Goal: Transaction & Acquisition: Purchase product/service

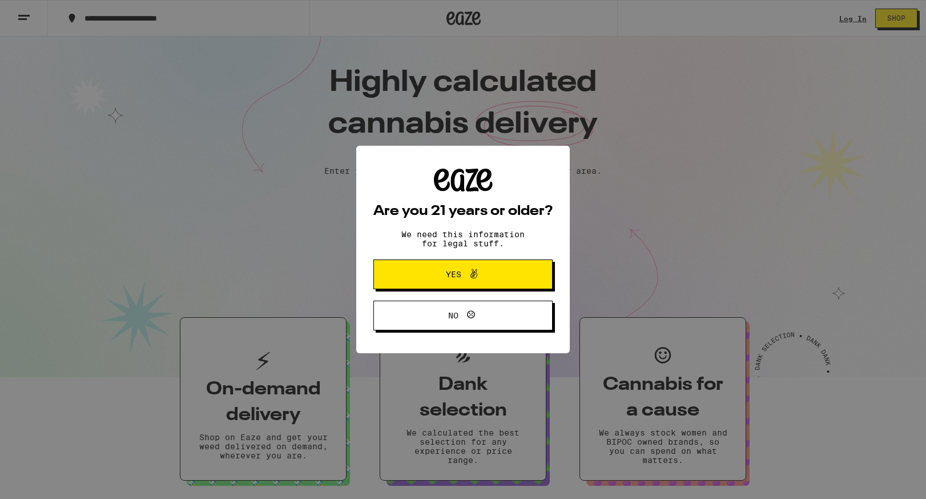
click at [473, 270] on icon at bounding box center [474, 274] width 14 height 14
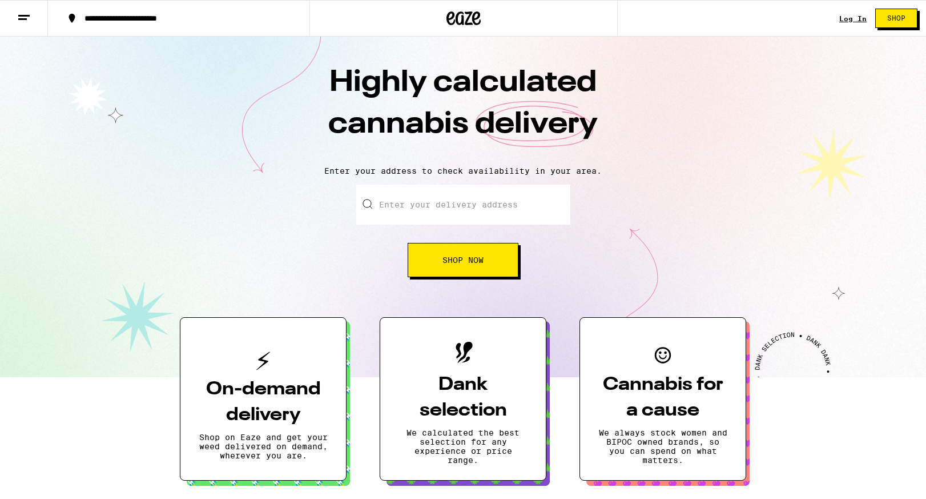
click at [854, 13] on div "Log In Shop" at bounding box center [883, 18] width 87 height 37
click at [854, 18] on link "Log In" at bounding box center [853, 18] width 27 height 7
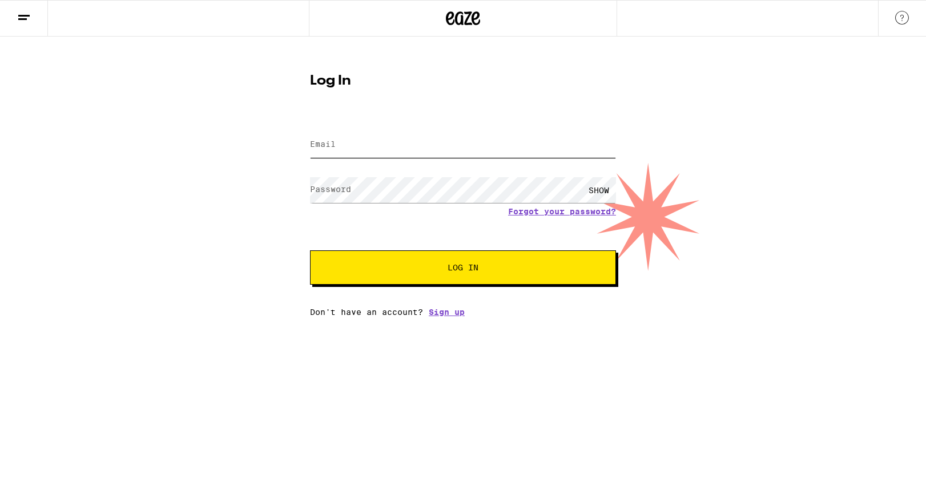
click at [415, 151] on input "Email" at bounding box center [463, 145] width 306 height 26
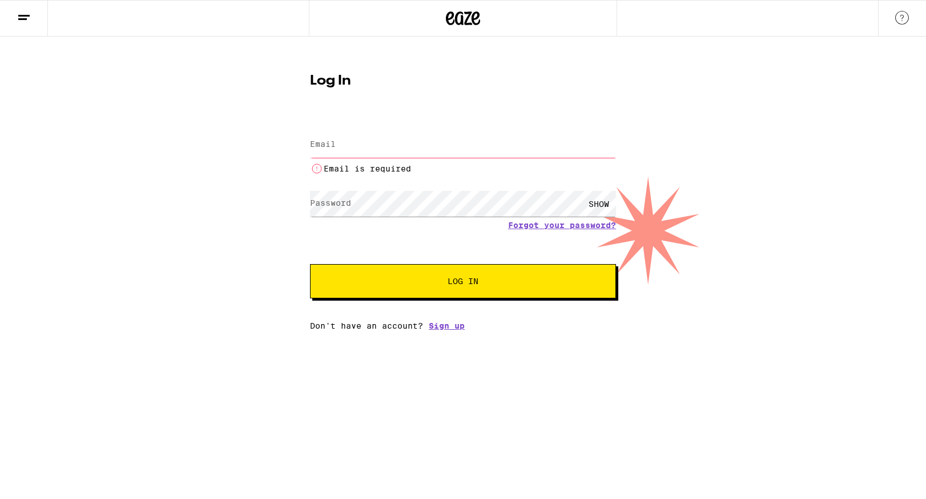
type input "[EMAIL_ADDRESS][DOMAIN_NAME]"
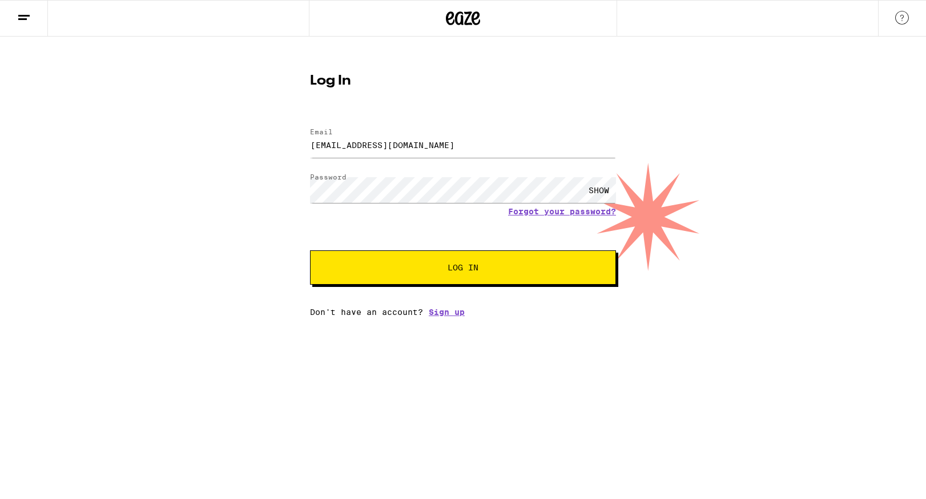
click at [434, 269] on span "Log In" at bounding box center [463, 267] width 214 height 8
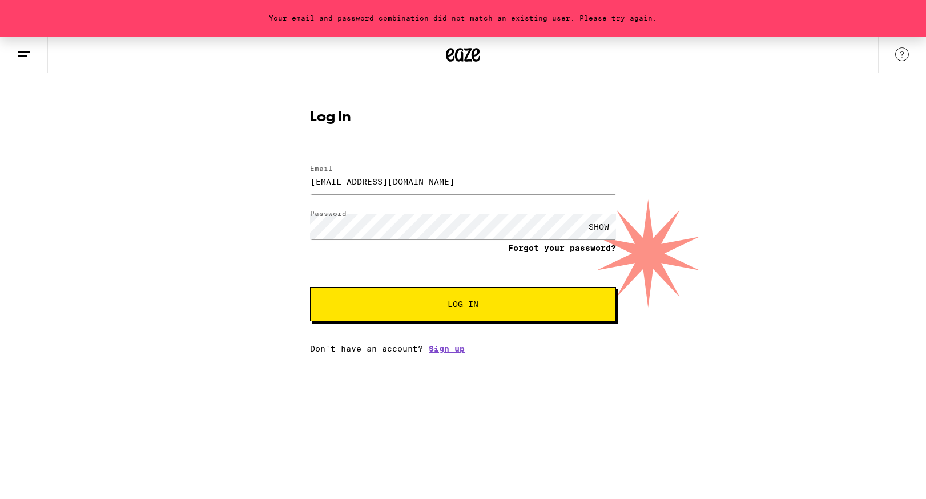
click at [540, 251] on link "Forgot your password?" at bounding box center [562, 247] width 108 height 9
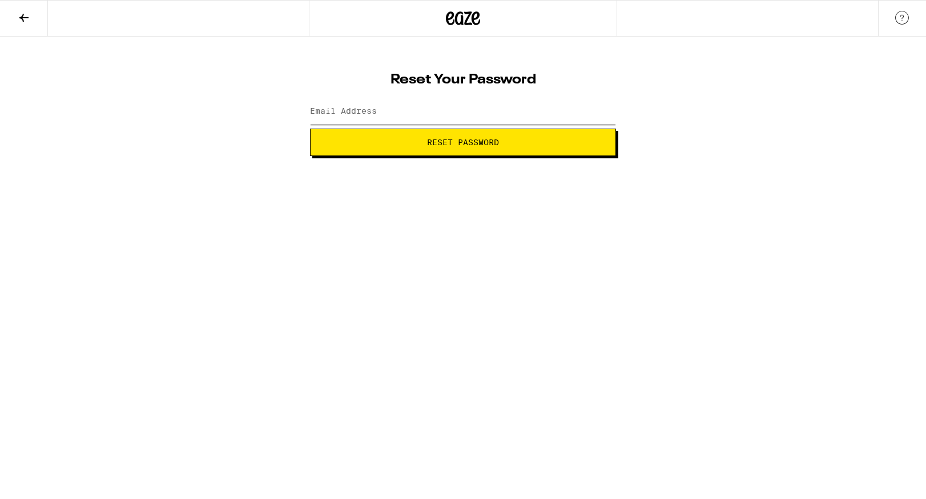
click at [407, 113] on input "Email Address" at bounding box center [463, 112] width 306 height 26
type input "[EMAIL_ADDRESS][DOMAIN_NAME]"
click at [451, 148] on button "Reset Password" at bounding box center [463, 142] width 306 height 27
click at [515, 142] on span "Submit" at bounding box center [463, 142] width 287 height 8
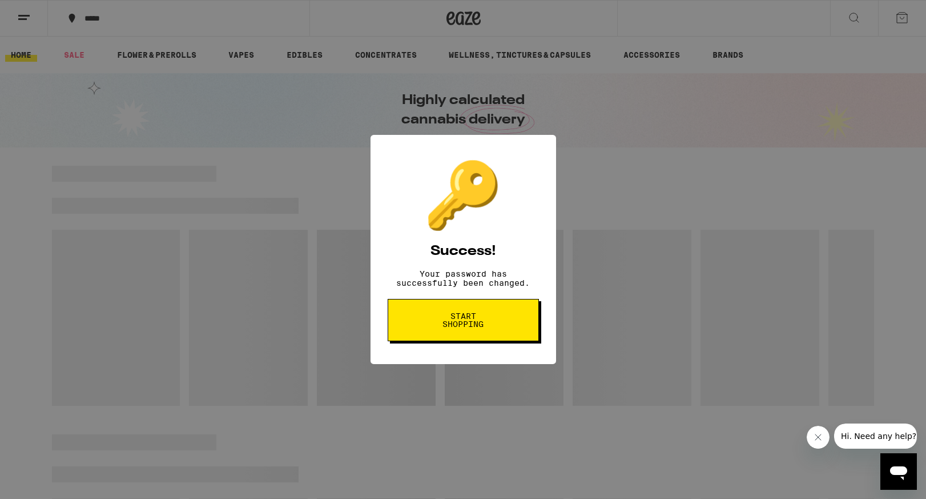
click at [494, 317] on button "Start shopping" at bounding box center [463, 320] width 151 height 42
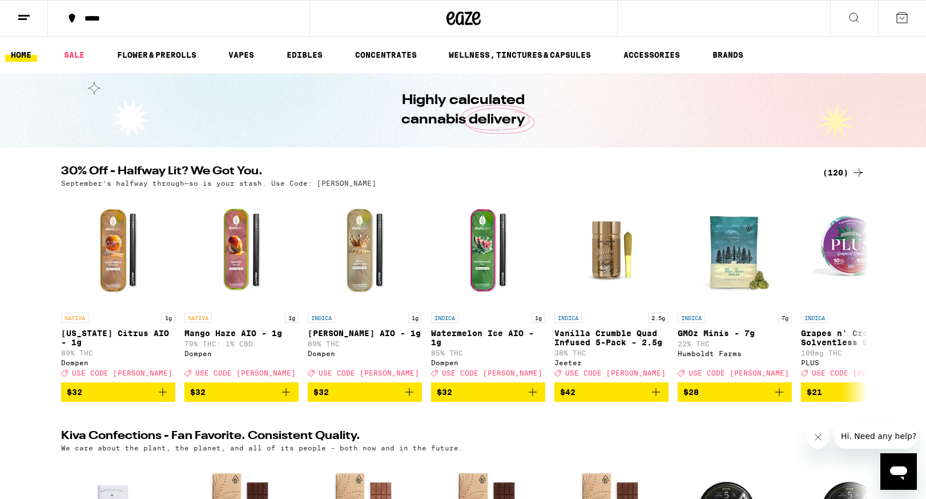
click at [89, 17] on div "*****" at bounding box center [186, 18] width 214 height 8
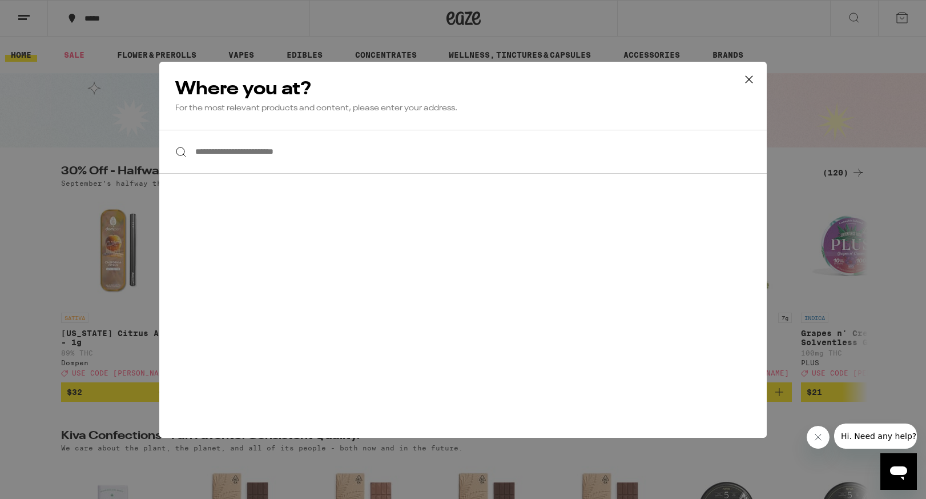
click at [319, 155] on input "**********" at bounding box center [463, 152] width 608 height 44
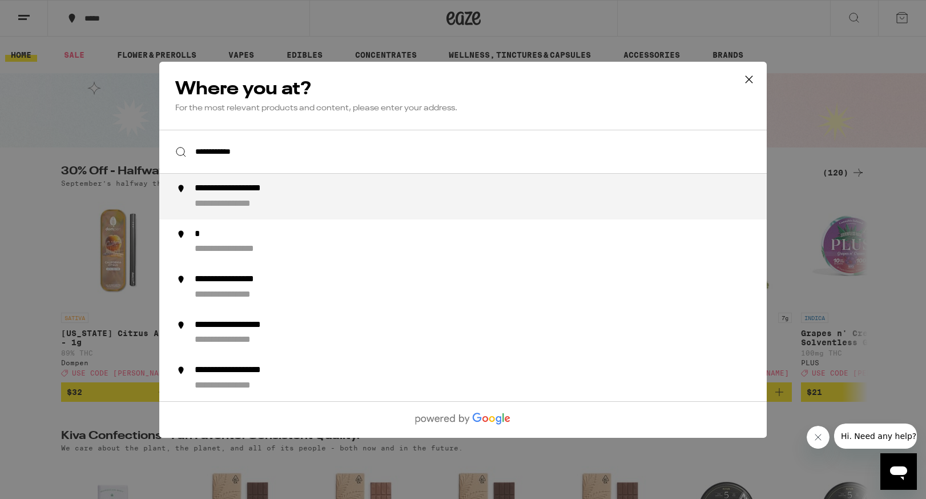
click at [306, 204] on div "**********" at bounding box center [486, 196] width 583 height 27
type input "**********"
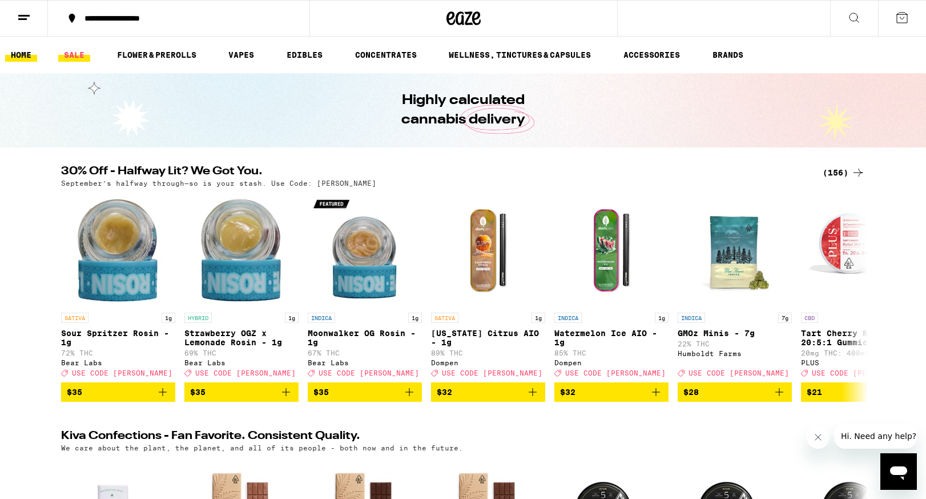
click at [71, 59] on link "SALE" at bounding box center [74, 55] width 32 height 14
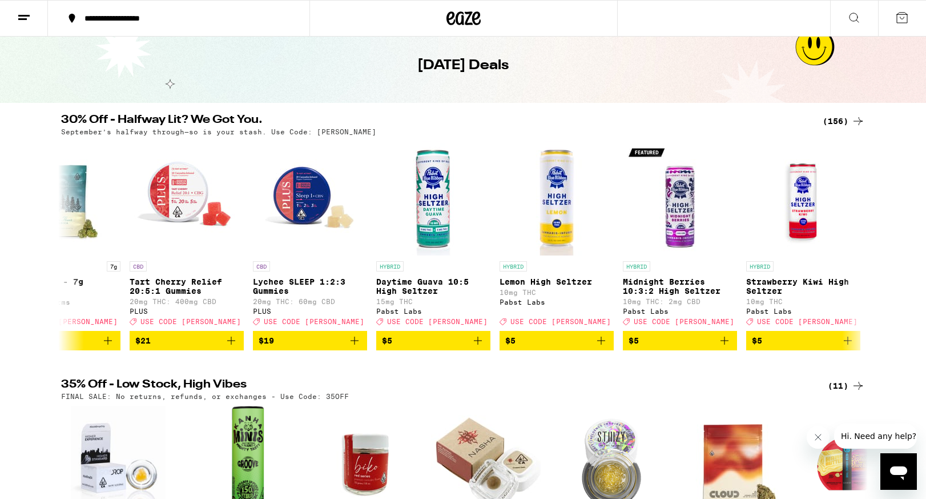
scroll to position [35, 0]
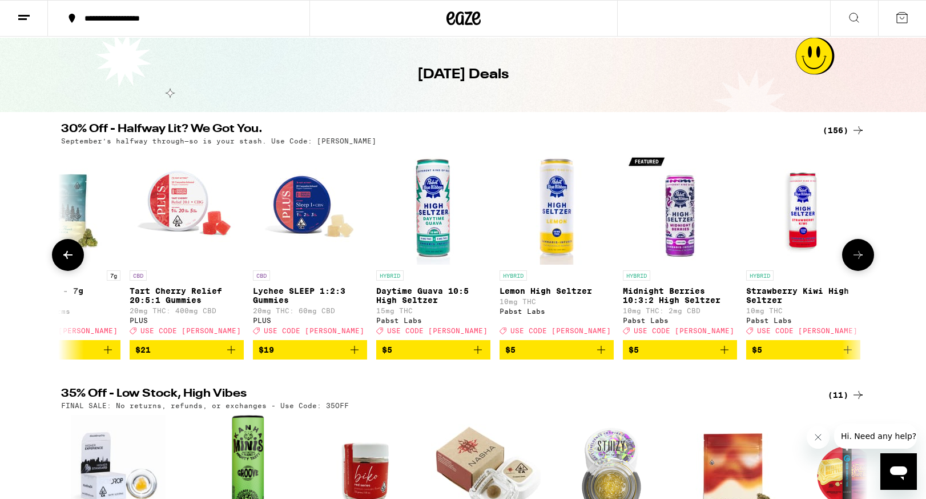
click at [862, 262] on icon at bounding box center [859, 255] width 14 height 14
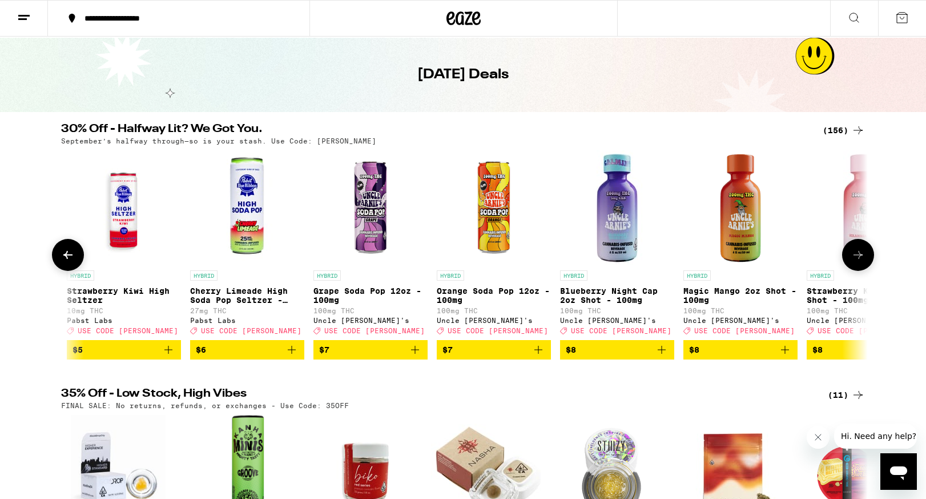
click at [862, 262] on icon at bounding box center [859, 255] width 14 height 14
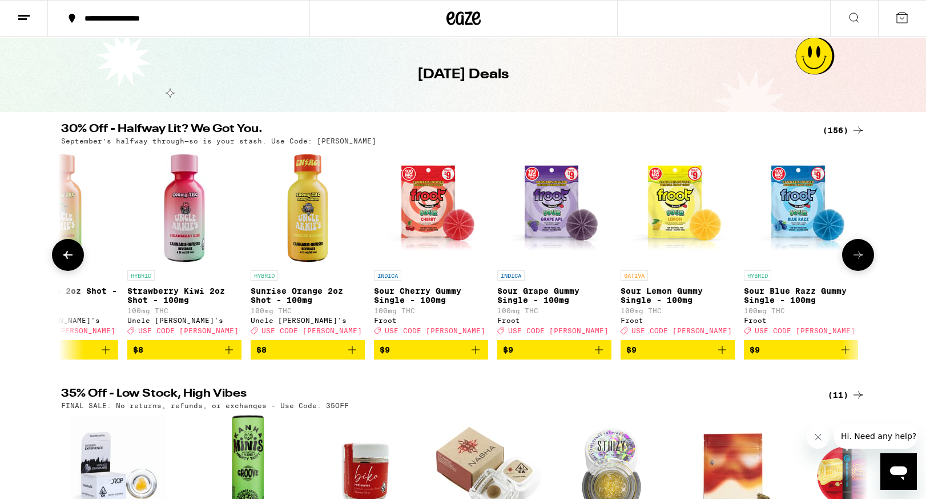
click at [862, 262] on icon at bounding box center [859, 255] width 14 height 14
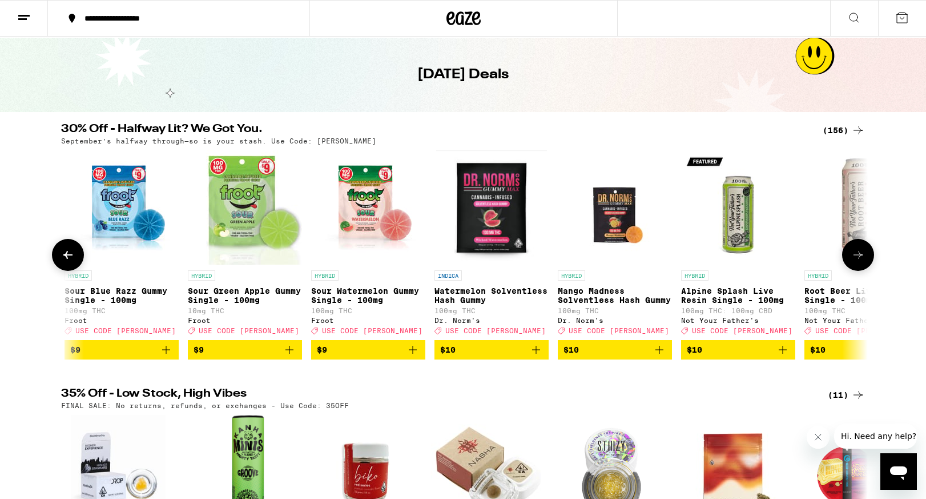
click at [862, 262] on icon at bounding box center [859, 255] width 14 height 14
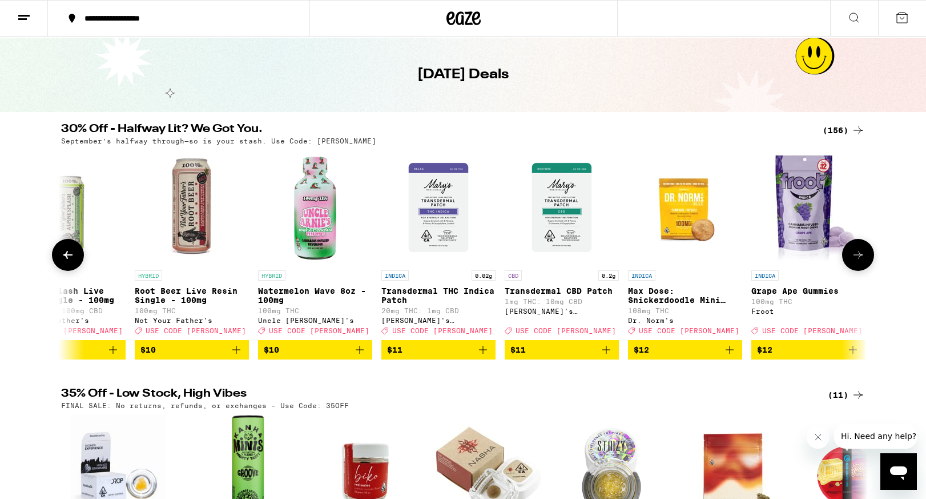
scroll to position [0, 3390]
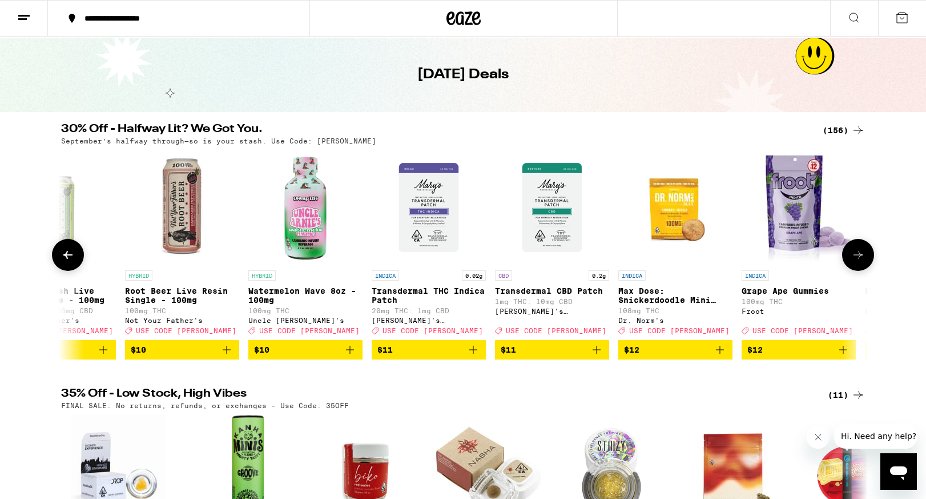
click at [862, 262] on icon at bounding box center [859, 255] width 14 height 14
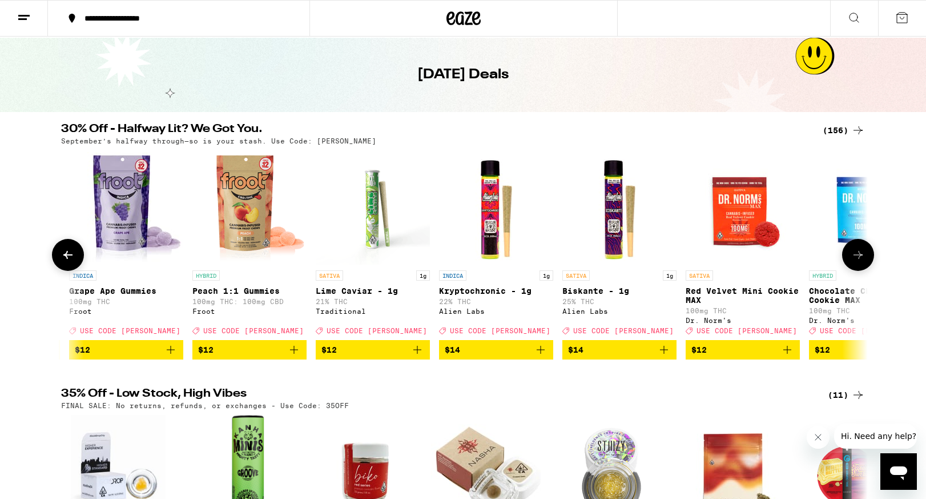
scroll to position [0, 4070]
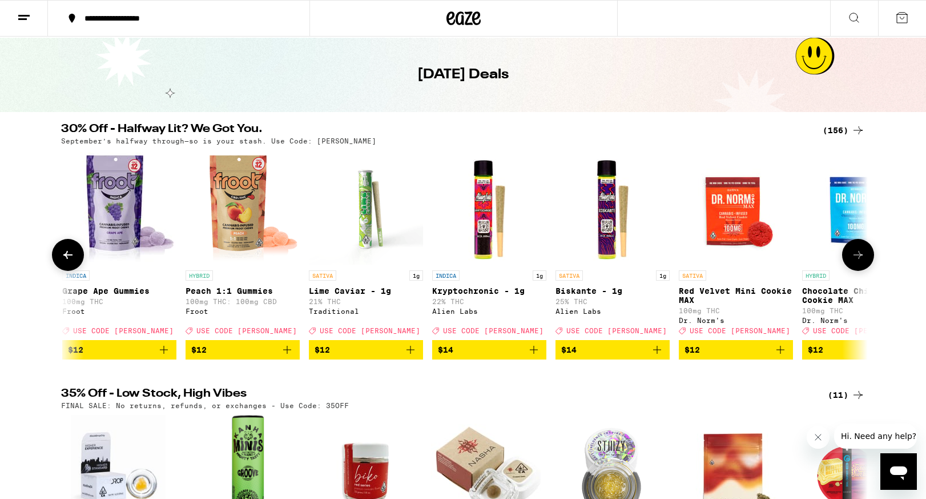
click at [862, 262] on icon at bounding box center [859, 255] width 14 height 14
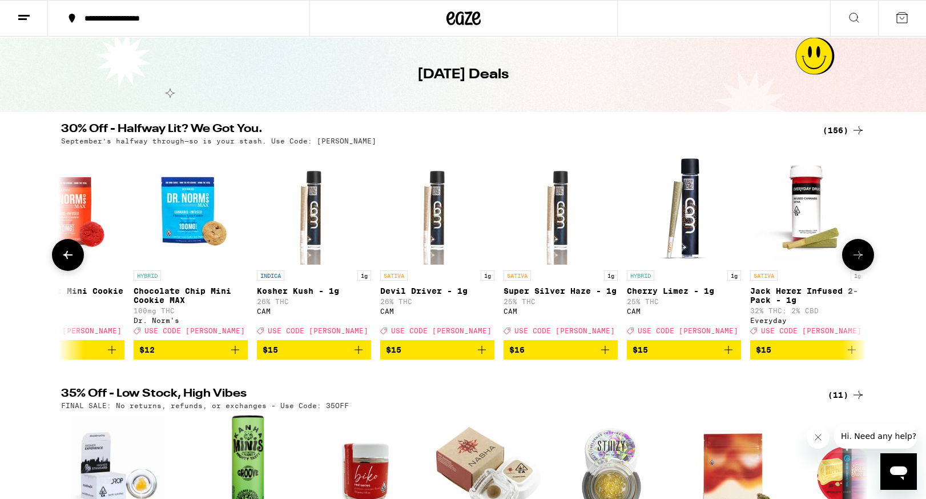
scroll to position [0, 4750]
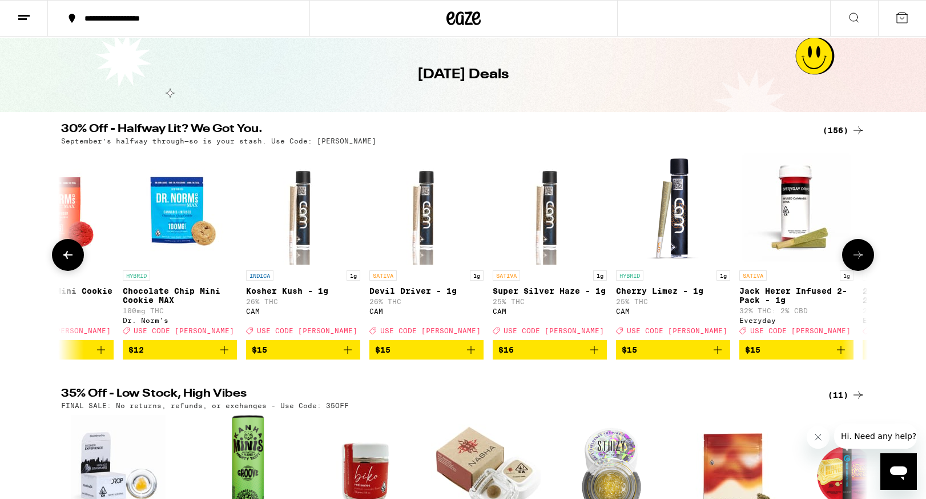
click at [862, 262] on icon at bounding box center [859, 255] width 14 height 14
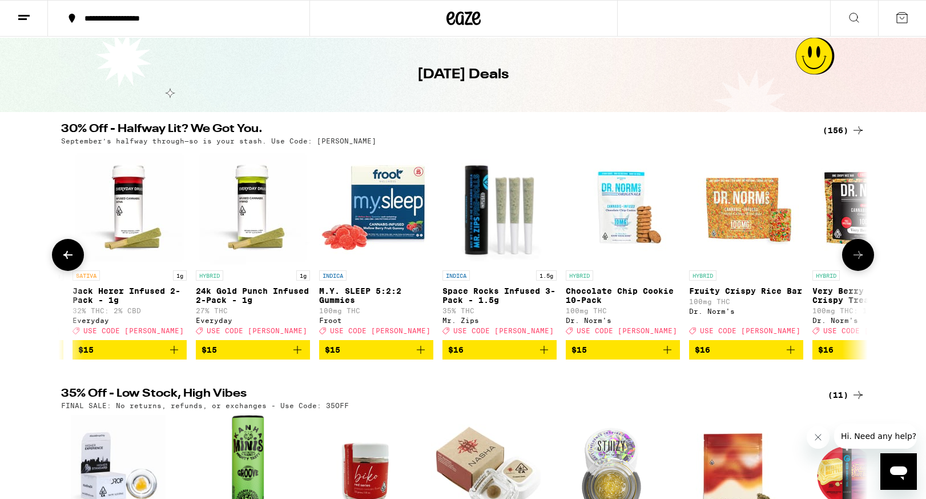
scroll to position [0, 5429]
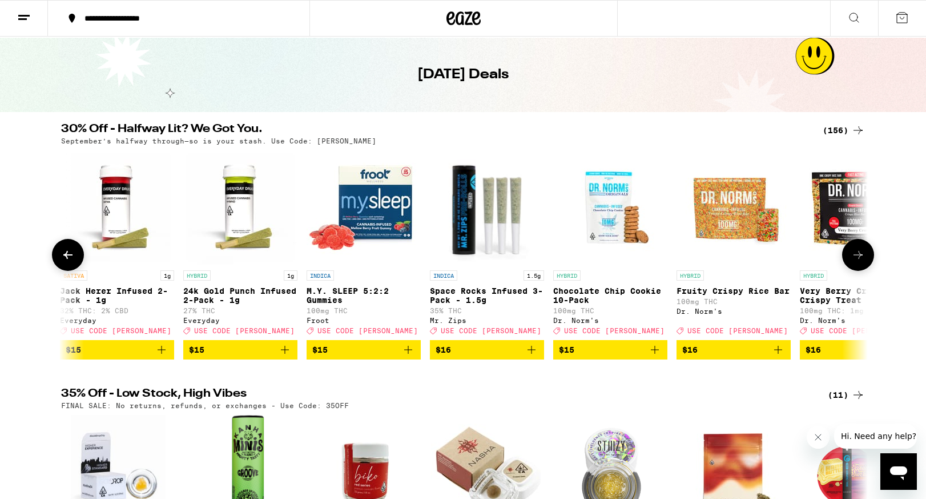
click at [862, 262] on icon at bounding box center [859, 255] width 14 height 14
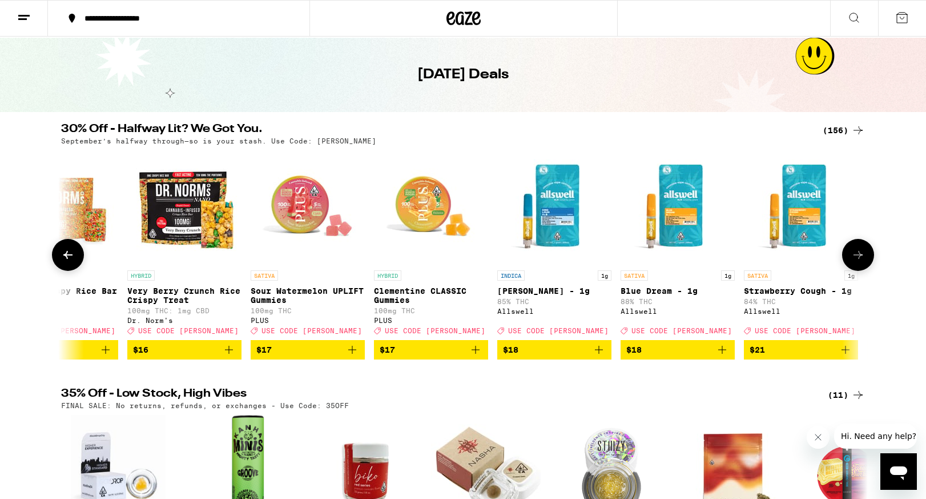
scroll to position [0, 6109]
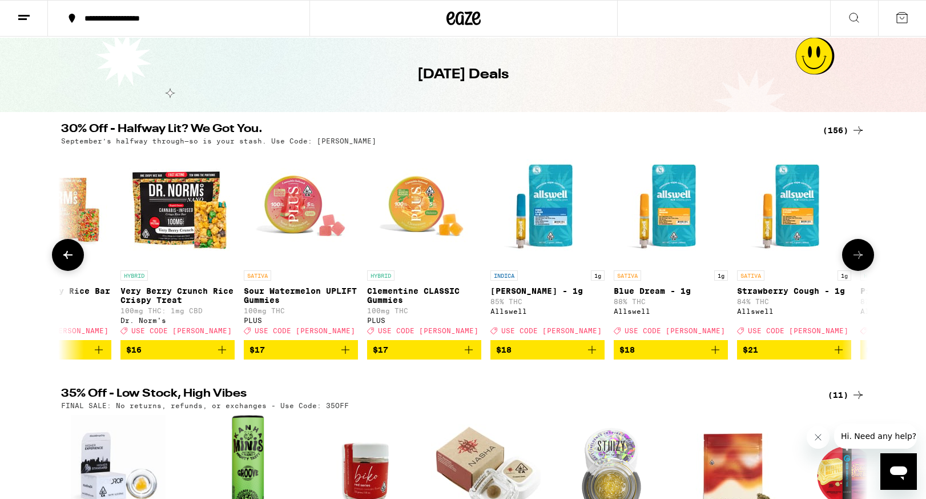
click at [862, 262] on icon at bounding box center [859, 255] width 14 height 14
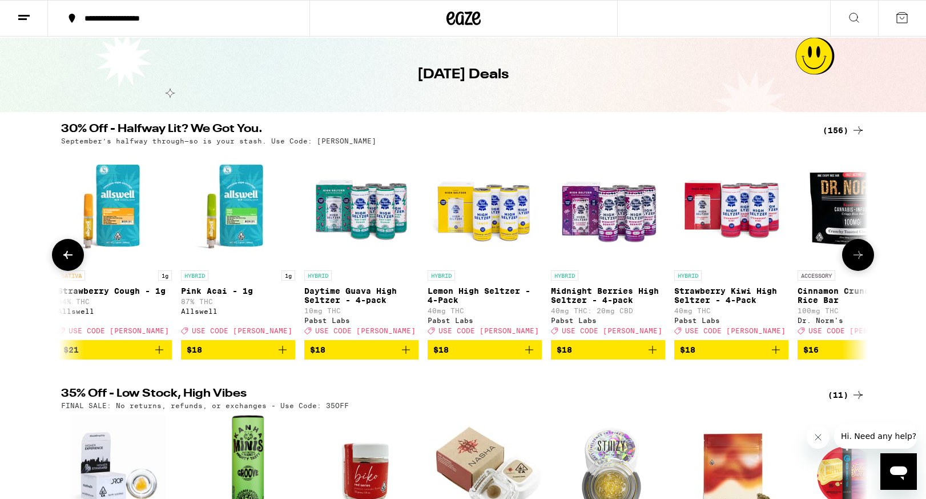
click at [862, 262] on icon at bounding box center [859, 255] width 14 height 14
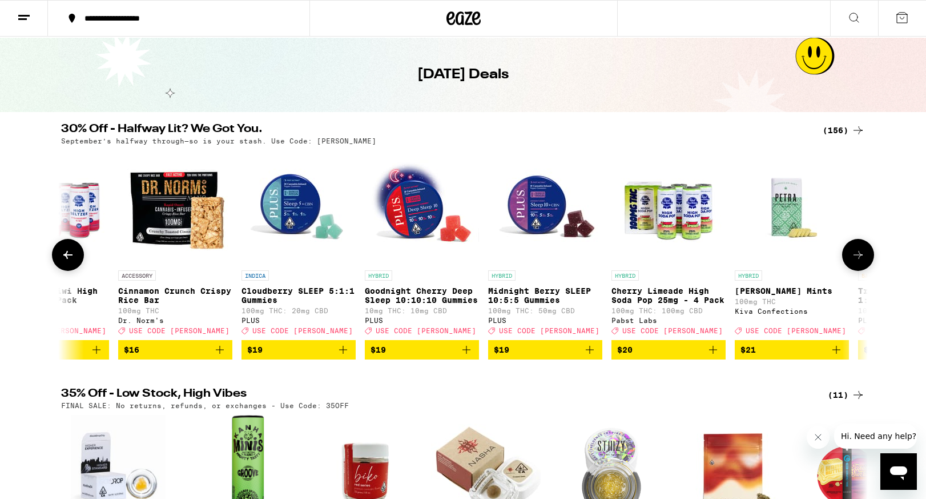
click at [862, 262] on icon at bounding box center [859, 255] width 14 height 14
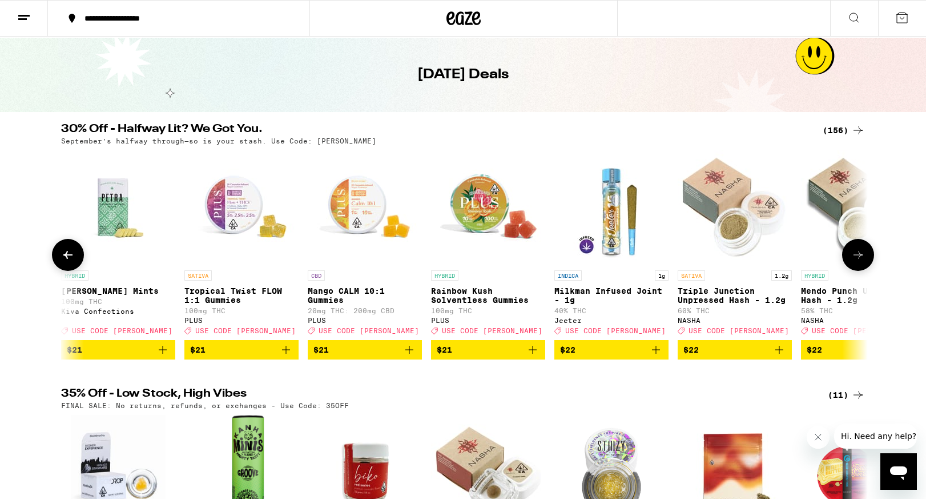
scroll to position [0, 8148]
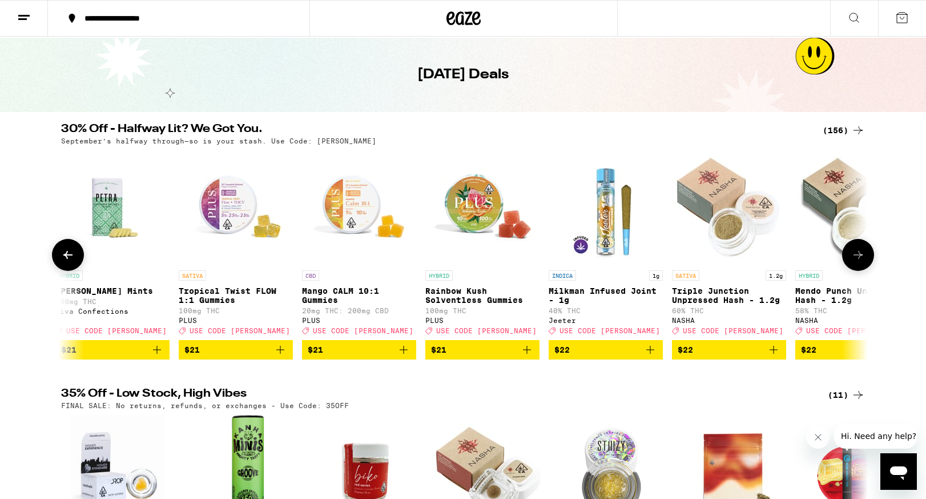
click at [862, 262] on icon at bounding box center [859, 255] width 14 height 14
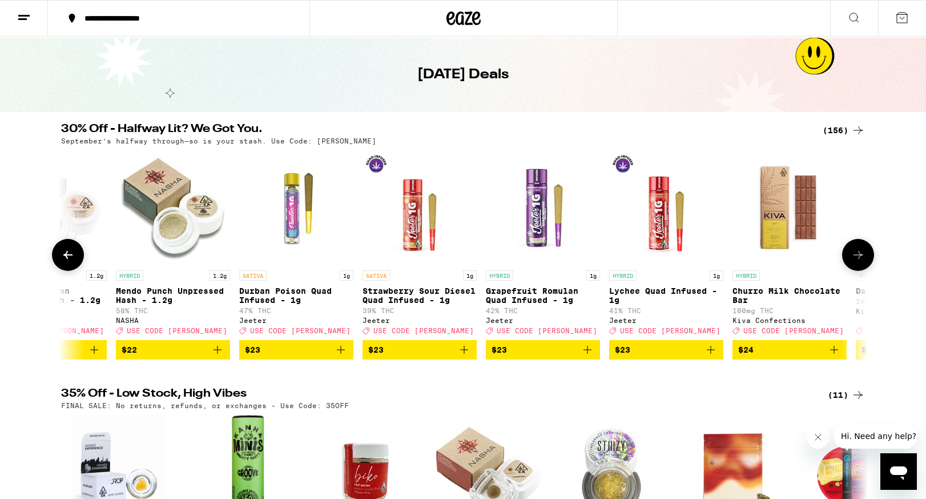
click at [862, 262] on icon at bounding box center [859, 255] width 14 height 14
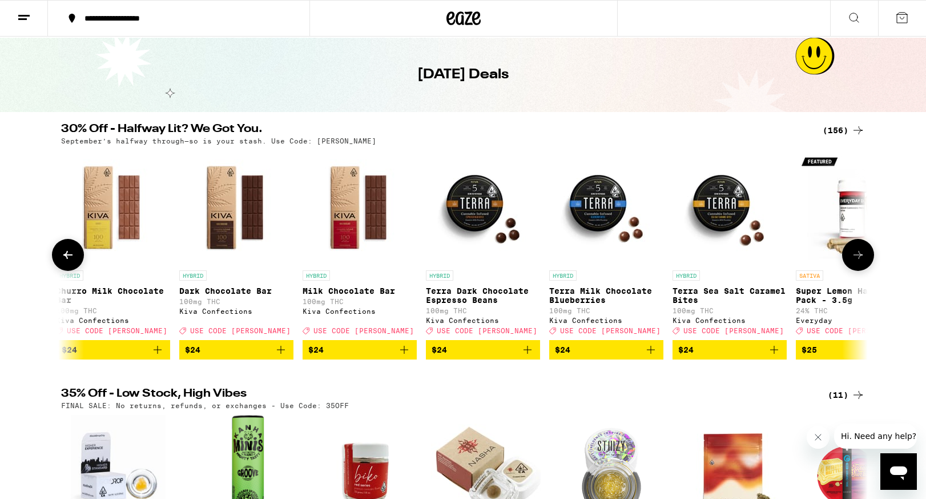
scroll to position [0, 9507]
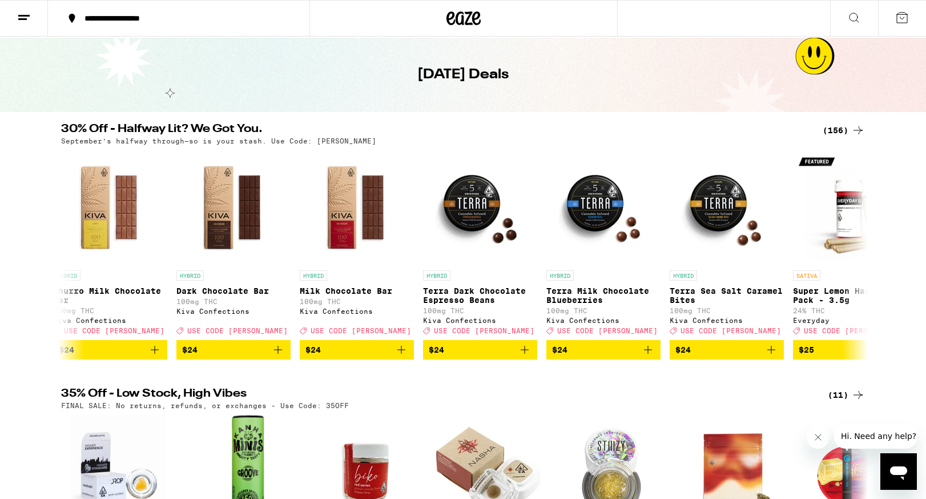
click at [30, 13] on icon at bounding box center [24, 18] width 14 height 14
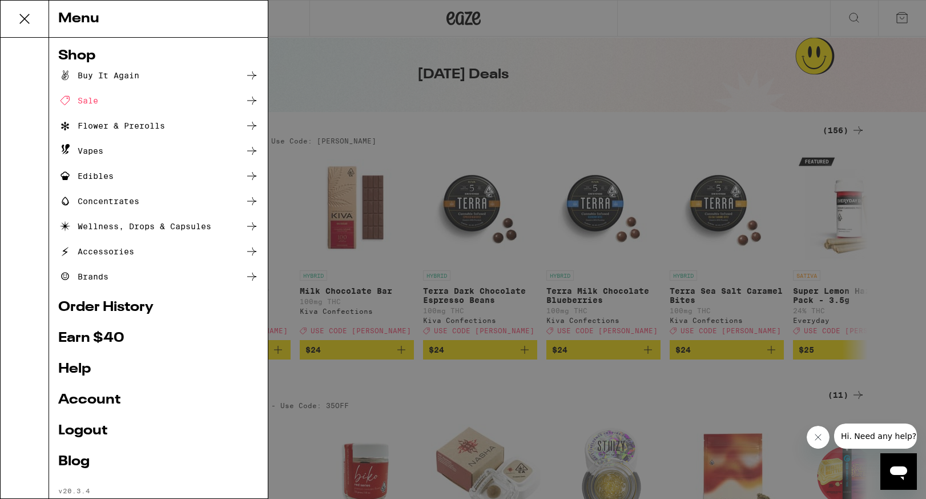
click at [118, 78] on div "Buy It Again" at bounding box center [98, 76] width 81 height 14
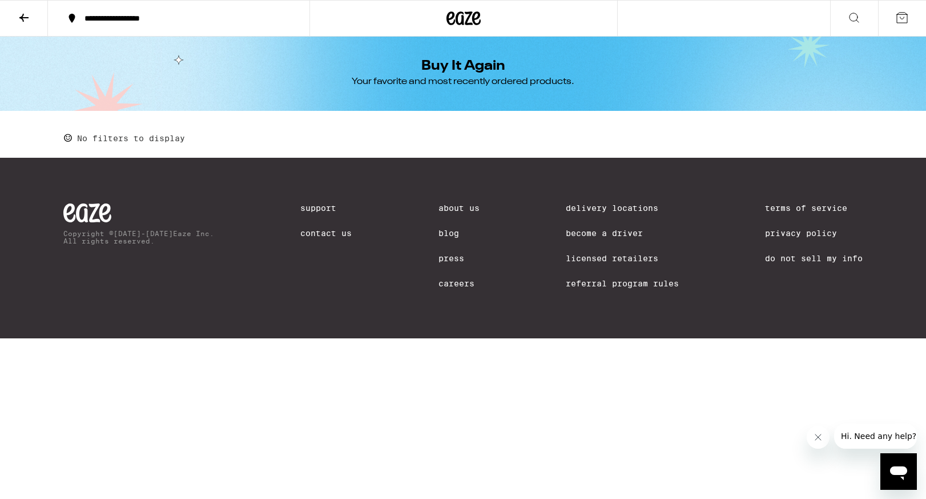
click at [23, 14] on icon at bounding box center [23, 18] width 9 height 8
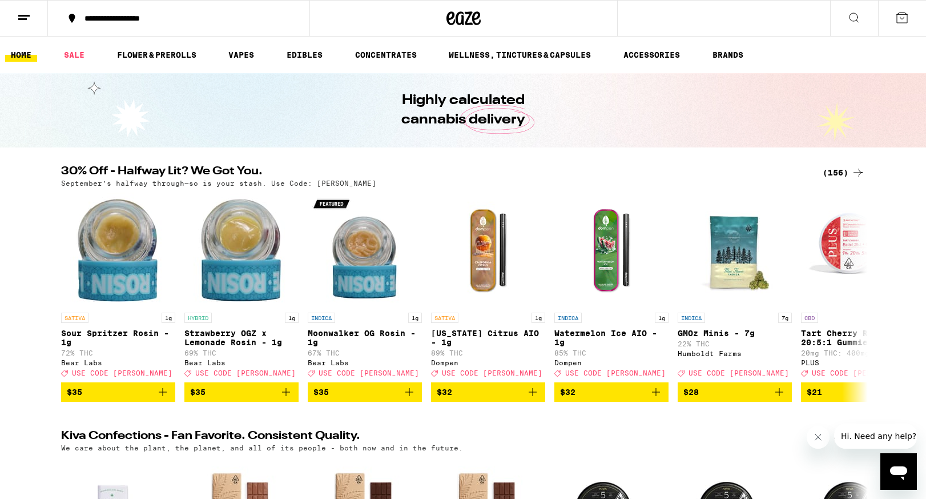
click at [18, 19] on line at bounding box center [22, 19] width 9 height 0
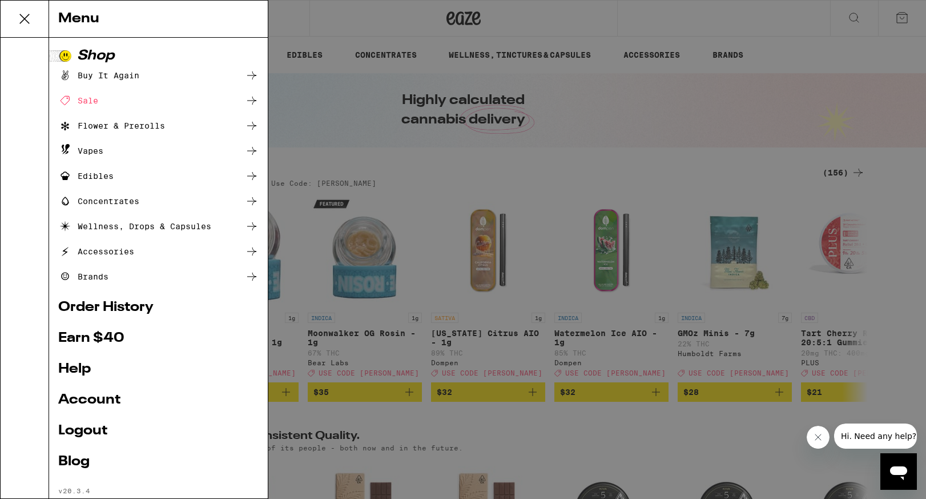
click at [18, 23] on icon at bounding box center [24, 18] width 23 height 23
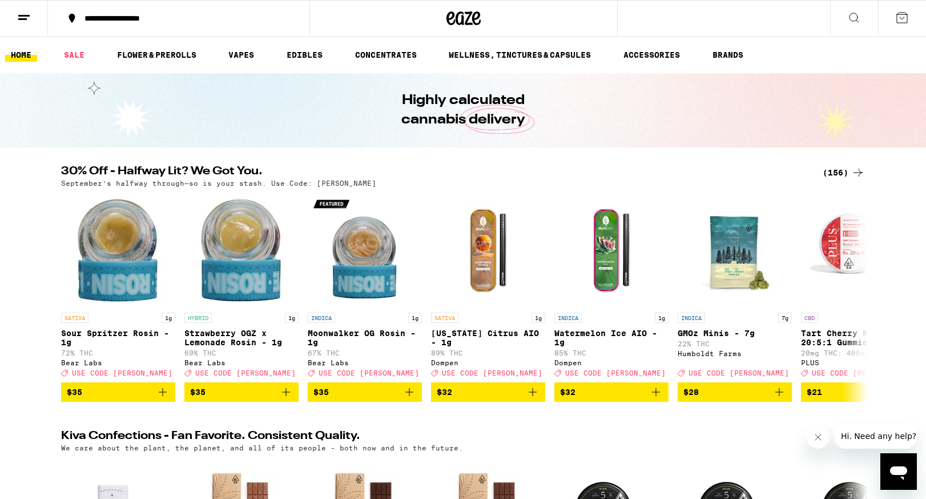
click at [27, 18] on icon at bounding box center [24, 18] width 14 height 14
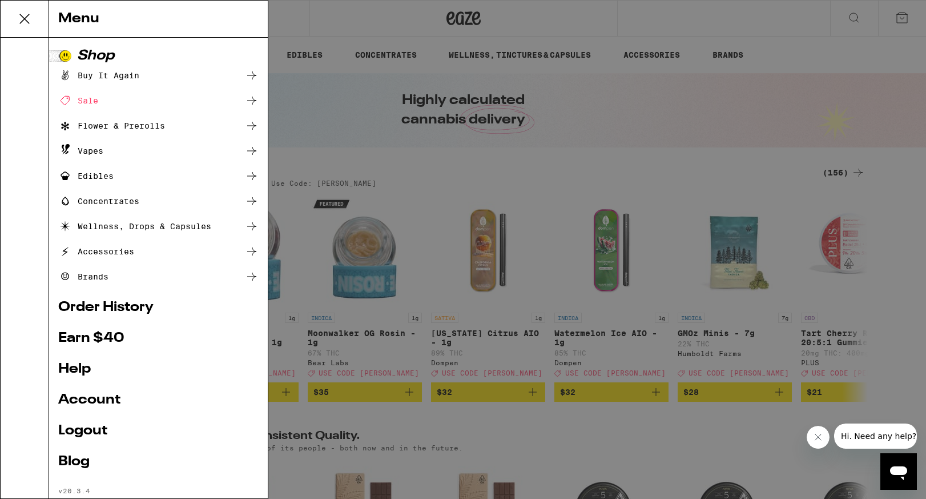
click at [98, 177] on div "Edibles" at bounding box center [85, 176] width 55 height 14
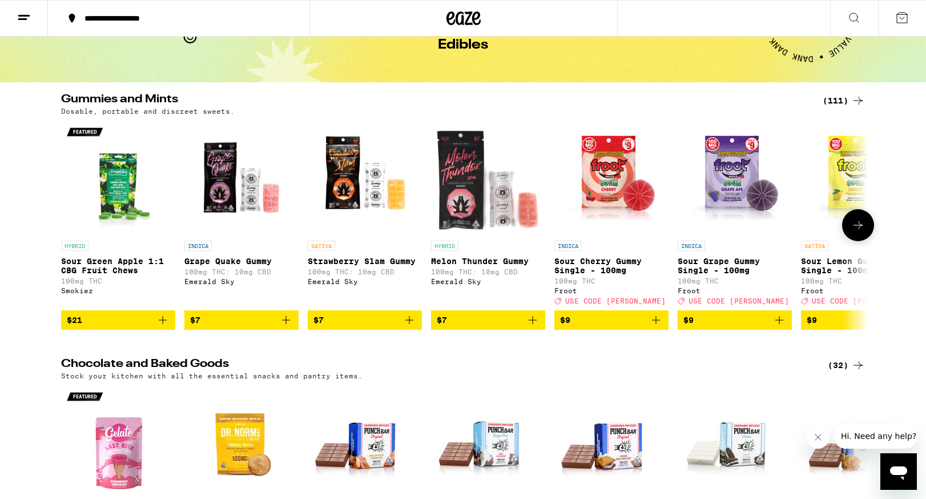
scroll to position [63, 0]
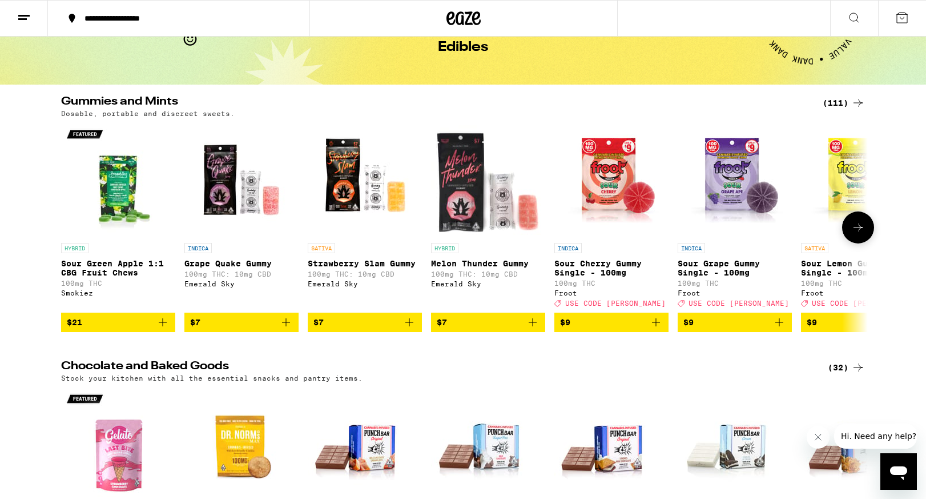
click at [858, 231] on icon at bounding box center [858, 227] width 9 height 8
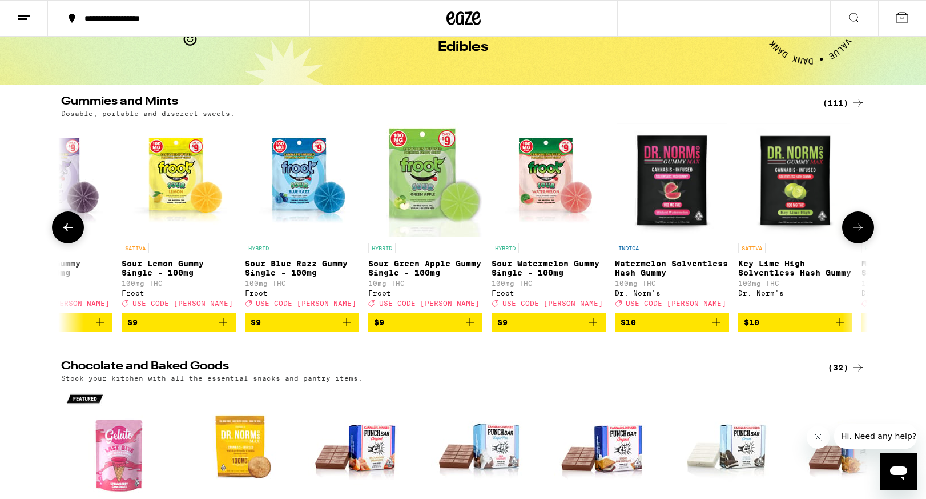
click at [858, 231] on icon at bounding box center [858, 227] width 9 height 8
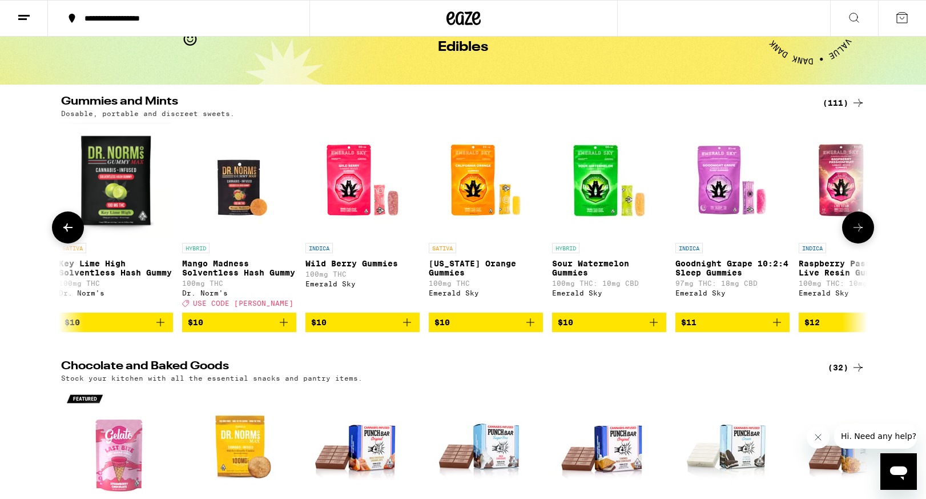
click at [858, 231] on icon at bounding box center [858, 227] width 9 height 8
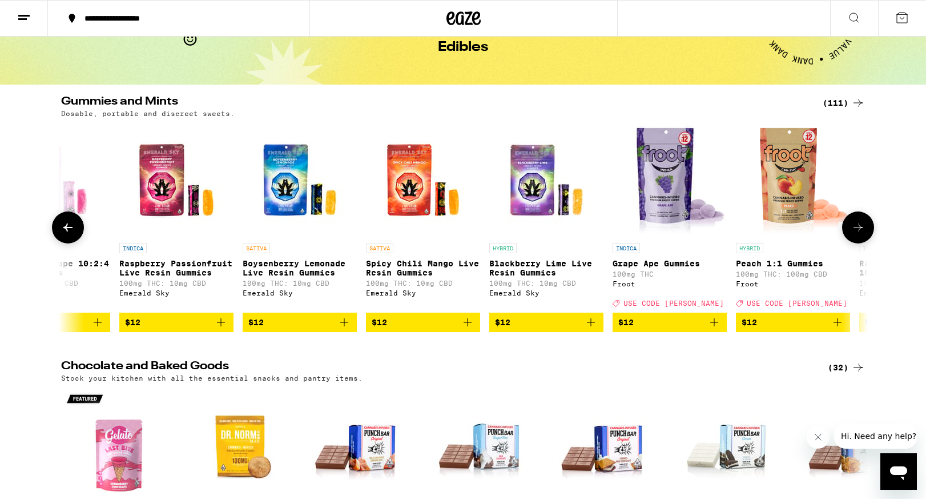
click at [858, 231] on icon at bounding box center [858, 227] width 9 height 8
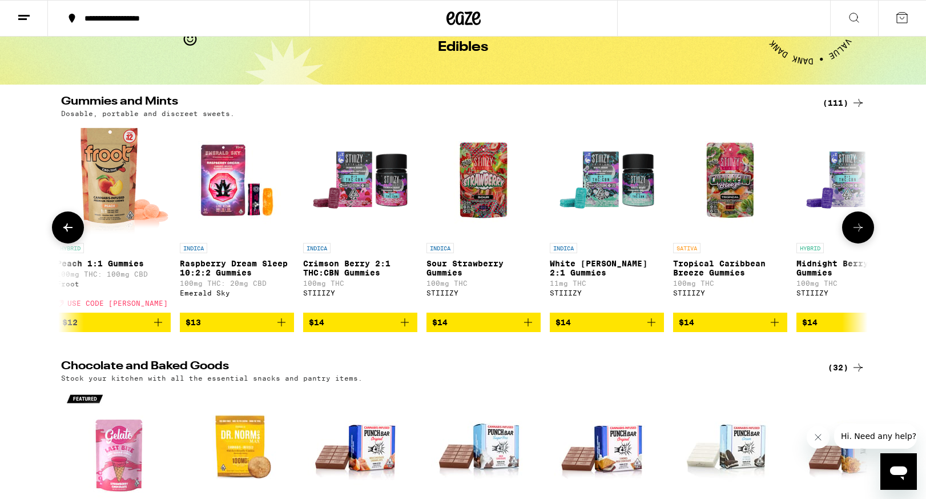
click at [858, 231] on icon at bounding box center [858, 227] width 9 height 8
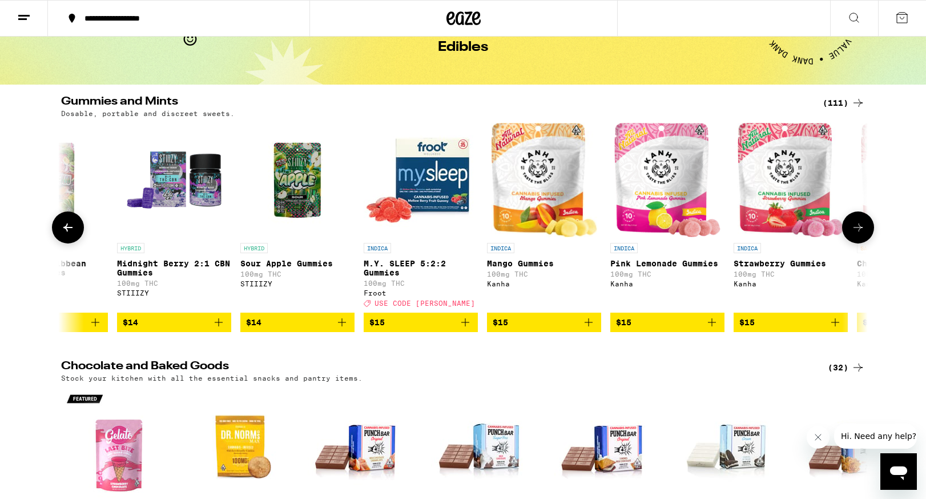
click at [858, 231] on icon at bounding box center [858, 227] width 9 height 8
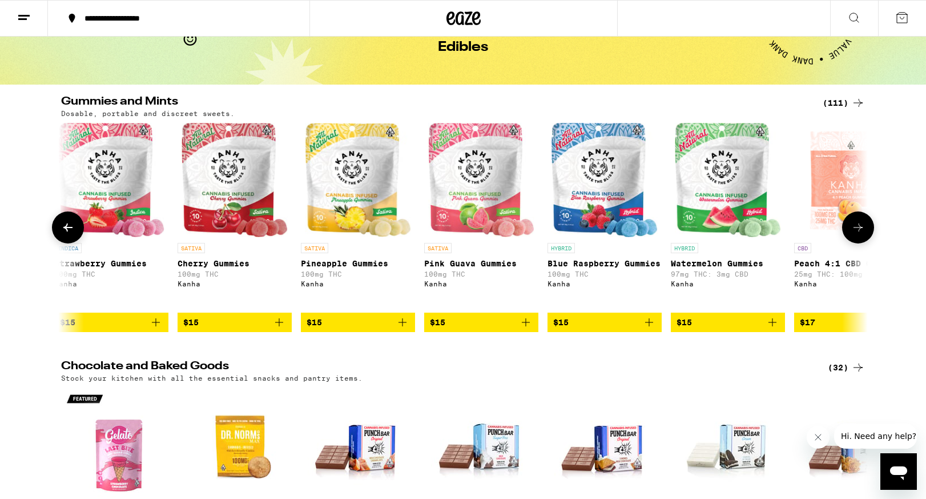
click at [858, 231] on icon at bounding box center [858, 227] width 9 height 8
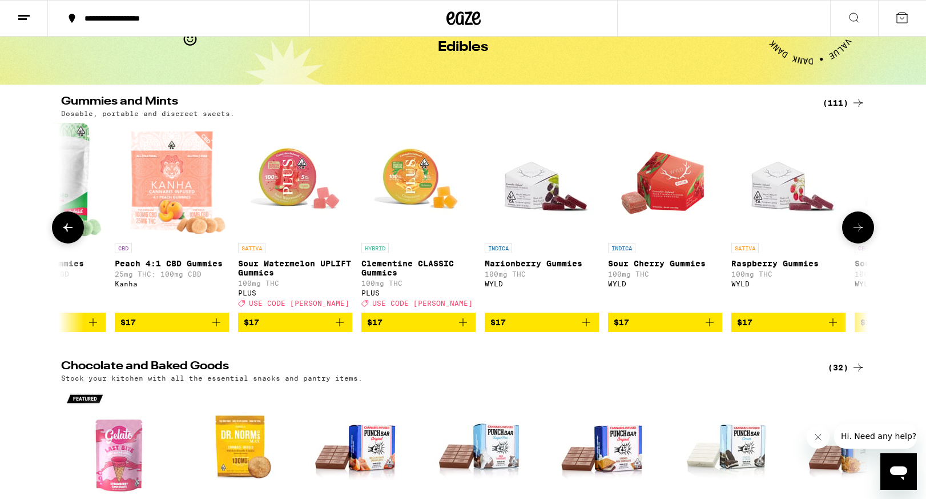
click at [858, 231] on icon at bounding box center [858, 227] width 9 height 8
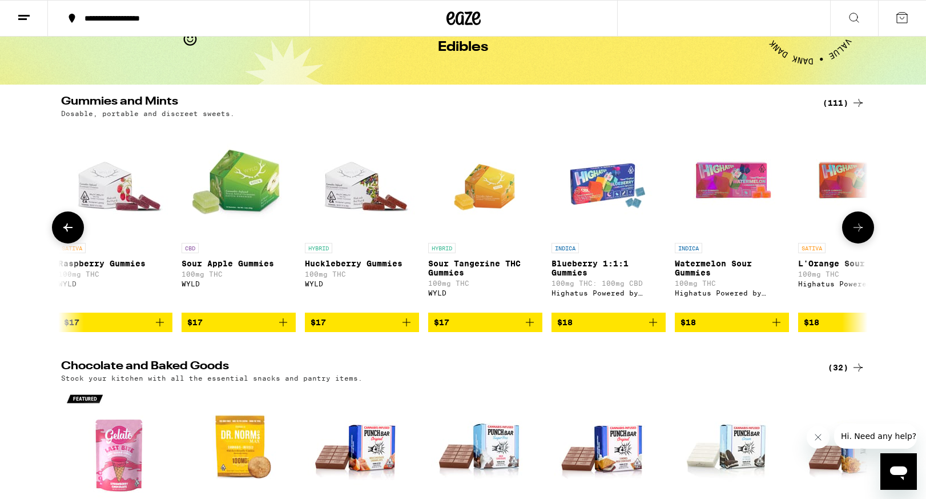
scroll to position [0, 5437]
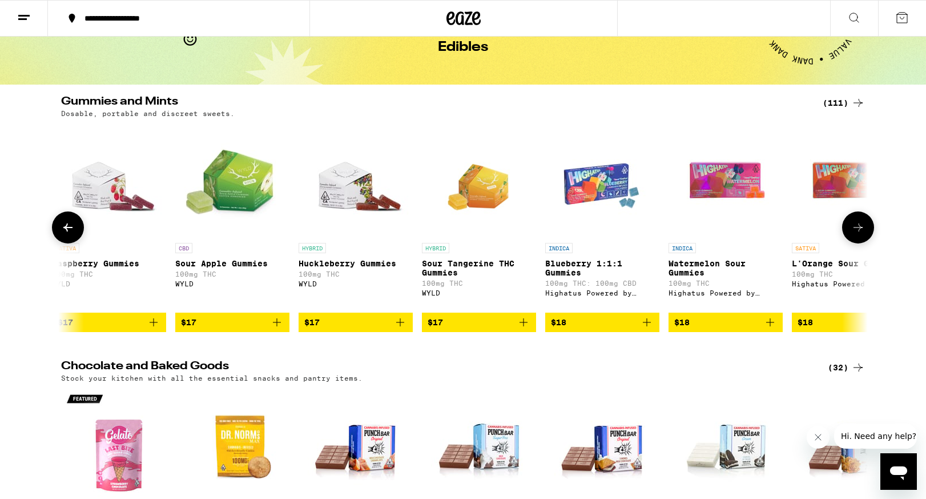
click at [858, 231] on icon at bounding box center [858, 227] width 9 height 8
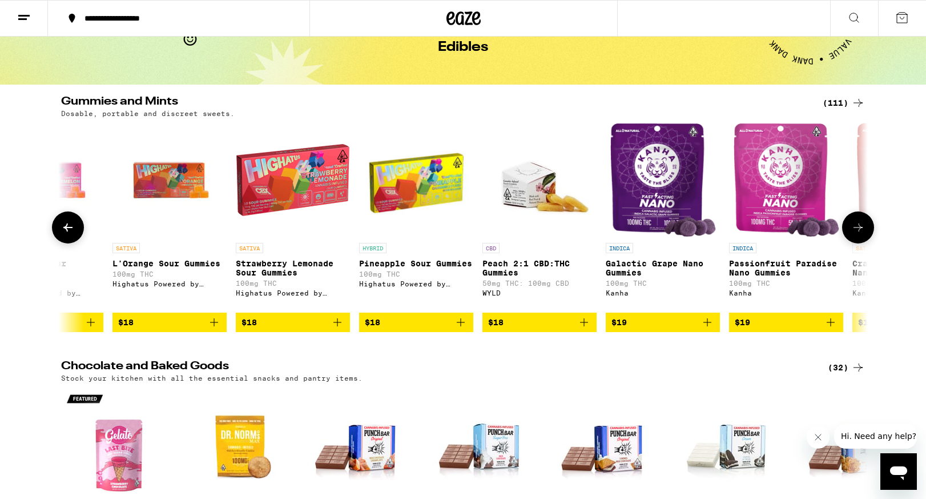
click at [858, 231] on icon at bounding box center [858, 227] width 9 height 8
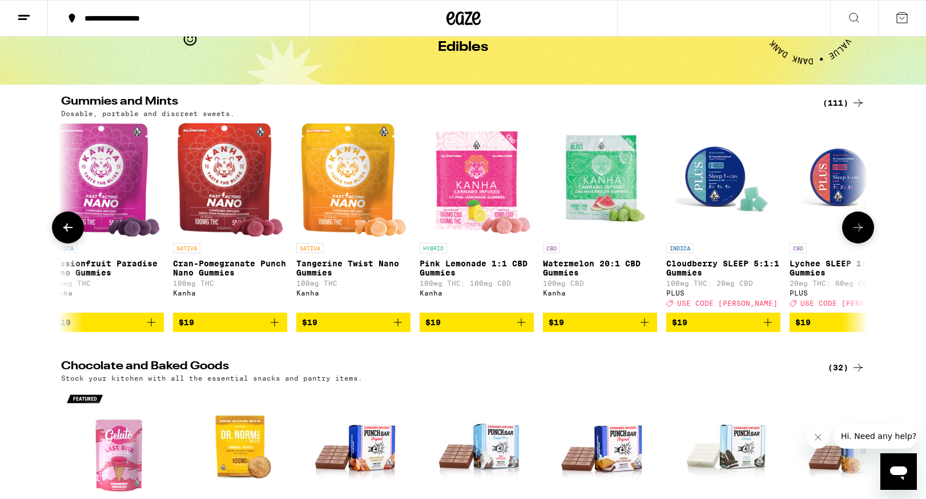
click at [858, 231] on icon at bounding box center [858, 227] width 9 height 8
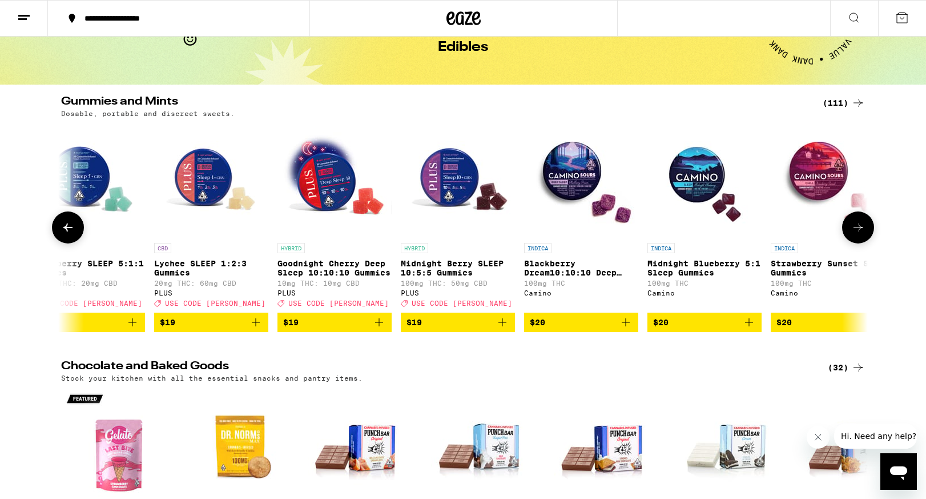
scroll to position [0, 7476]
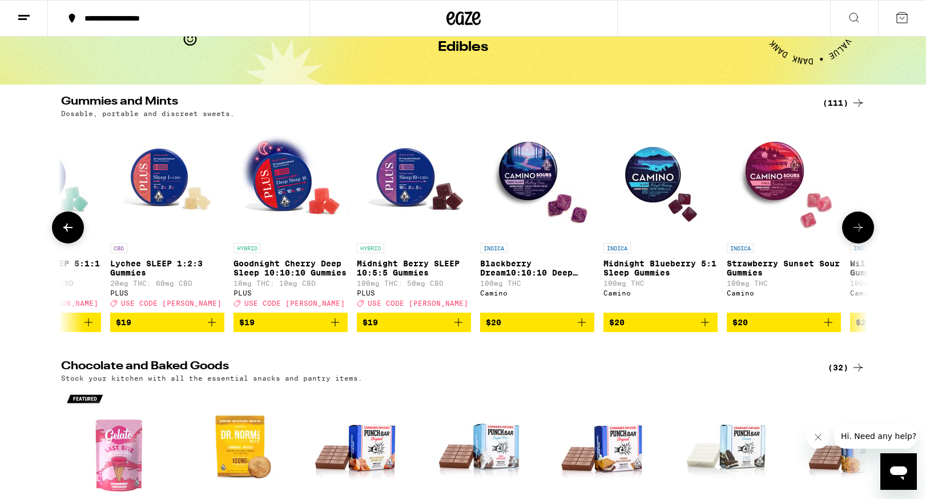
click at [508, 276] on p "Blackberry Dream10:10:10 Deep Sleep Gummies" at bounding box center [537, 268] width 114 height 18
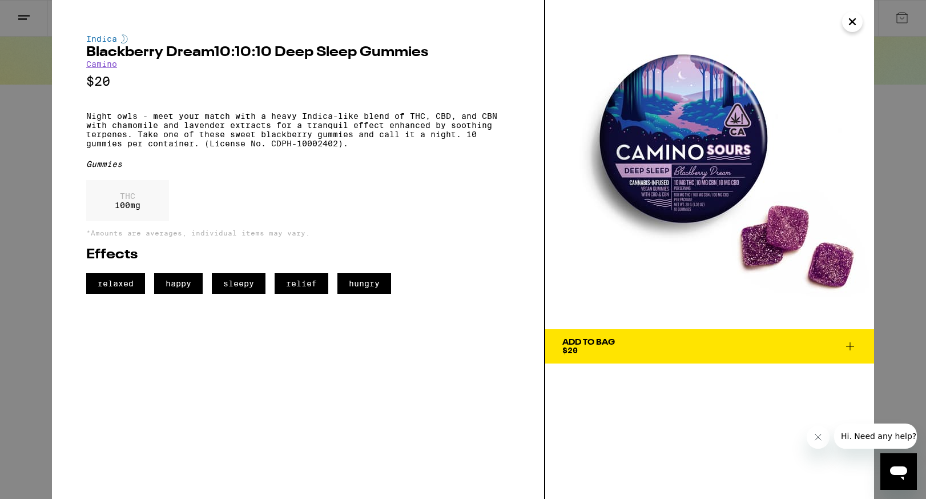
click at [621, 347] on span "Add To Bag $20" at bounding box center [710, 346] width 295 height 16
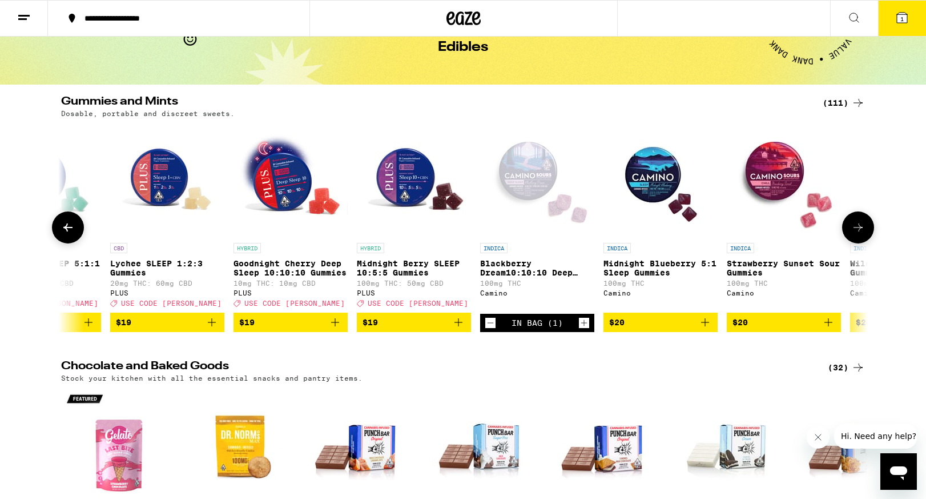
scroll to position [99, 0]
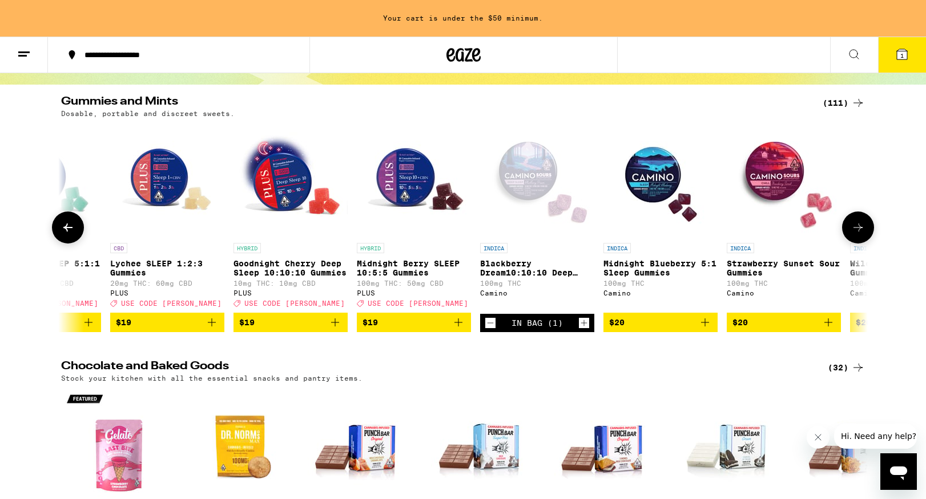
click at [861, 234] on icon at bounding box center [859, 227] width 14 height 14
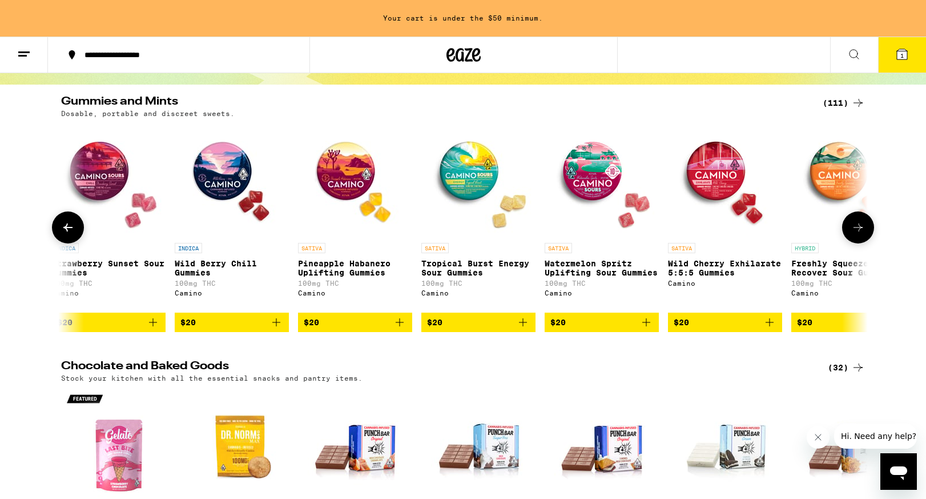
scroll to position [0, 8156]
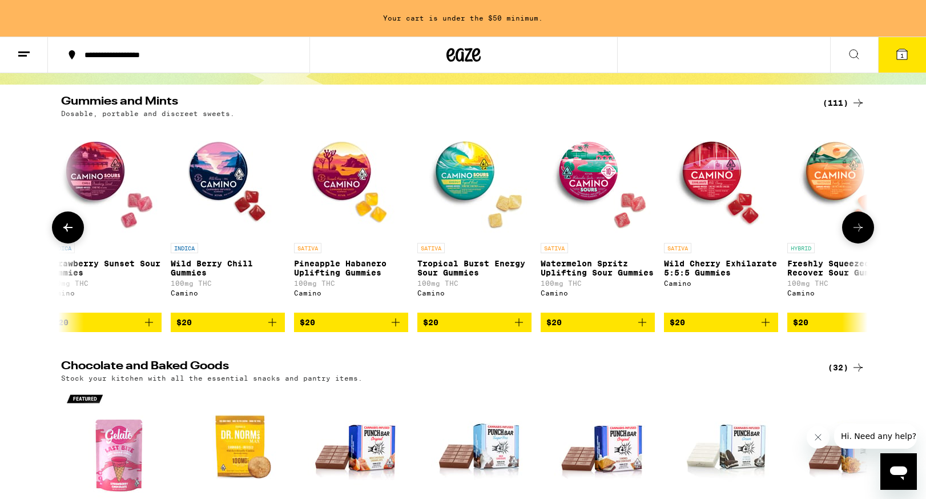
click at [861, 228] on icon at bounding box center [859, 227] width 14 height 14
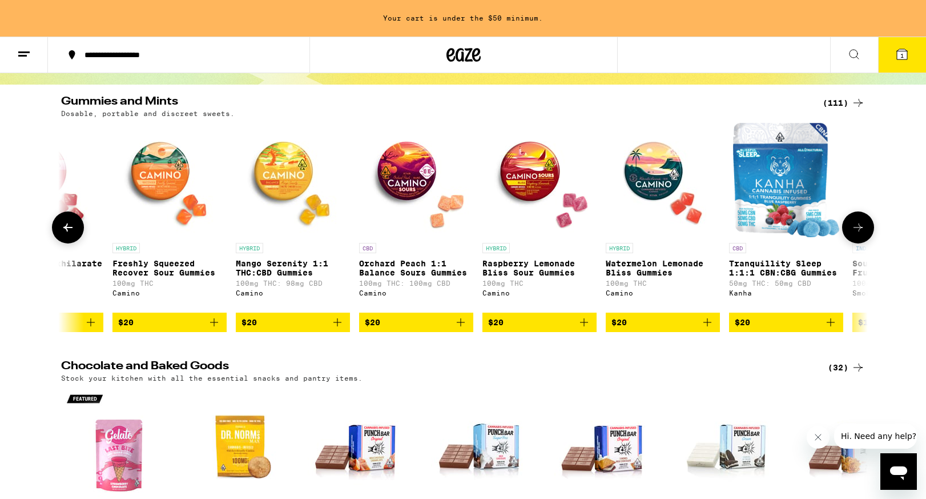
scroll to position [0, 8836]
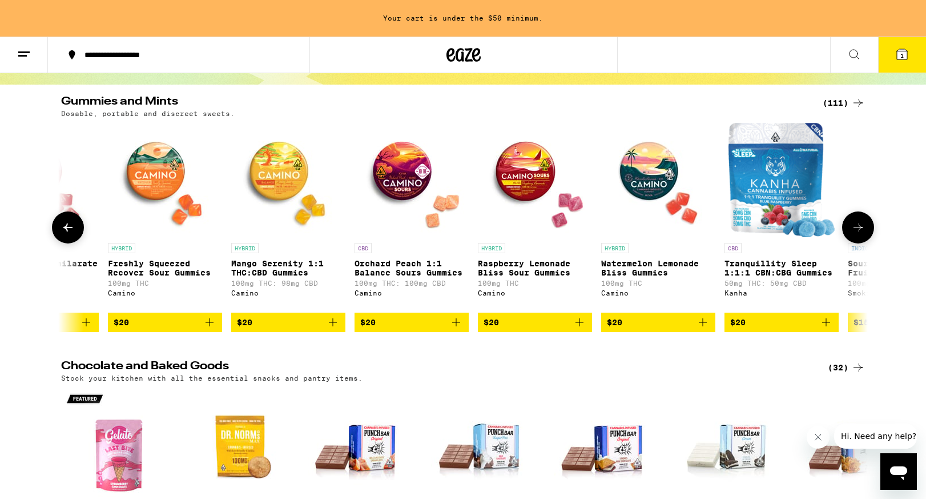
click at [298, 329] on span "$20" at bounding box center [288, 322] width 103 height 14
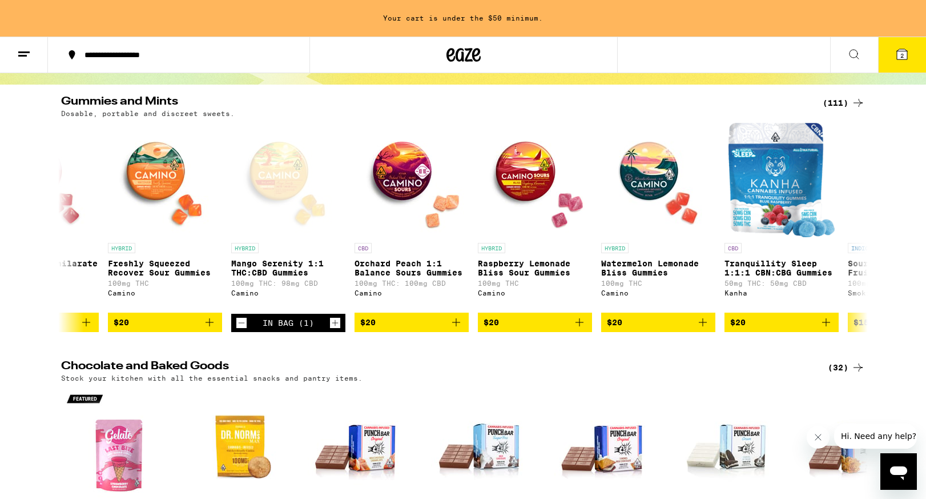
click at [900, 53] on icon at bounding box center [902, 54] width 10 height 10
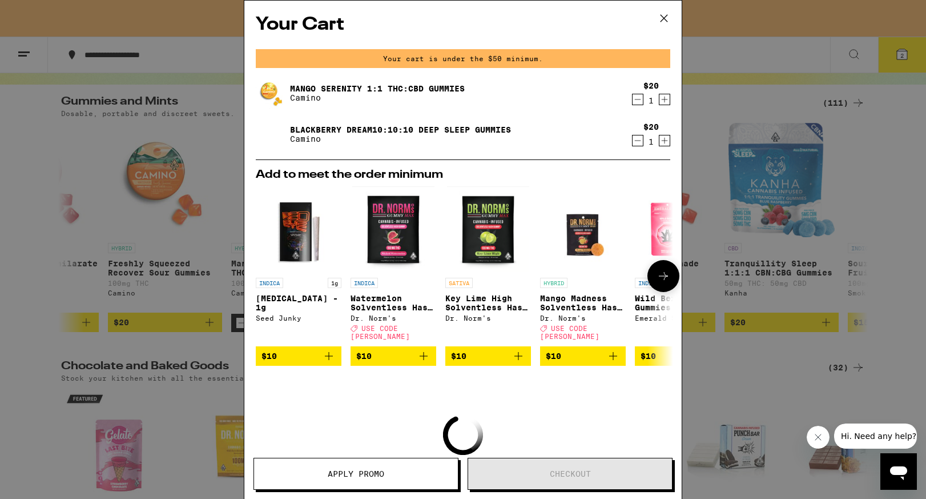
click at [663, 283] on button at bounding box center [664, 276] width 32 height 32
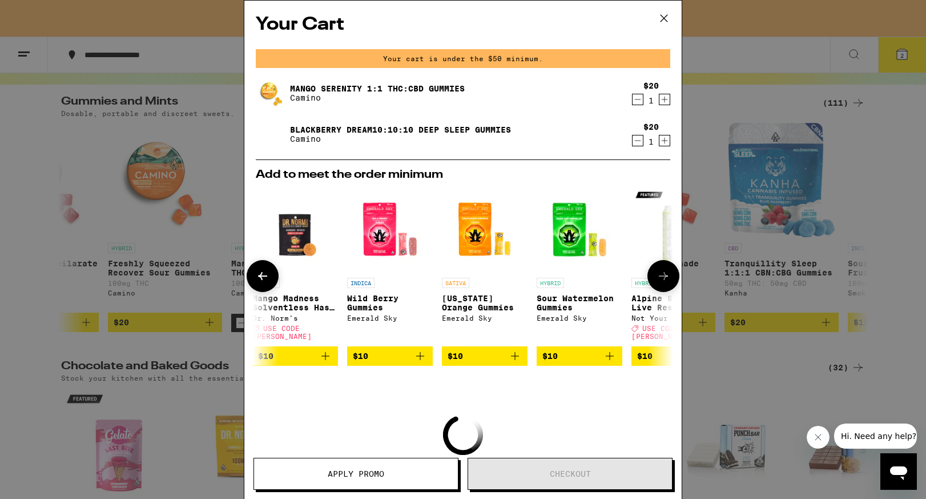
scroll to position [0, 290]
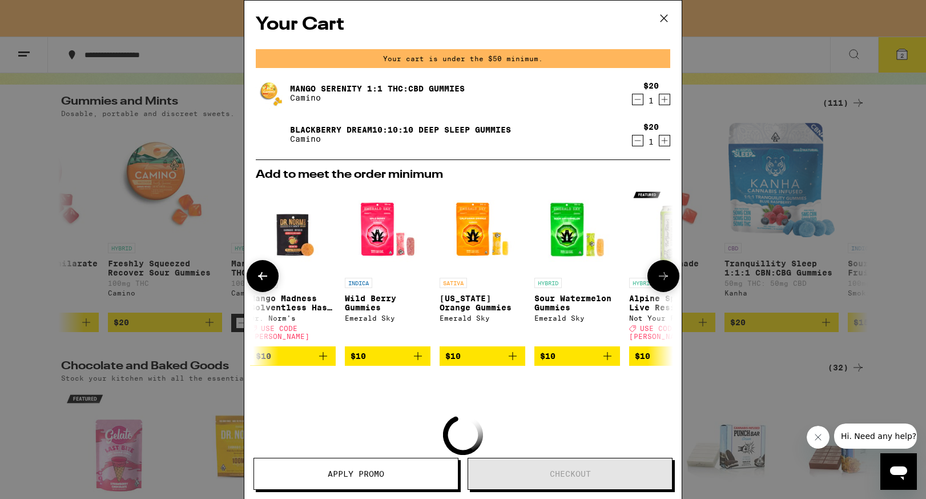
click at [663, 282] on button at bounding box center [664, 276] width 32 height 32
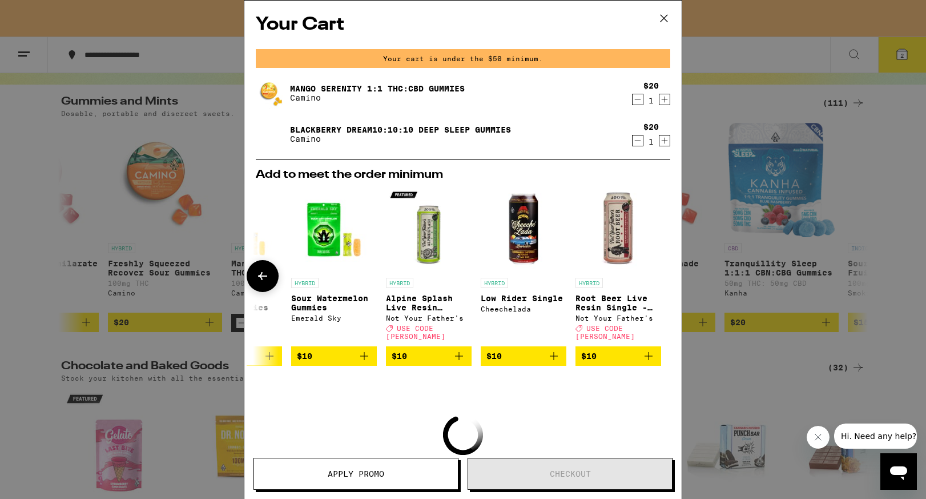
scroll to position [15, 0]
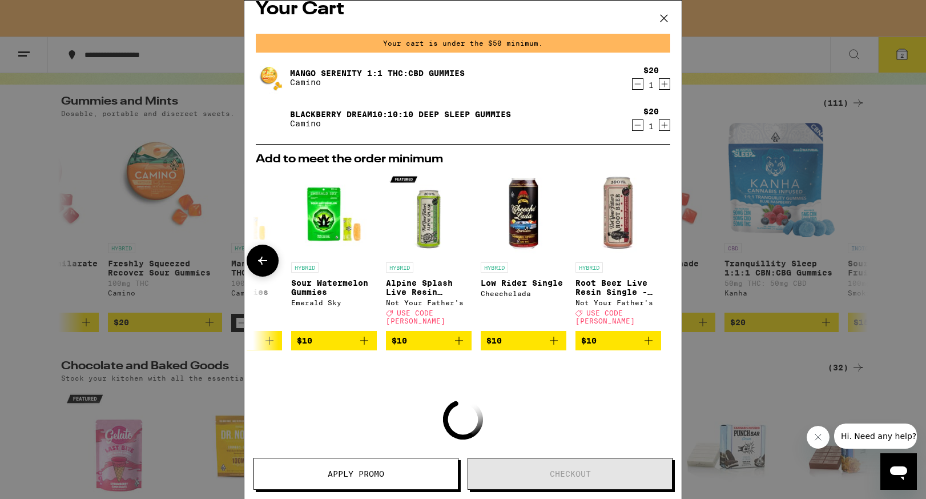
click at [271, 262] on button at bounding box center [263, 260] width 32 height 32
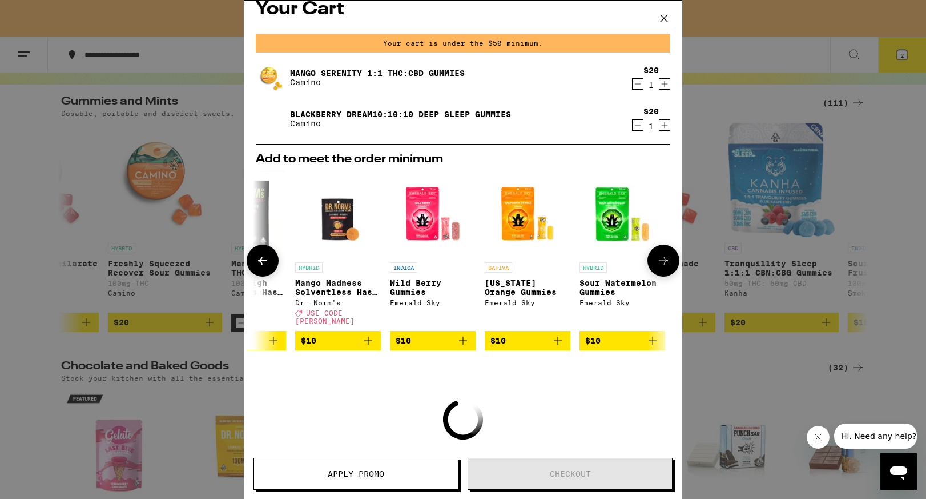
scroll to position [0, 243]
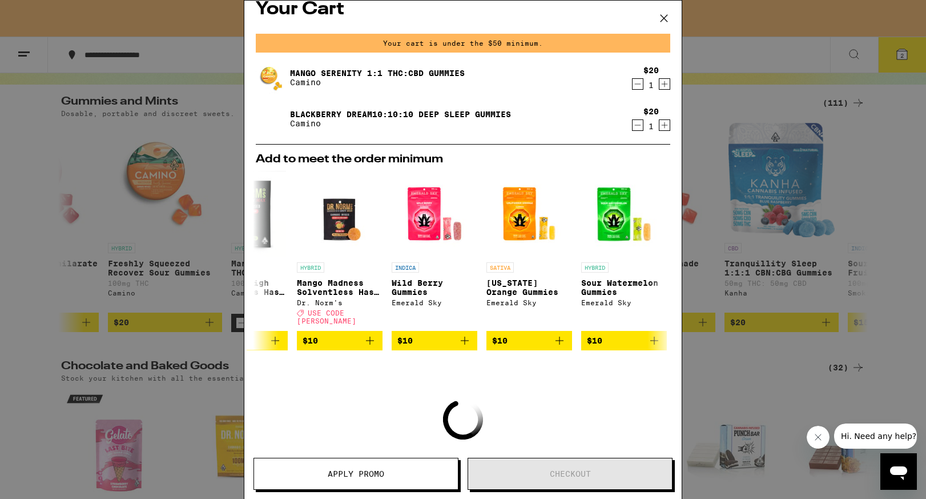
click at [671, 17] on icon at bounding box center [664, 18] width 17 height 17
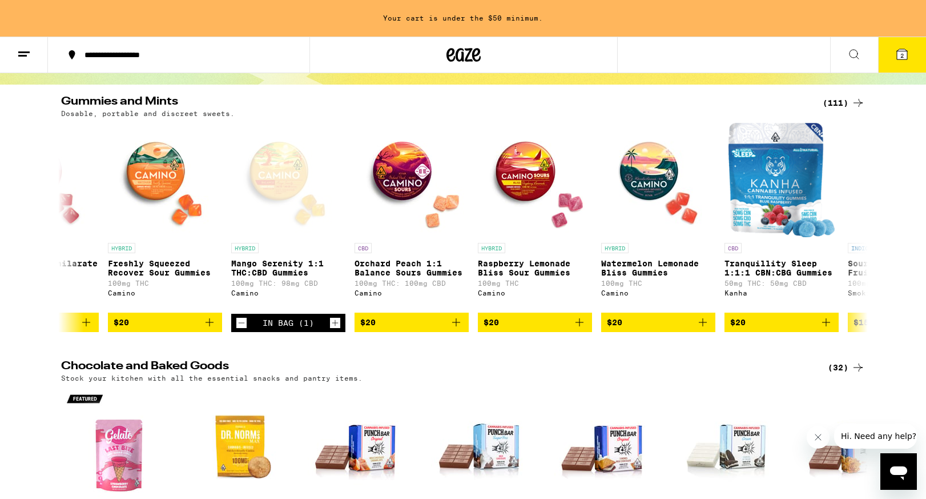
click at [25, 53] on icon at bounding box center [24, 54] width 14 height 14
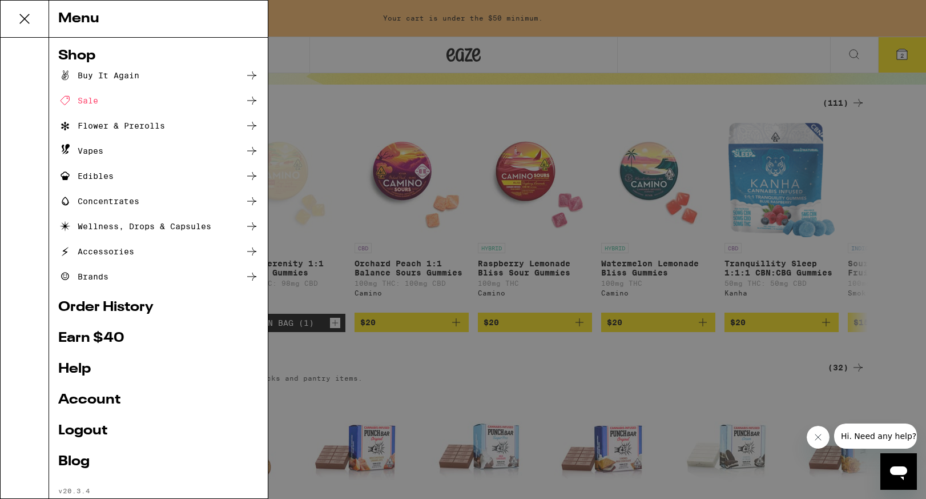
click at [89, 99] on div "Sale" at bounding box center [78, 101] width 40 height 14
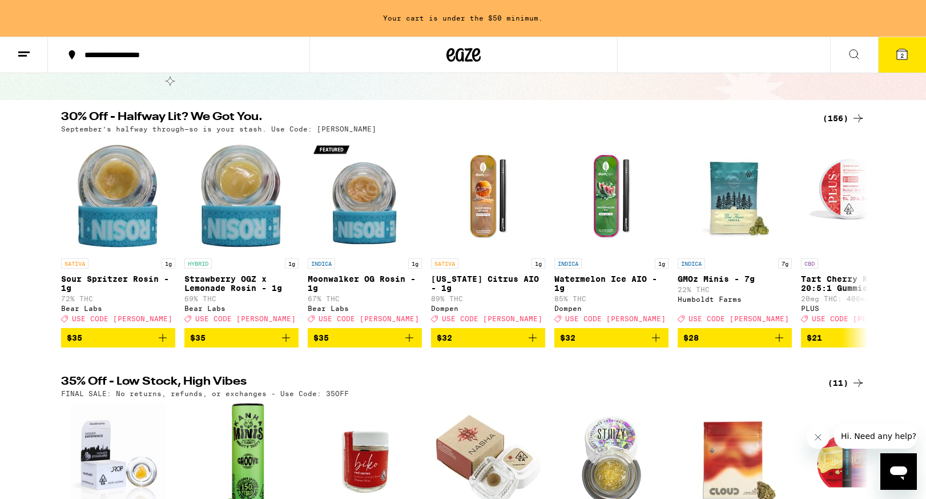
scroll to position [76, 0]
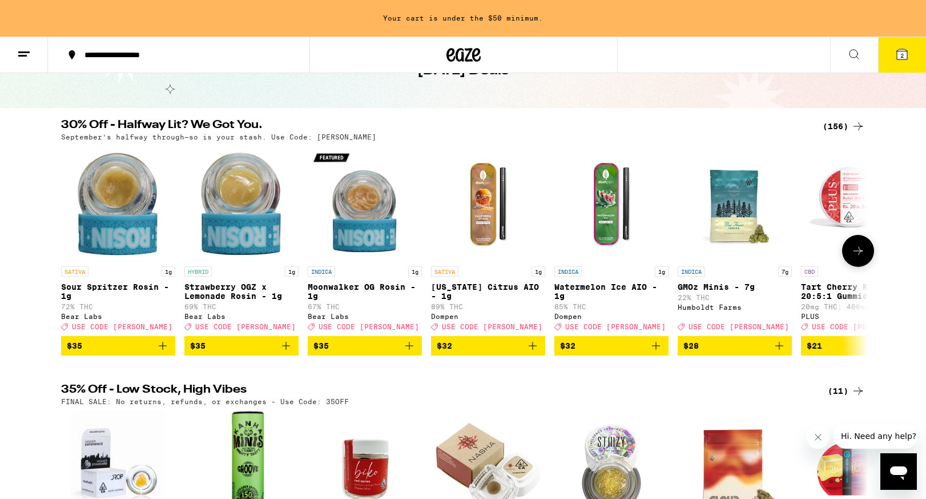
click at [858, 258] on icon at bounding box center [859, 251] width 14 height 14
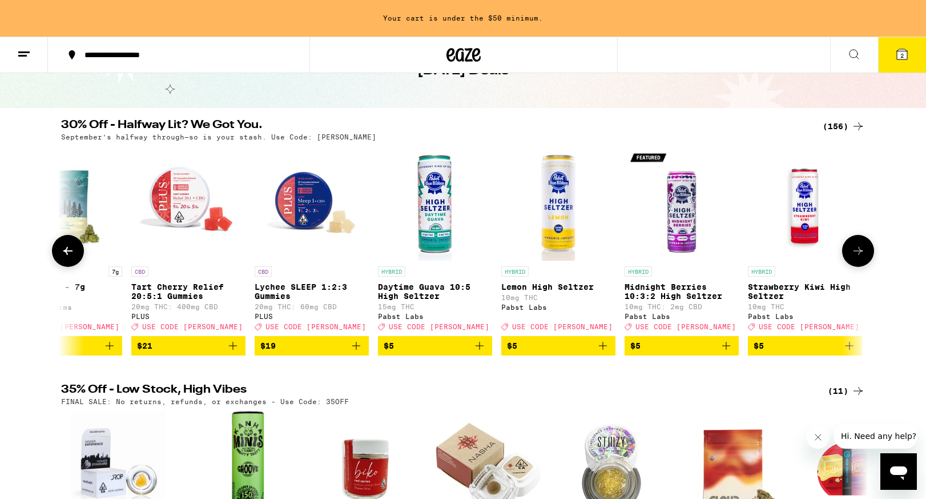
scroll to position [0, 680]
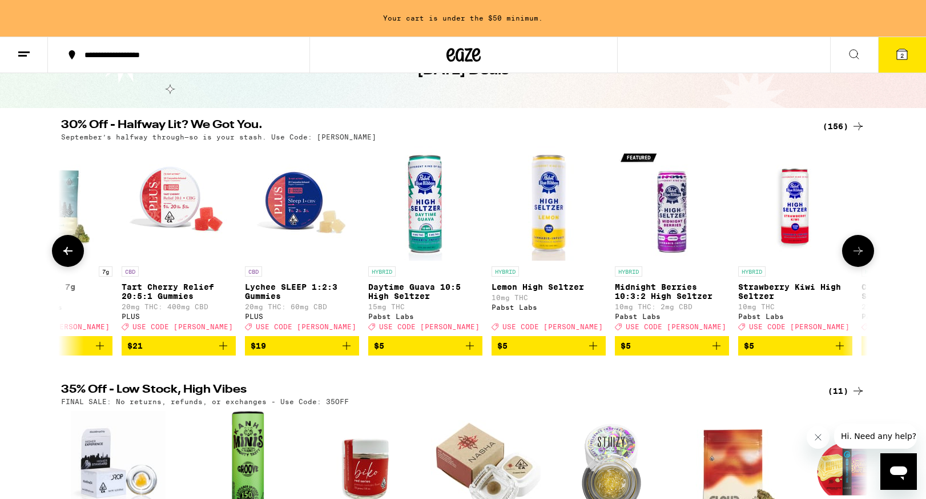
click at [473, 352] on icon "Add to bag" at bounding box center [470, 346] width 14 height 14
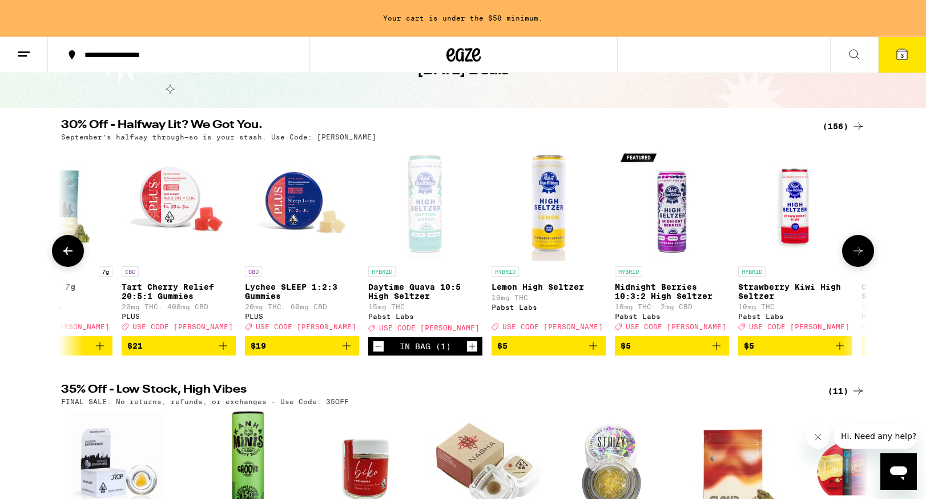
click at [473, 352] on icon "Increment" at bounding box center [472, 346] width 10 height 14
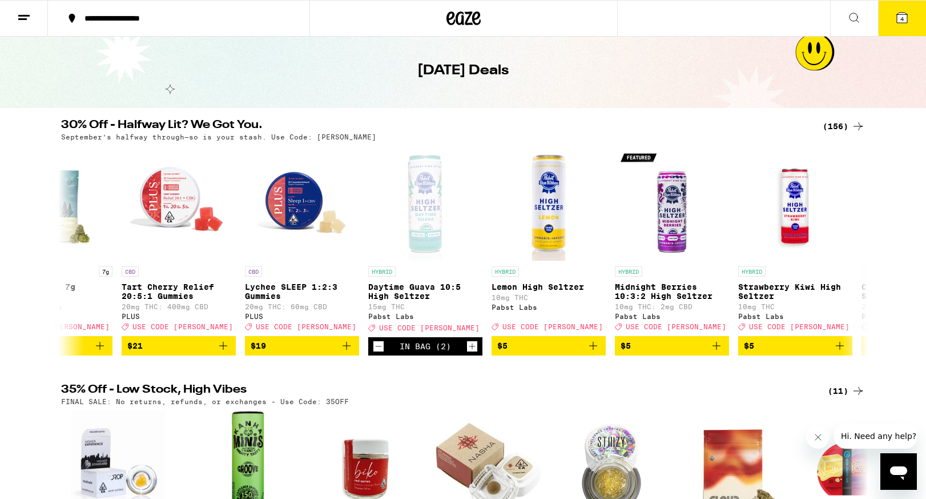
click at [902, 9] on button "4" at bounding box center [902, 18] width 48 height 35
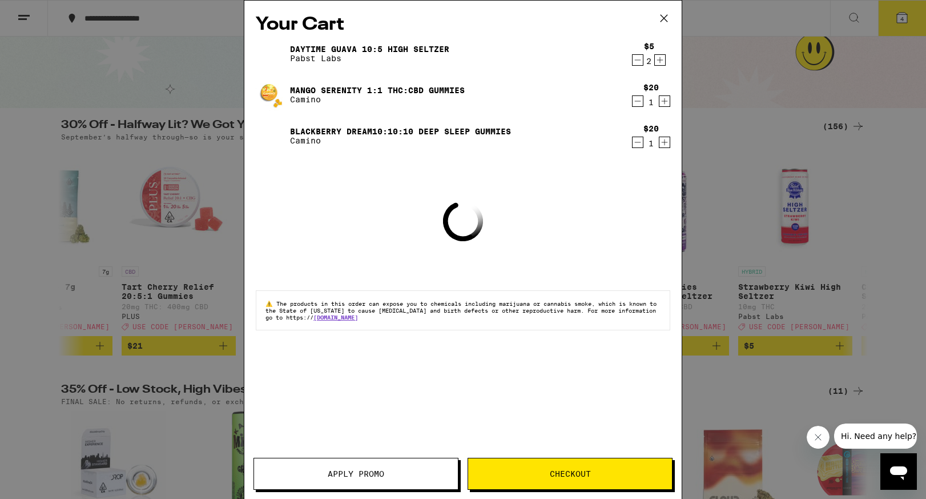
click at [368, 470] on span "Apply Promo" at bounding box center [356, 473] width 57 height 8
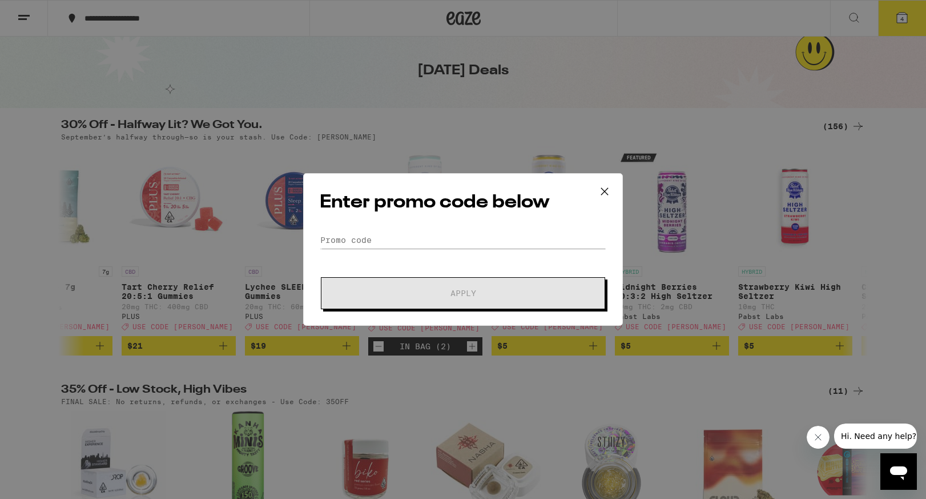
click at [386, 230] on div "Enter promo code below Promo Code Apply" at bounding box center [463, 249] width 320 height 152
click at [385, 238] on input "Promo Code" at bounding box center [463, 239] width 287 height 17
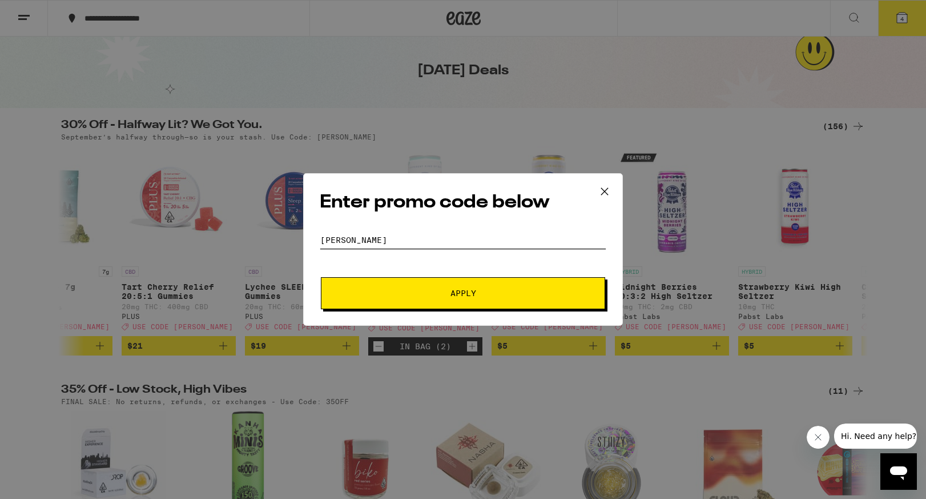
type input "[PERSON_NAME]"
click at [408, 289] on span "Apply" at bounding box center [463, 293] width 206 height 8
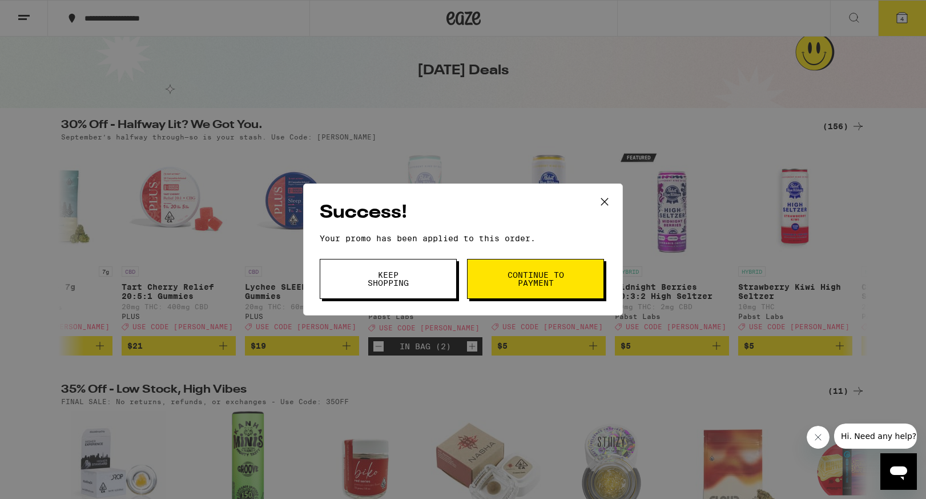
click at [531, 281] on span "Continue to payment" at bounding box center [536, 279] width 58 height 16
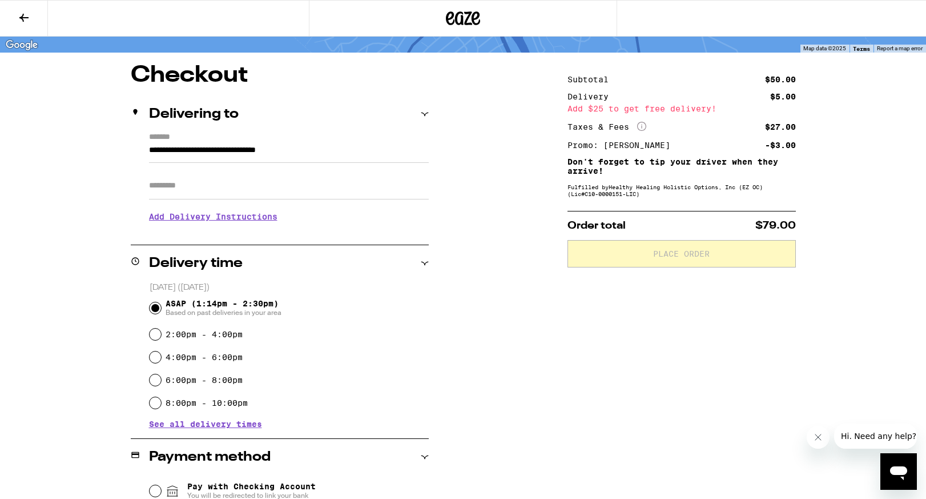
scroll to position [75, 0]
click at [217, 183] on input "Apt/Suite" at bounding box center [289, 184] width 280 height 27
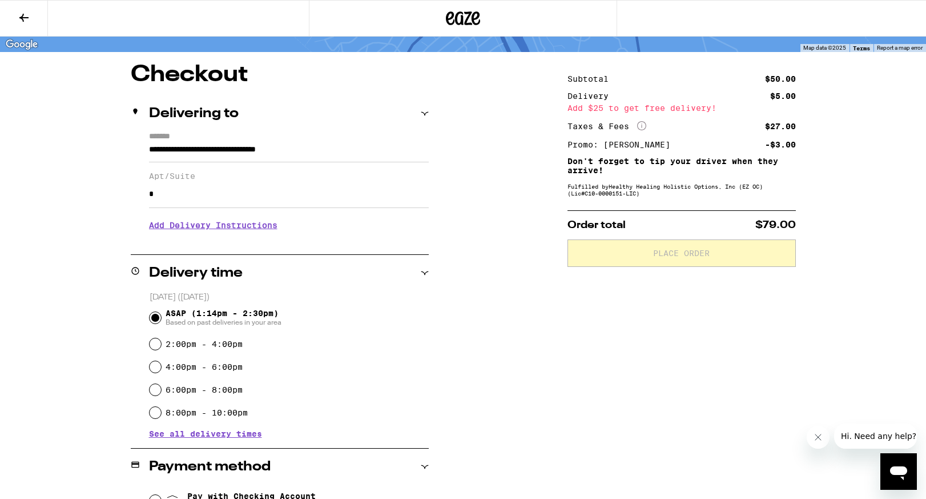
type input "*"
click at [483, 303] on div "**********" at bounding box center [463, 402] width 822 height 679
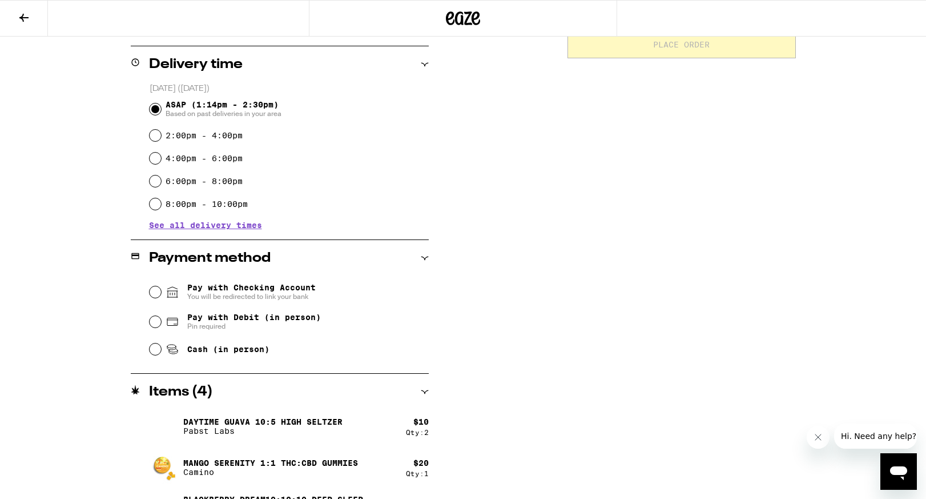
scroll to position [319, 0]
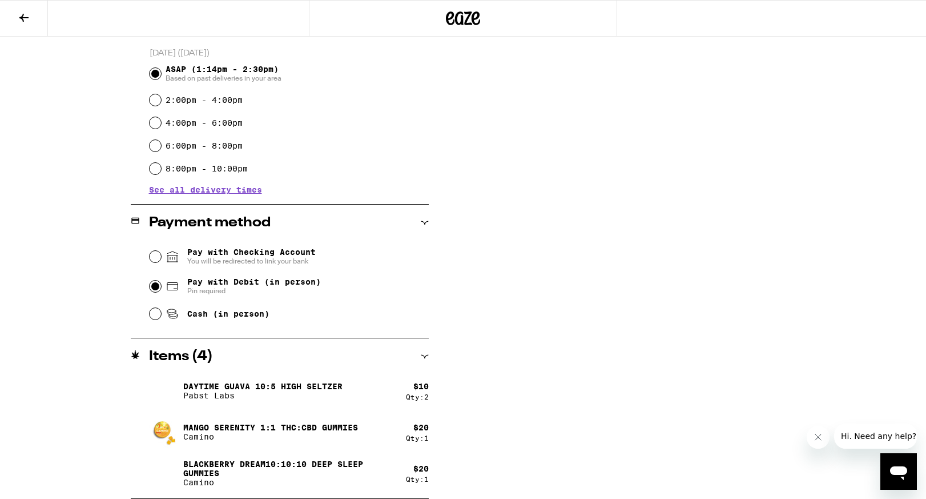
click at [155, 288] on input "Pay with Debit (in person) Pin required" at bounding box center [155, 285] width 11 height 11
radio input "true"
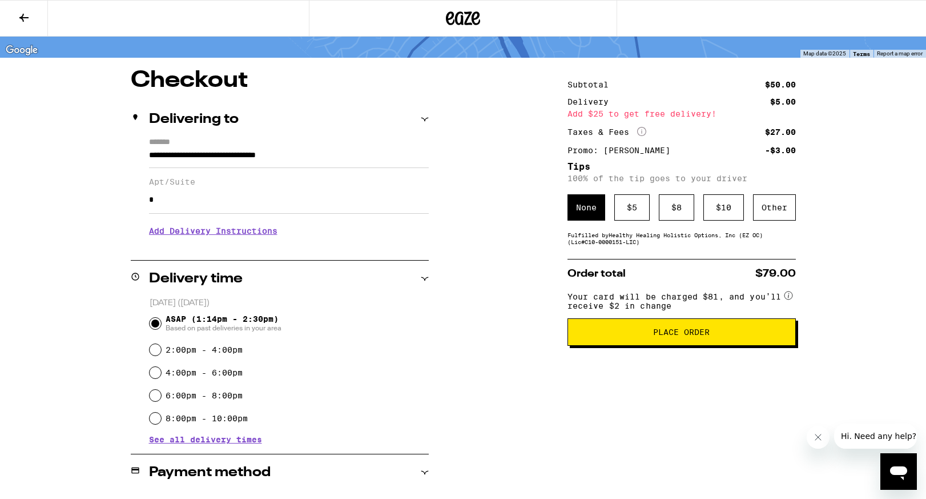
scroll to position [57, 0]
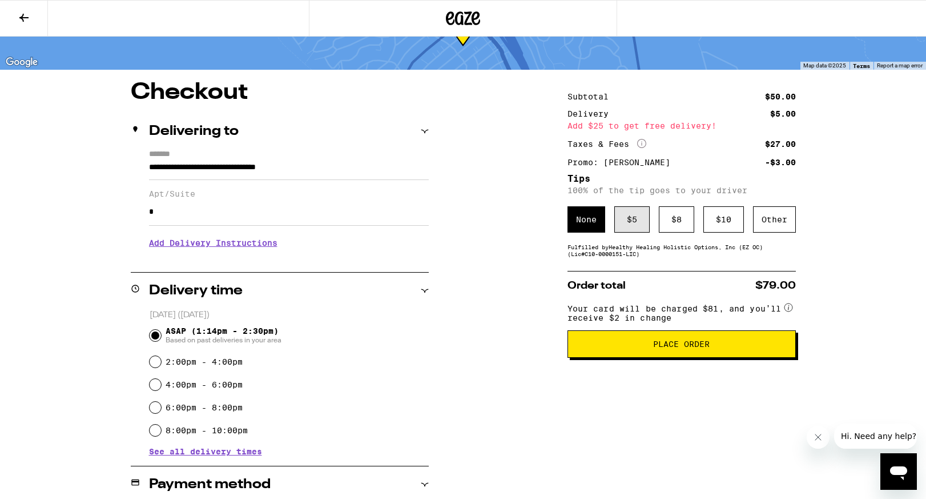
click at [641, 226] on div "$ 5" at bounding box center [632, 219] width 35 height 26
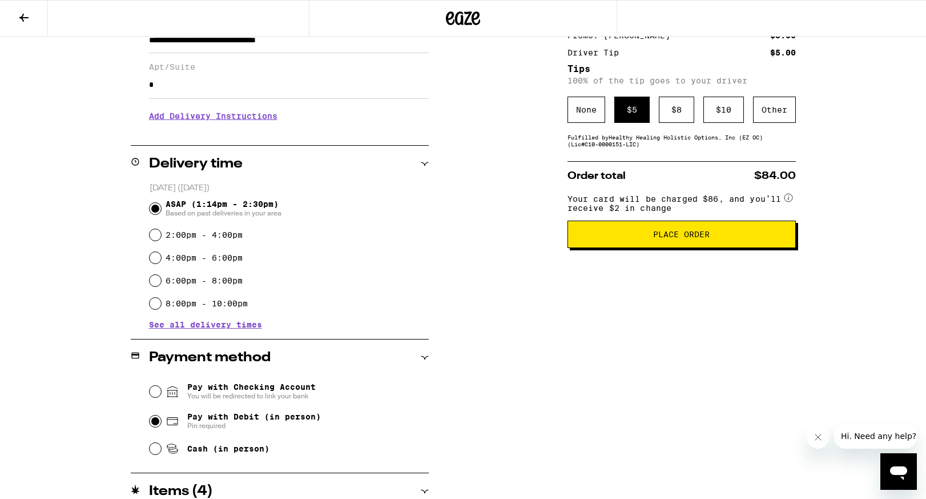
scroll to position [183, 0]
click at [630, 238] on button "Place Order" at bounding box center [682, 234] width 228 height 27
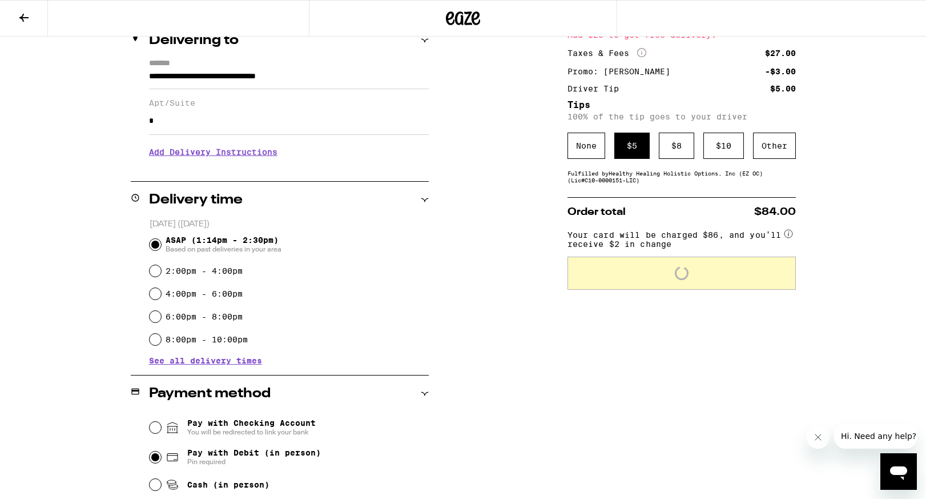
scroll to position [0, 0]
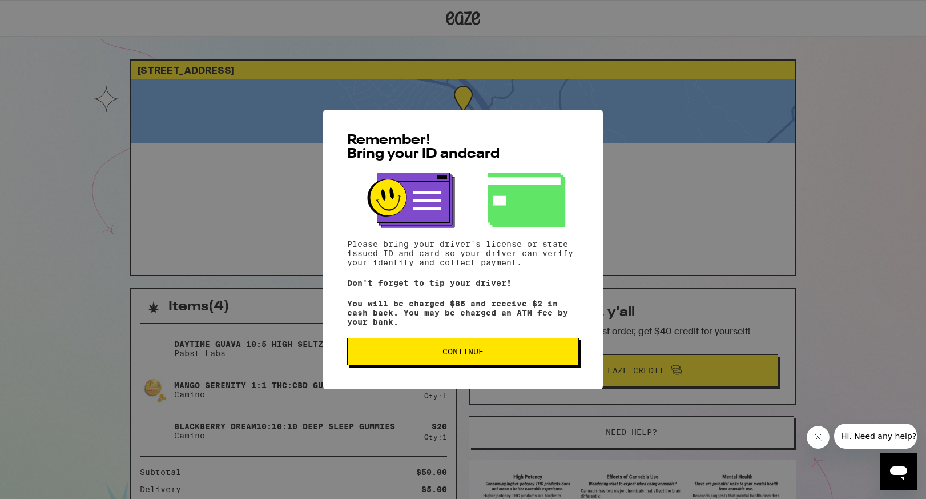
click at [479, 355] on span "Continue" at bounding box center [463, 351] width 41 height 8
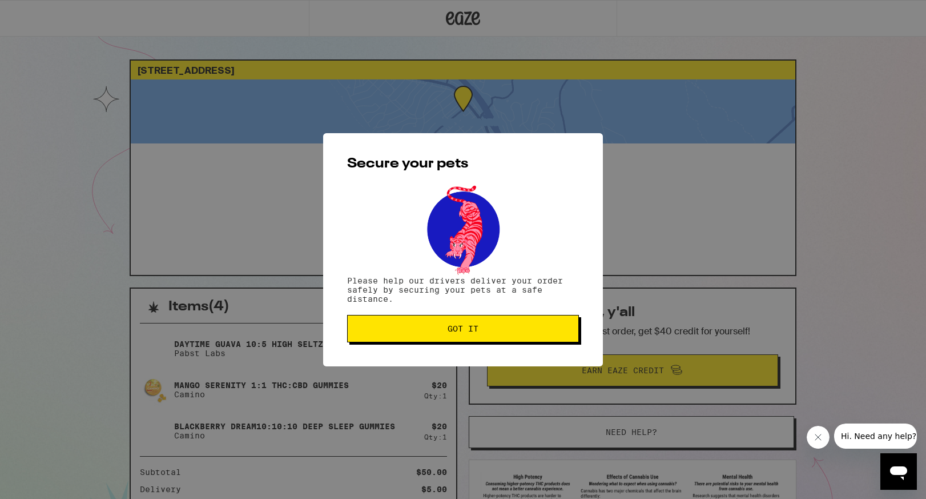
click at [455, 327] on span "Got it" at bounding box center [463, 328] width 31 height 8
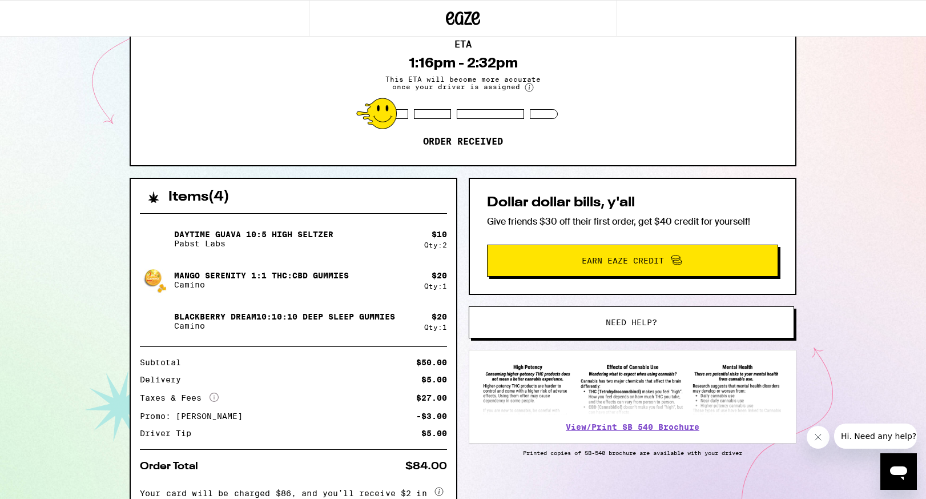
scroll to position [126, 0]
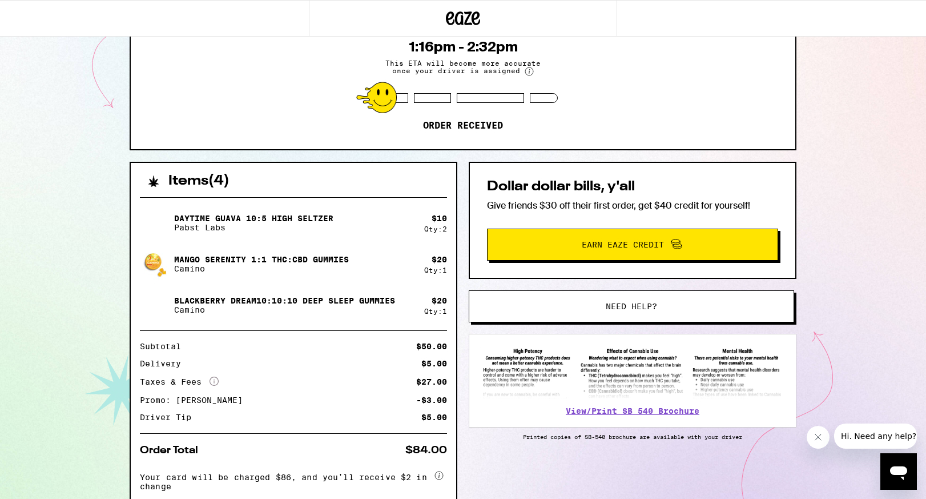
click at [628, 308] on span "Need help?" at bounding box center [631, 306] width 51 height 8
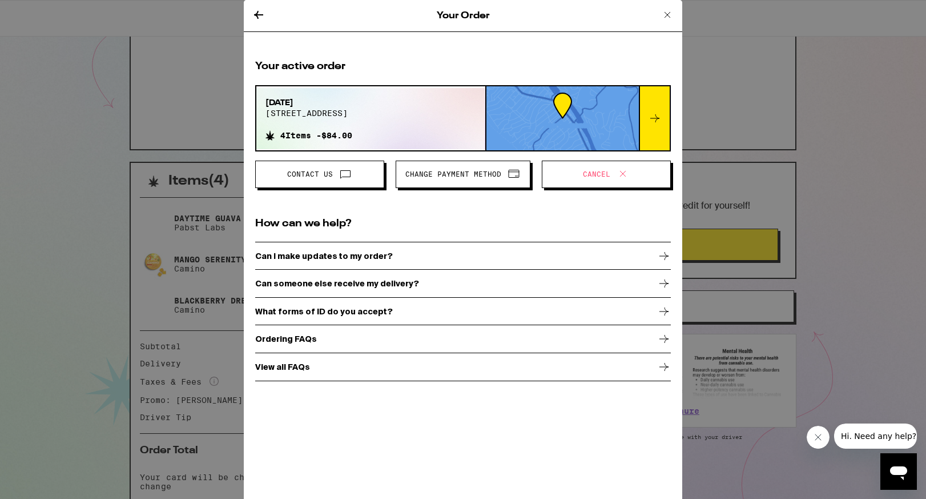
click at [450, 256] on div "Can I make updates to my order?" at bounding box center [463, 256] width 416 height 29
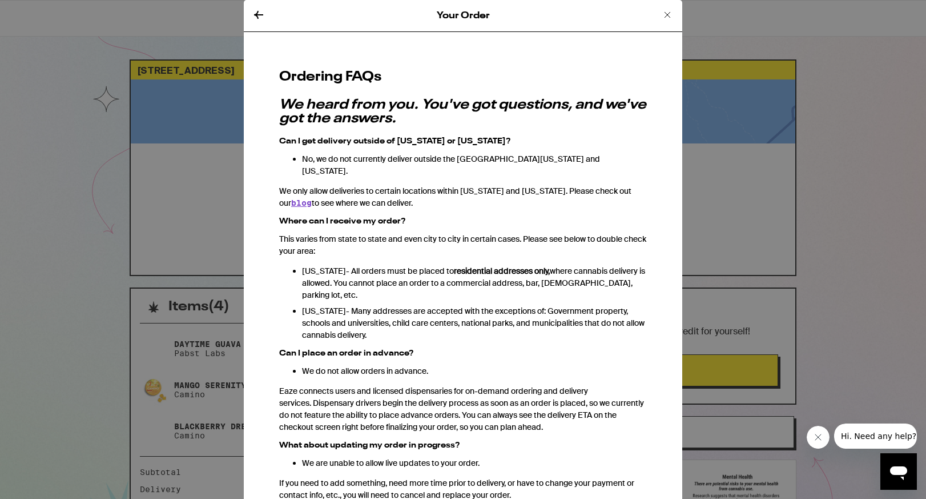
click at [262, 18] on icon at bounding box center [259, 15] width 14 height 14
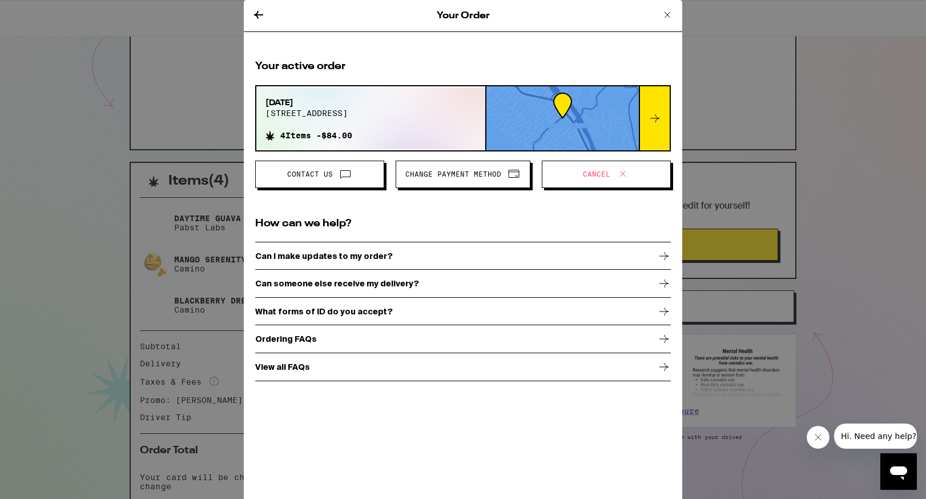
click at [328, 179] on span "Contact Us" at bounding box center [320, 174] width 110 height 15
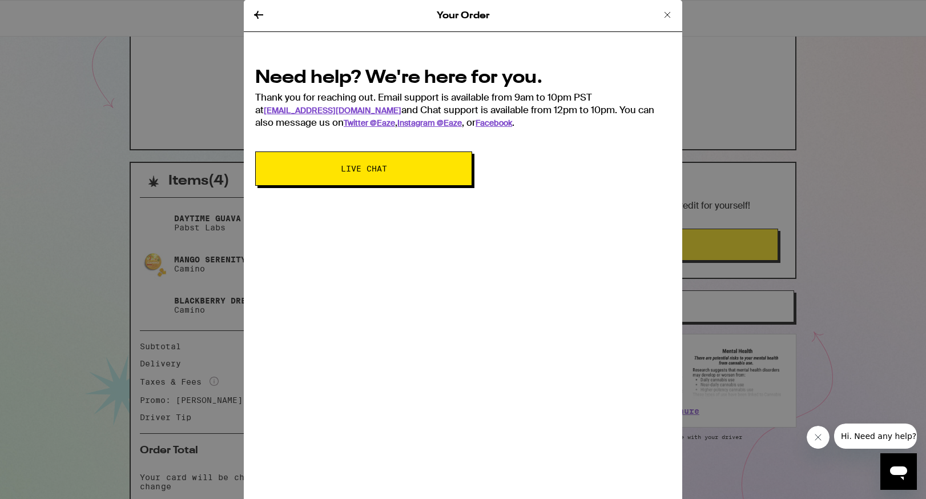
click at [372, 168] on span "Live Chat" at bounding box center [364, 168] width 46 height 8
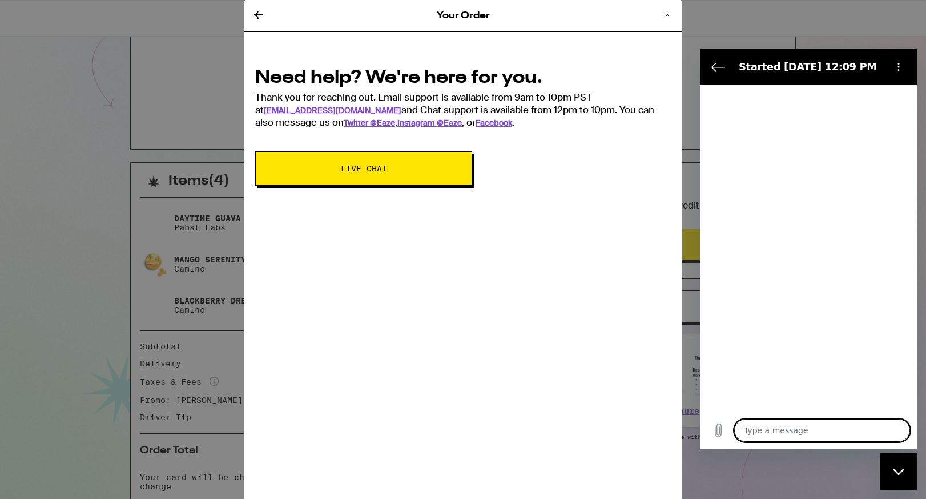
type textarea "x"
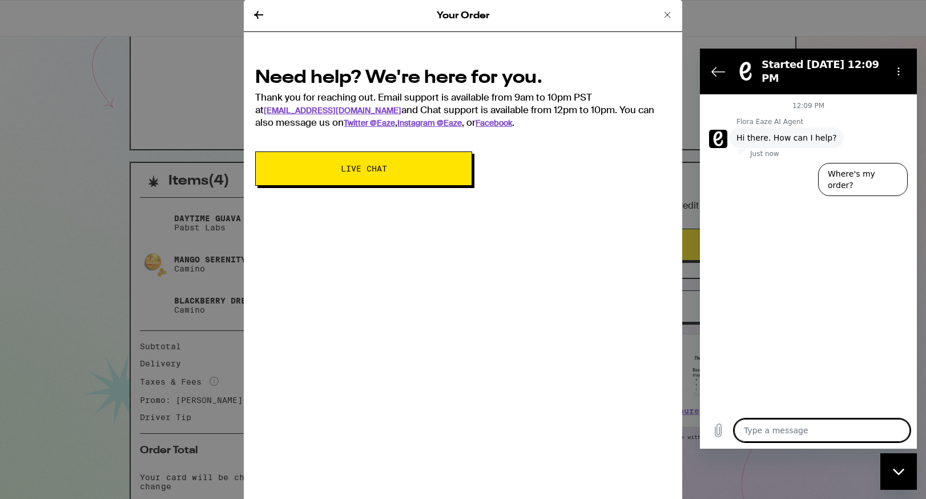
type textarea "h"
type textarea "x"
type textarea "he"
type textarea "x"
type textarea "hel"
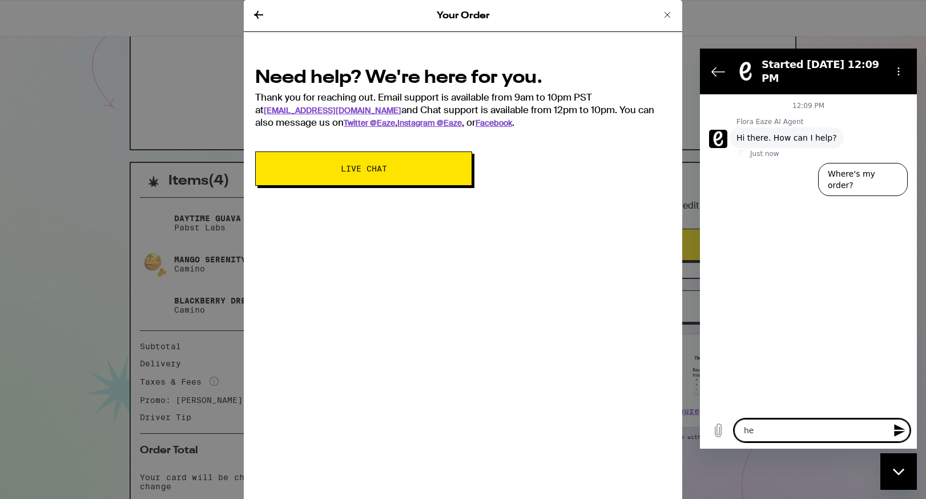
type textarea "x"
type textarea "hell"
type textarea "x"
type textarea "hello"
type textarea "x"
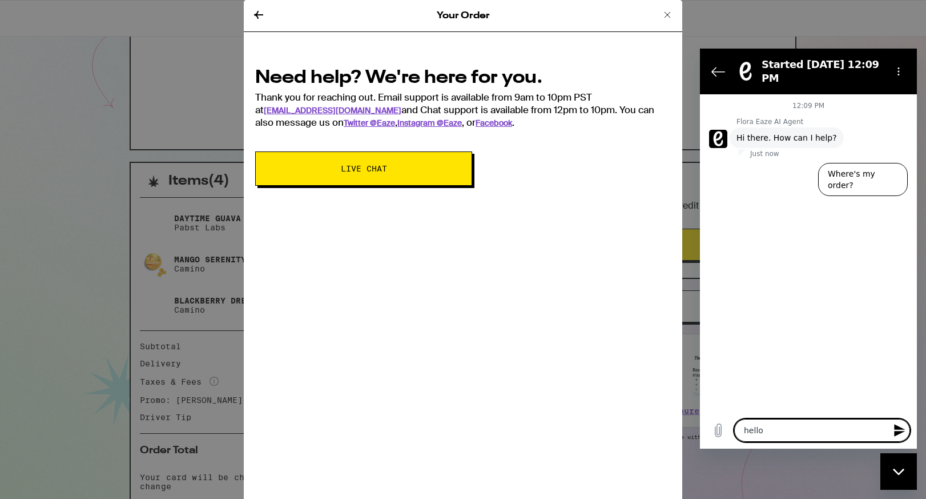
type textarea "hello,"
type textarea "x"
type textarea "hello,"
type textarea "x"
type textarea "hello, I"
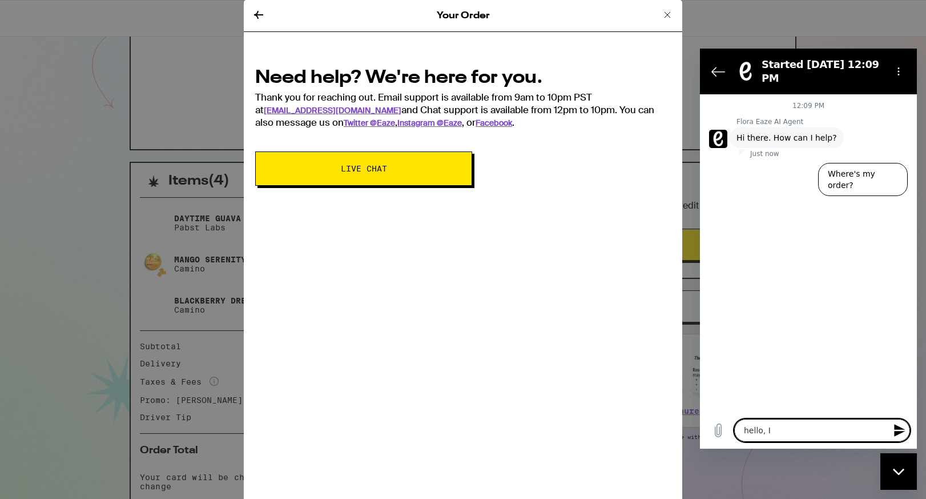
type textarea "x"
type textarea "hello, I"
type textarea "x"
type textarea "hello, I j"
type textarea "x"
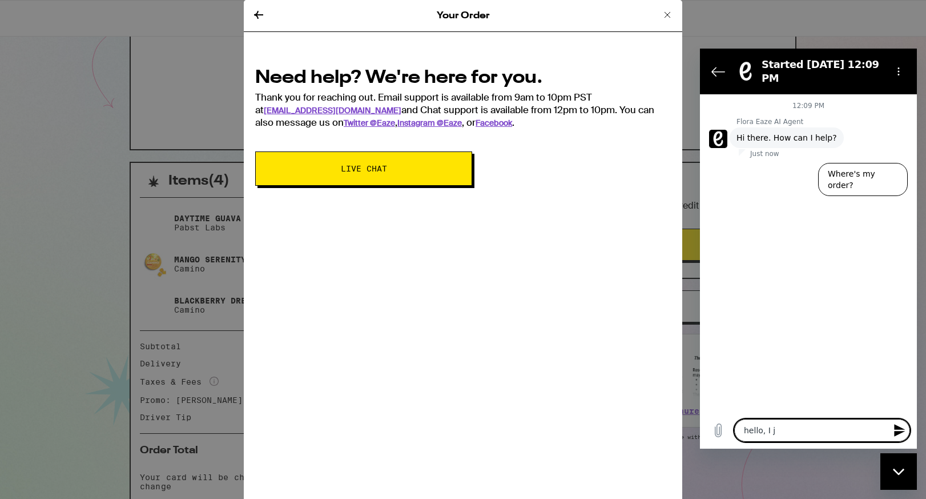
type textarea "hello, I ju"
type textarea "x"
type textarea "hello, I jus"
type textarea "x"
type textarea "hello, I just"
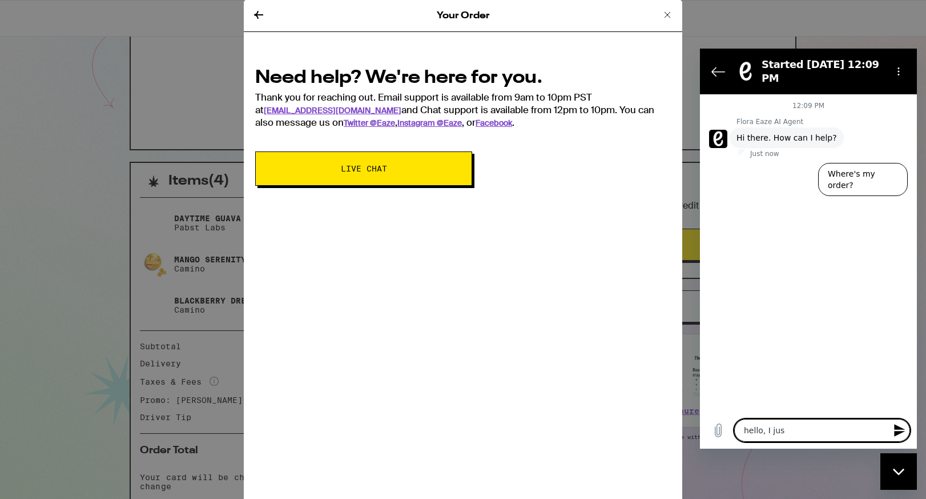
type textarea "x"
type textarea "hello, I just"
type textarea "x"
type textarea "hello, I just r"
type textarea "x"
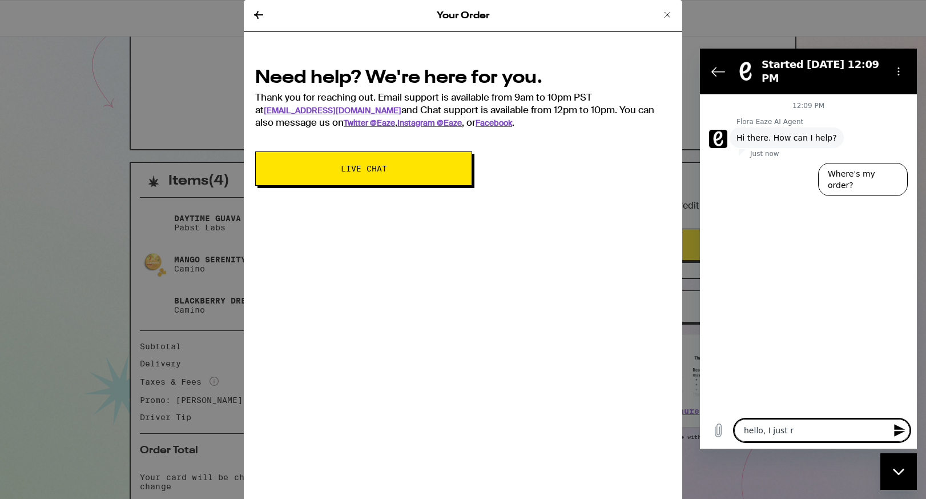
type textarea "hello, I just re"
type textarea "x"
type textarea "hello, I just rea"
type textarea "x"
type textarea "hello, I just real"
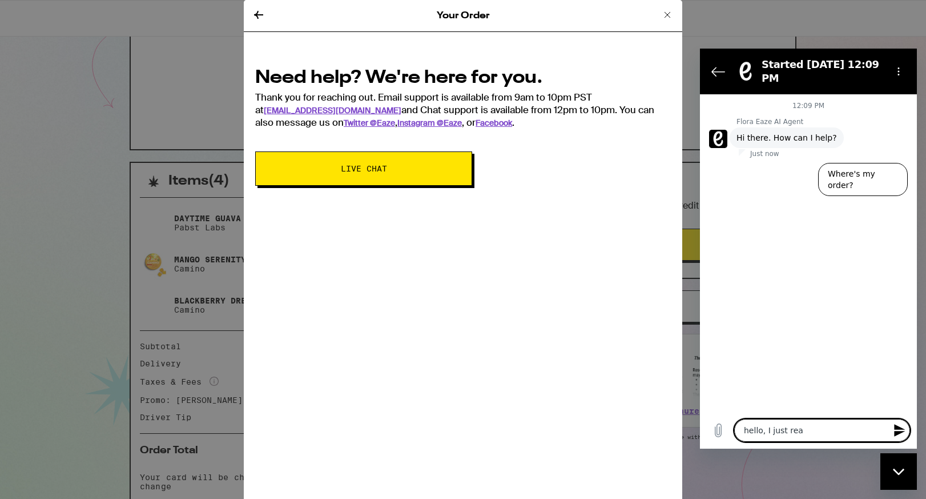
type textarea "x"
type textarea "hello, I just realz"
type textarea "x"
type textarea "hello, I just realzi"
type textarea "x"
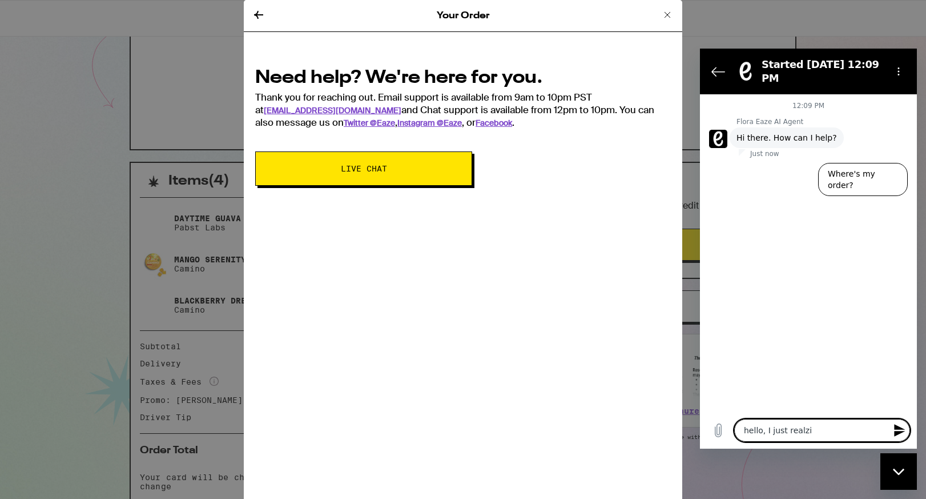
type textarea "hello, I just realzie"
type textarea "x"
type textarea "hello, I just realzied"
type textarea "x"
type textarea "hello, I just realzied"
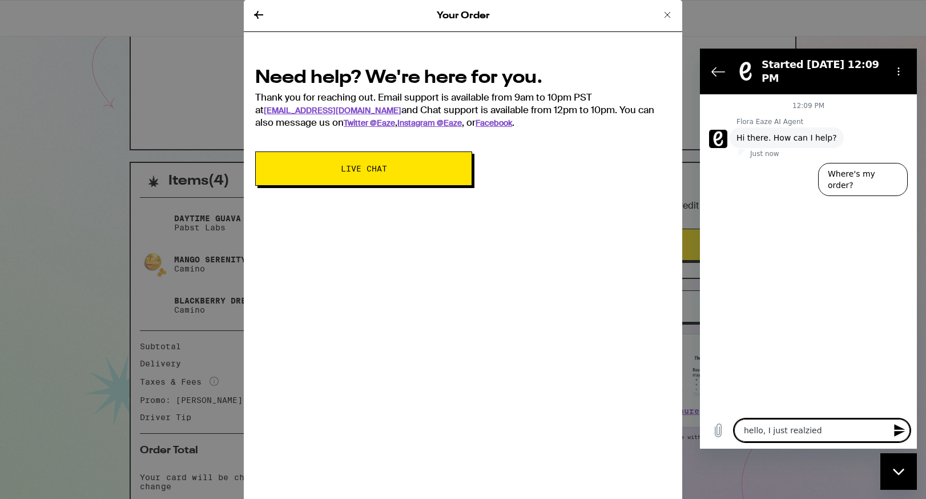
type textarea "x"
type textarea "hello, I just realzied t"
type textarea "x"
type textarea "hello, I just realzied th"
type textarea "x"
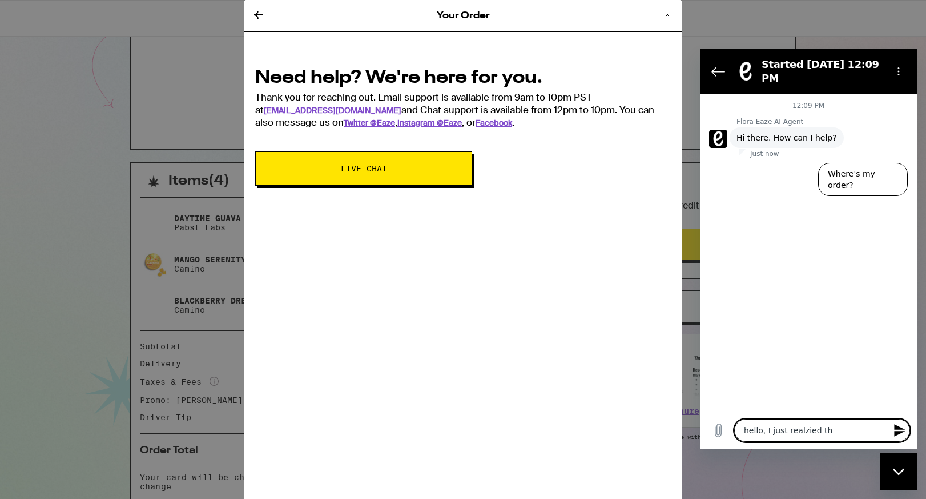
type textarea "hello, I just realzied the"
type textarea "x"
type textarea "hello, I just realzied the"
type textarea "x"
type textarea "hello, I just realzied the"
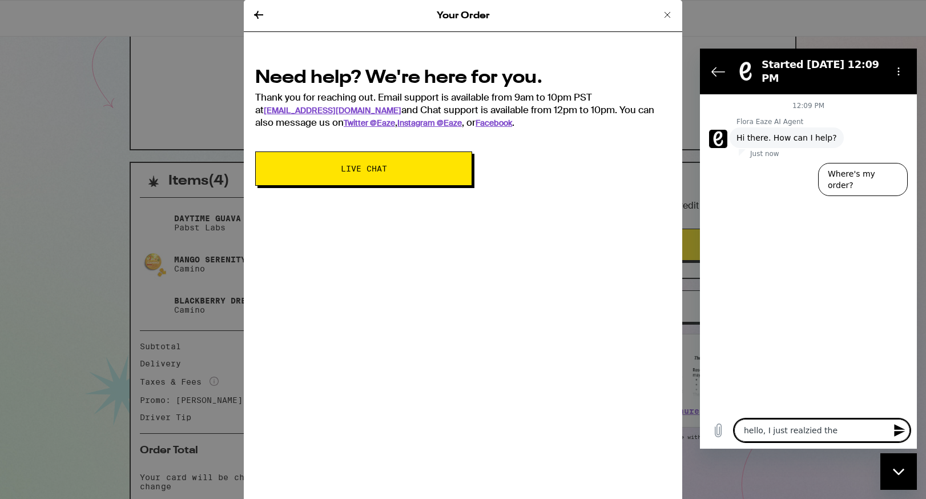
type textarea "x"
type textarea "hello, I just realzied th"
type textarea "x"
type textarea "hello, I just realzied t"
type textarea "x"
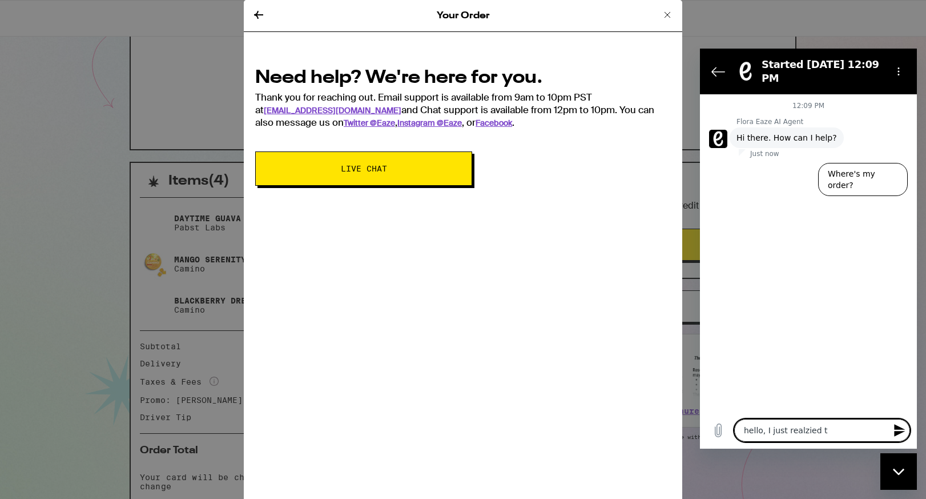
type textarea "hello, I just realzied"
type textarea "x"
type textarea "hello, I just realzied"
type textarea "x"
type textarea "hello, I just realzie"
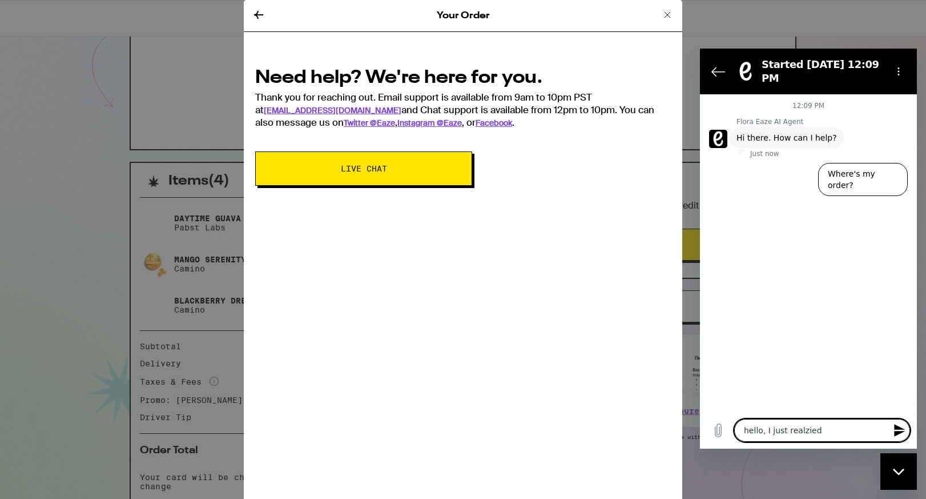
type textarea "x"
type textarea "hello, I just realzi"
type textarea "x"
type textarea "hello, I just realz"
type textarea "x"
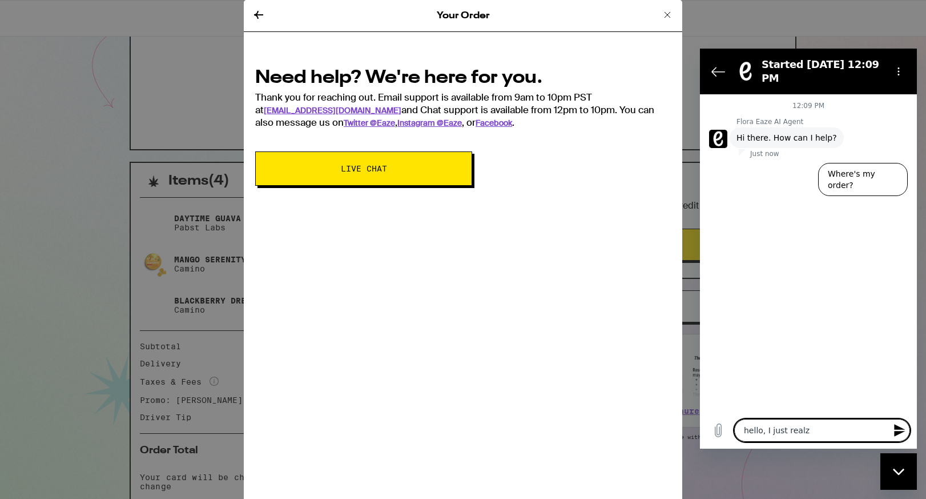
type textarea "hello, I just real"
type textarea "x"
type textarea "hello, I just reali"
type textarea "x"
type textarea "hello, I just realiz"
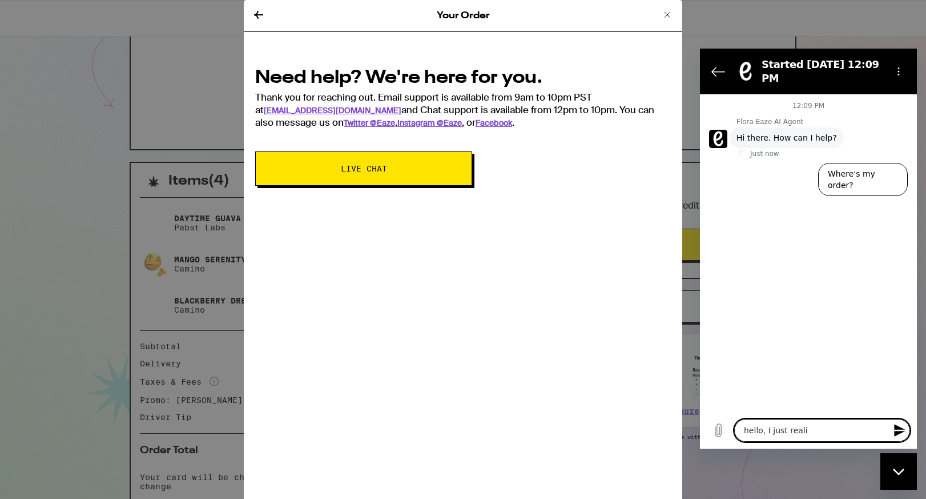
type textarea "x"
type textarea "hello, I just realize"
type textarea "x"
type textarea "hello, I just realized"
type textarea "x"
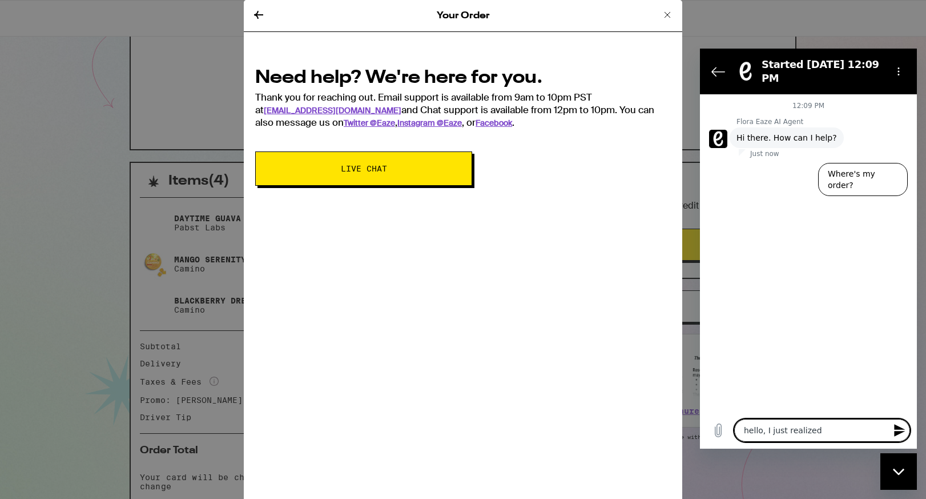
type textarea "hello, I just realized"
type textarea "x"
type textarea "hello, I just realized t"
type textarea "x"
type textarea "hello, I just realized th"
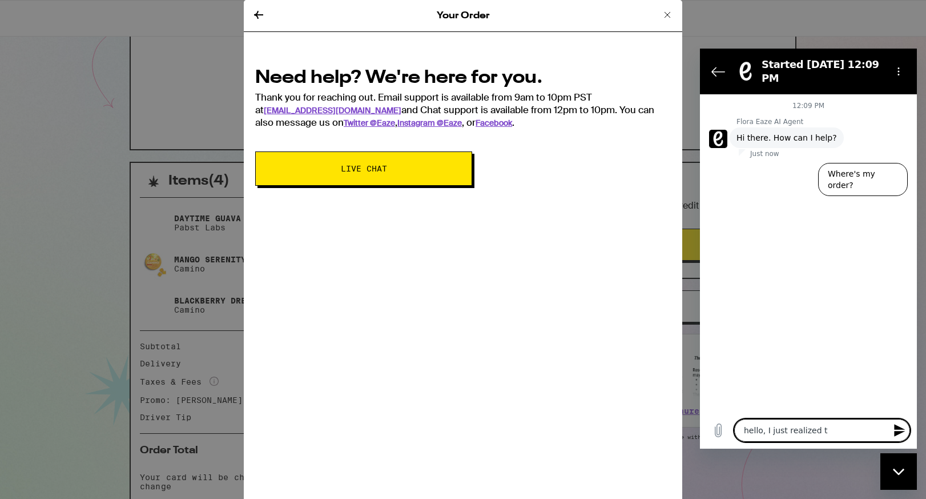
type textarea "x"
type textarea "hello, I just realized the"
type textarea "x"
type textarea "hello, I just realized the"
type textarea "x"
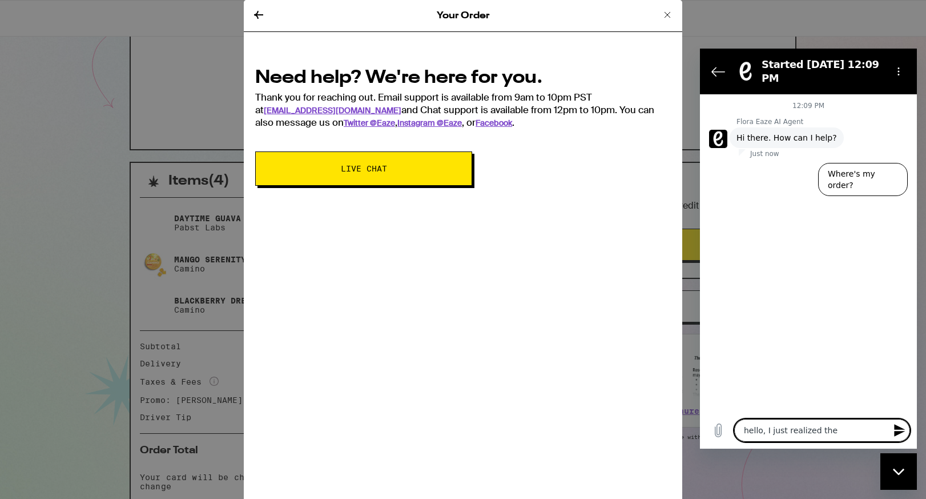
type textarea "hello, I just realized the a"
type textarea "x"
type textarea "hello, I just realized the ad"
type textarea "x"
type textarea "hello, I just realized the add"
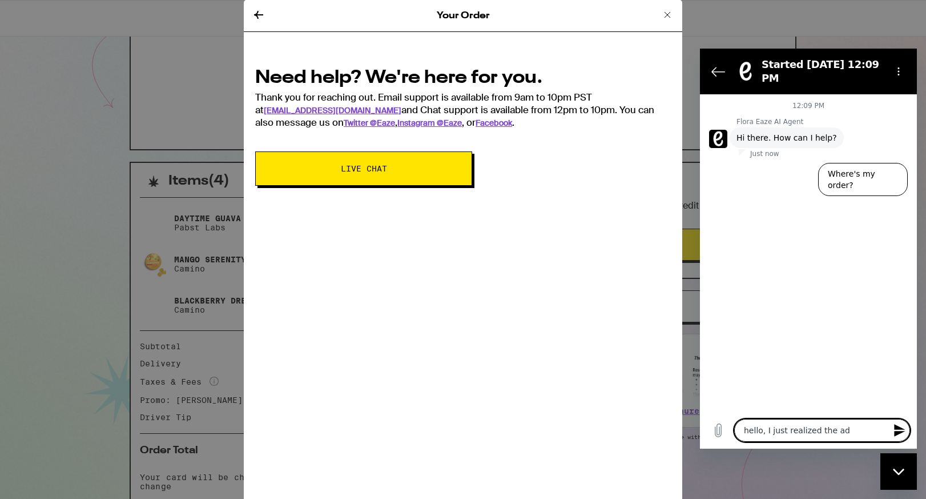
type textarea "x"
type textarea "hello, I just realized the addr"
type textarea "x"
type textarea "hello, I just realized the addre"
type textarea "x"
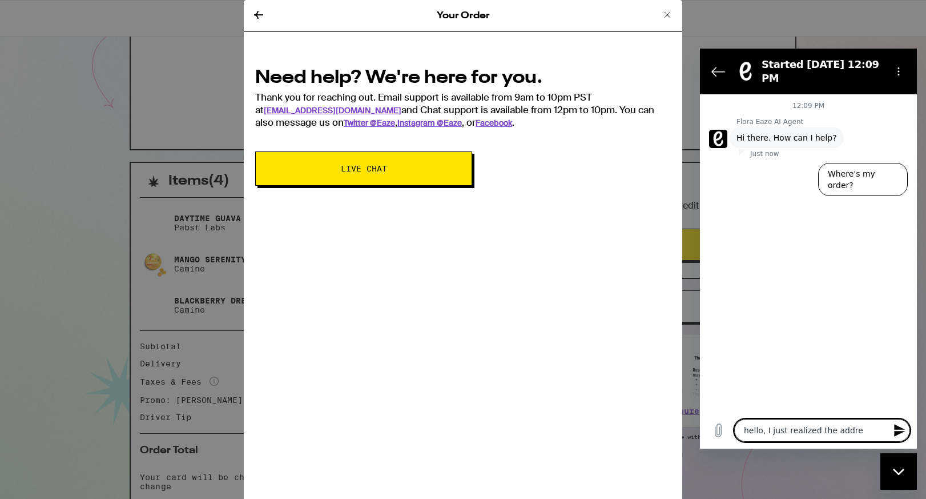
type textarea "hello, I just realized the addres"
type textarea "x"
type textarea "hello, I just realized the address"
type textarea "x"
type textarea "hello, I just realized the address"
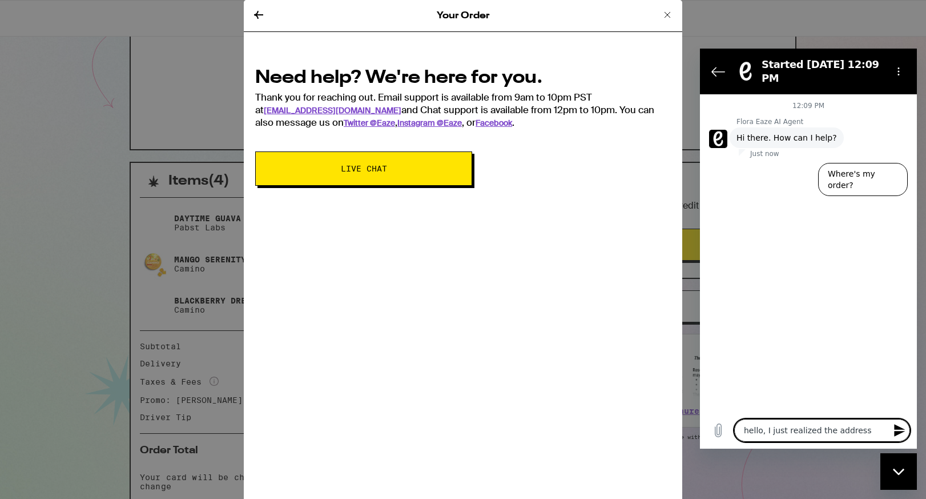
type textarea "x"
type textarea "hello, I just realized the address f"
type textarea "x"
type textarea "hello, I just realized the address fo"
type textarea "x"
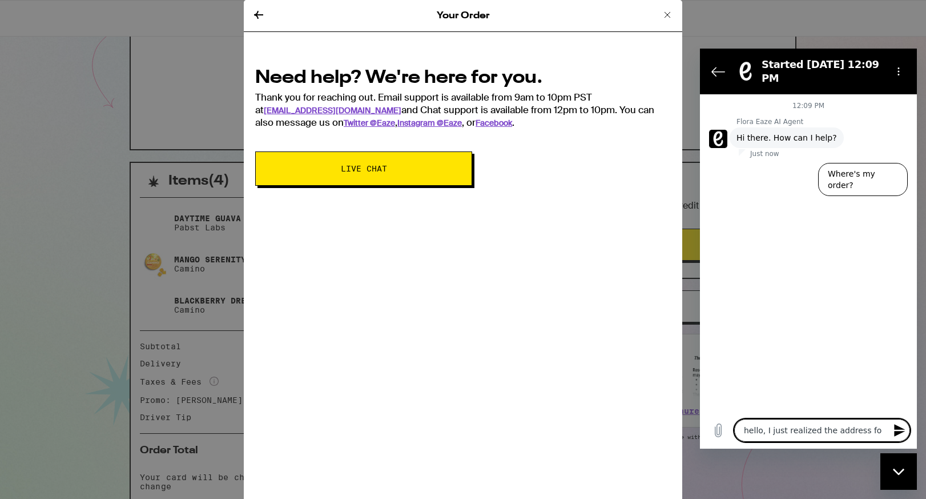
type textarea "hello, I just realized the address for"
type textarea "x"
type textarea "hello, I just realized the address for"
type textarea "x"
type textarea "hello, I just realized the address for m"
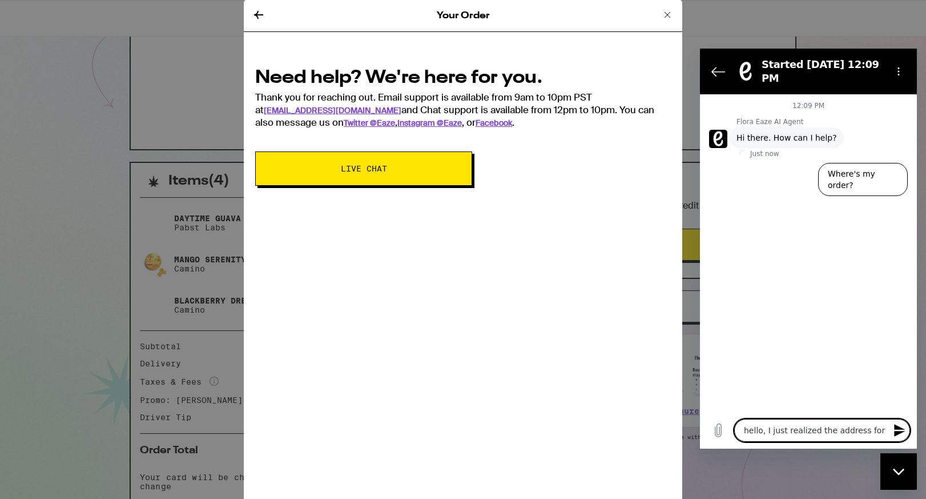
type textarea "x"
type textarea "hello, I just realized the address for my"
type textarea "x"
type textarea "hello, I just realized the address for my"
type textarea "x"
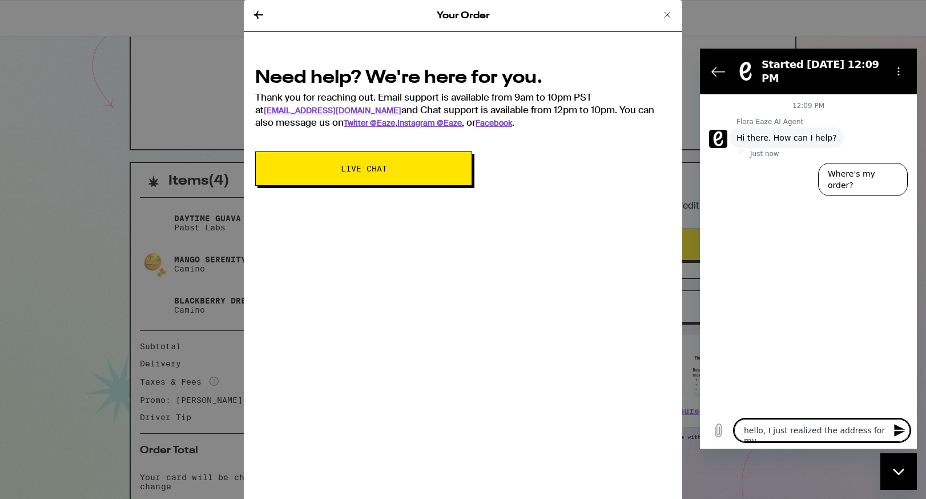
type textarea "hello, I just realized the address for my d"
type textarea "x"
type textarea "hello, I just realized the address for my de"
type textarea "x"
type textarea "hello, I just realized the address for my del"
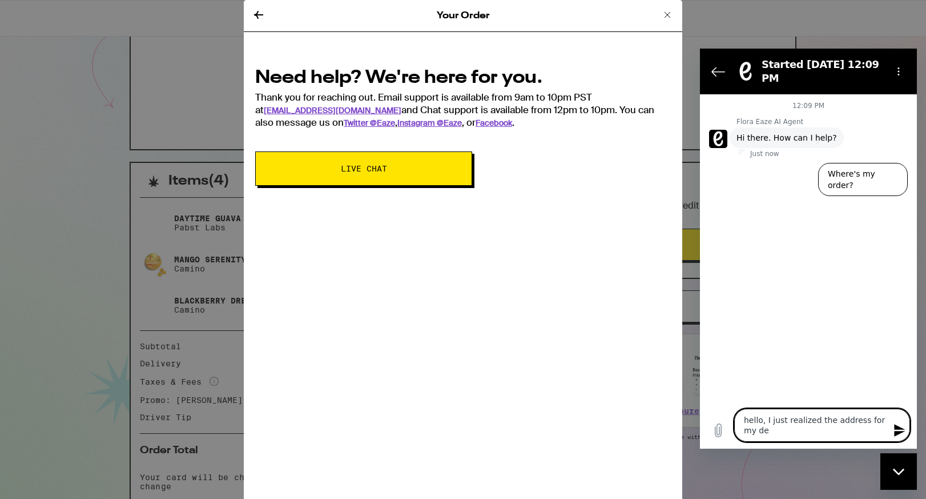
type textarea "x"
type textarea "hello, I just realized the address for my delv"
type textarea "x"
type textarea "hello, I just realized the address for my delvi"
type textarea "x"
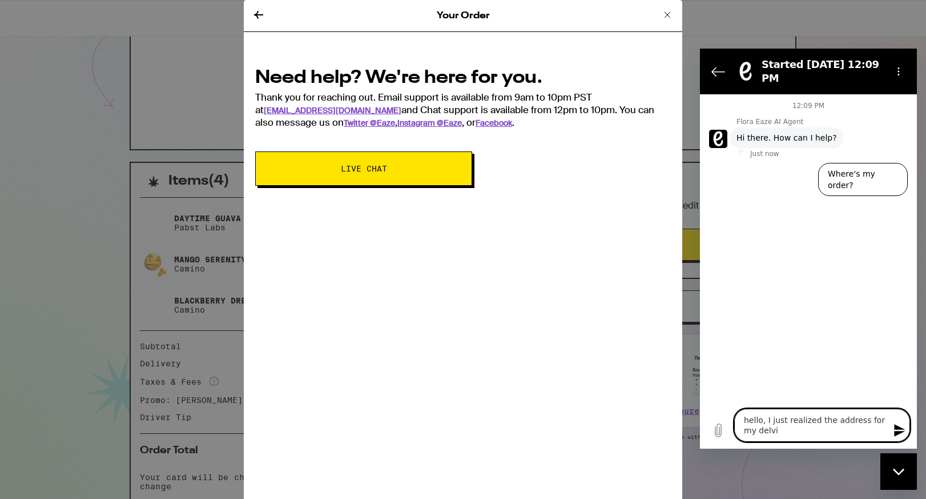
type textarea "hello, I just realized the address for my delvie"
type textarea "x"
type textarea "hello, I just realized the address for my delvier"
type textarea "x"
type textarea "hello, I just realized the address for my delviery"
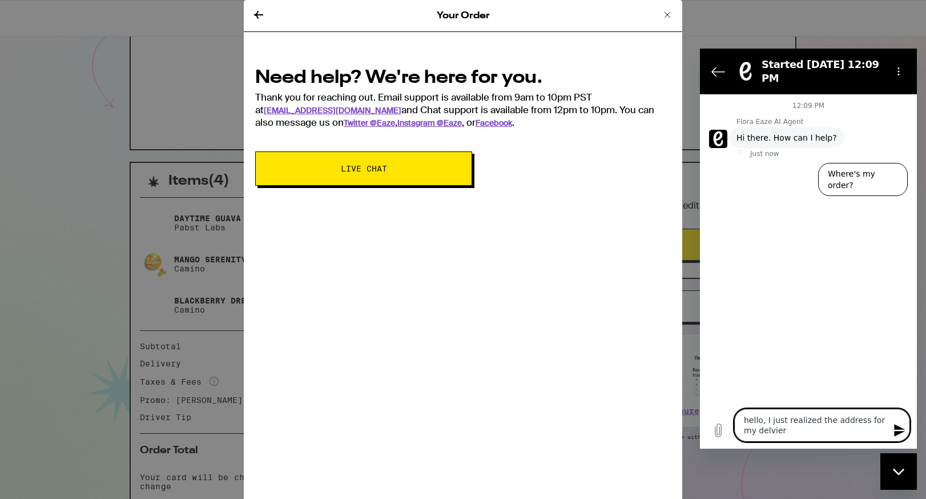
type textarea "x"
type textarea "hello, I just realized the address for my delviery"
type textarea "x"
type textarea "hello, I just realized the address for my delviery i"
type textarea "x"
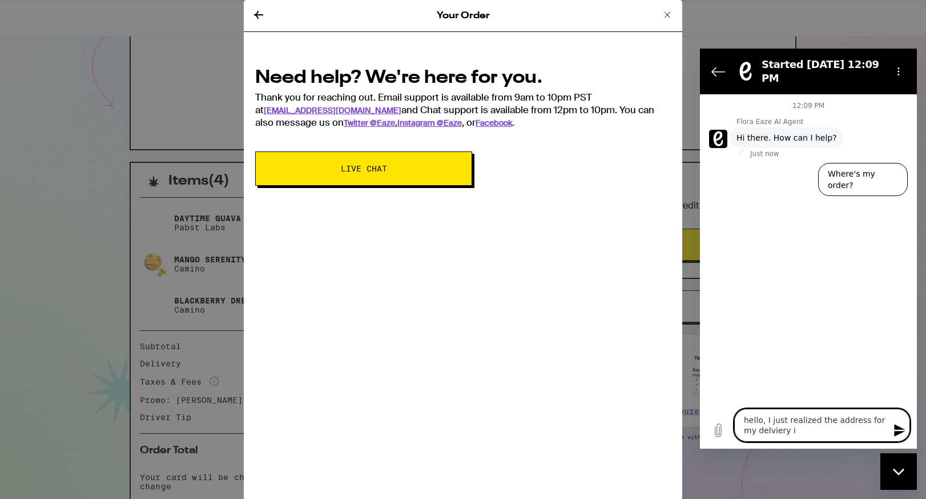
type textarea "hello, I just realized the address for my delviery is"
type textarea "x"
type textarea "hello, I just realized the address for my delviery is"
type textarea "x"
type textarea "hello, I just realized the address for my delviery is"
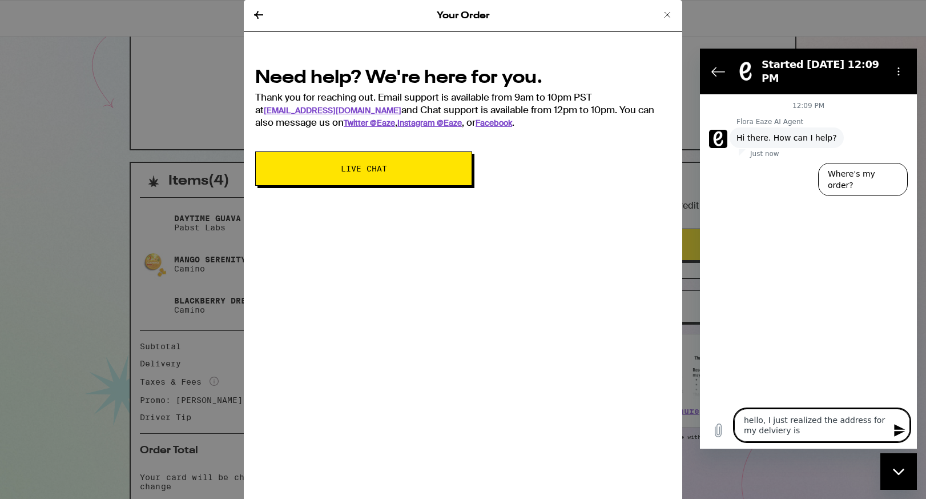
type textarea "x"
type textarea "hello, I just realized the address for my delviery i"
type textarea "x"
type textarea "hello, I just realized the address for my delviery"
type textarea "x"
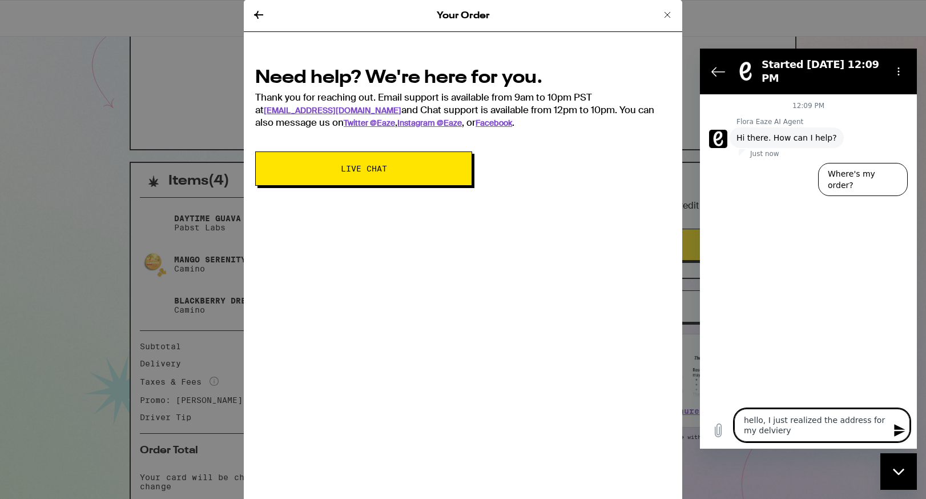
type textarea "hello, I just realized the address for my delviery"
type textarea "x"
type textarea "hello, I just realized the address for my delvier"
type textarea "x"
type textarea "hello, I just realized the address for my delvie"
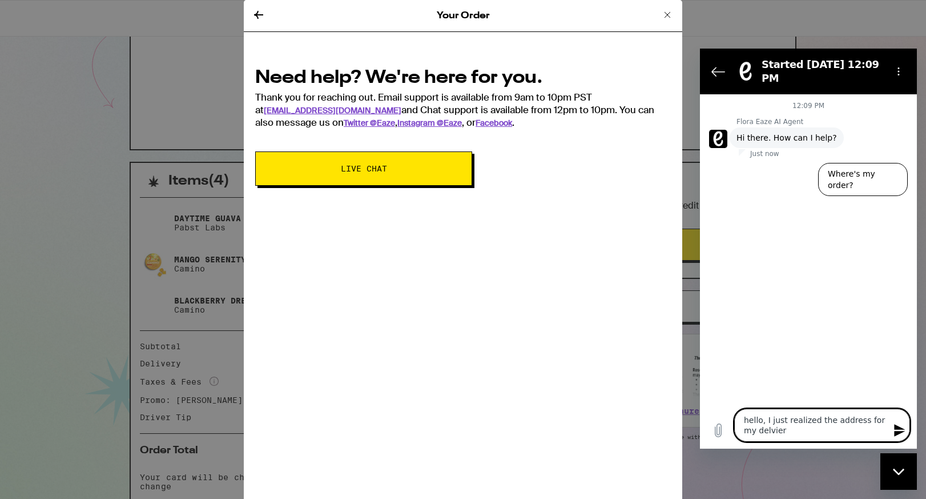
type textarea "x"
type textarea "hello, I just realized the address for my delvi"
type textarea "x"
type textarea "hello, I just realized the address for my delv"
type textarea "x"
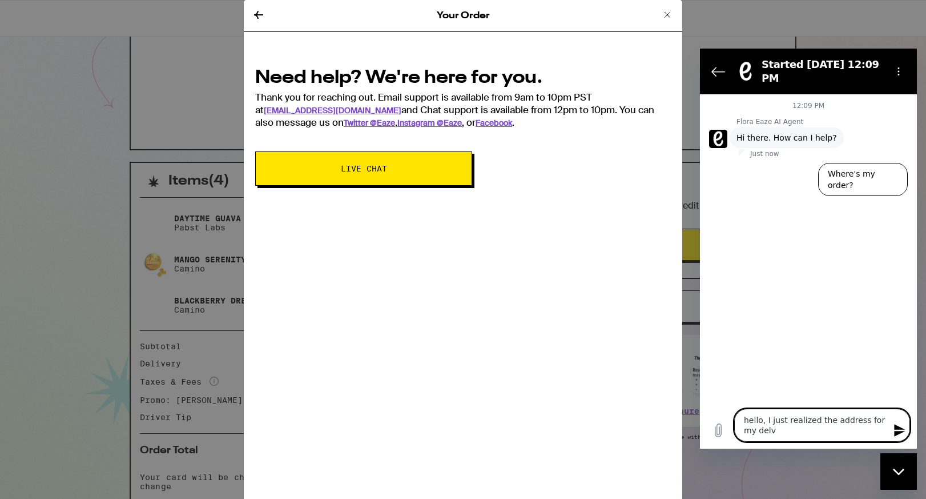
type textarea "hello, I just realized the address for my del"
type textarea "x"
type textarea "hello, I just realized the address for my deli"
type textarea "x"
type textarea "hello, I just realized the address for my deliv"
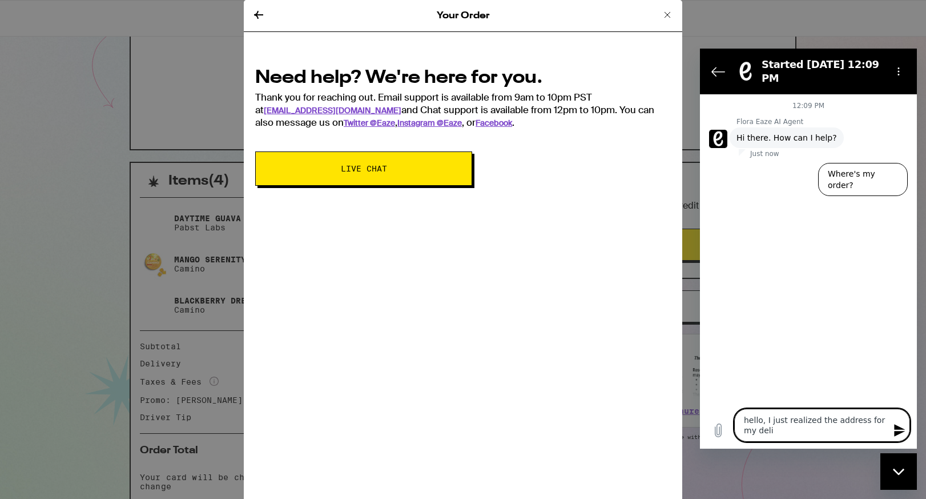
type textarea "x"
type textarea "hello, I just realized the address for my delive"
type textarea "x"
type textarea "hello, I just realized the address for my deliver"
type textarea "x"
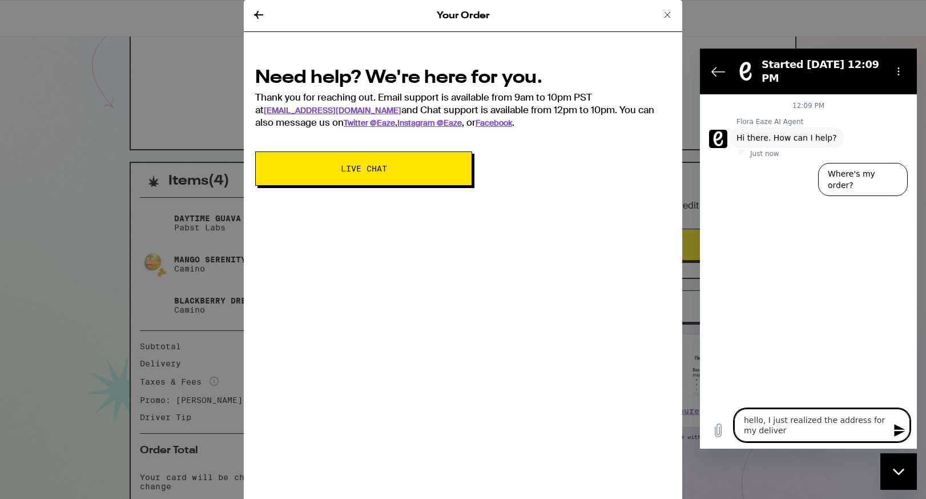
type textarea "hello, I just realized the address for my delivery"
type textarea "x"
type textarea "hello, I just realized the address for my delivery"
type textarea "x"
type textarea "hello, I just realized the address for my delivery i"
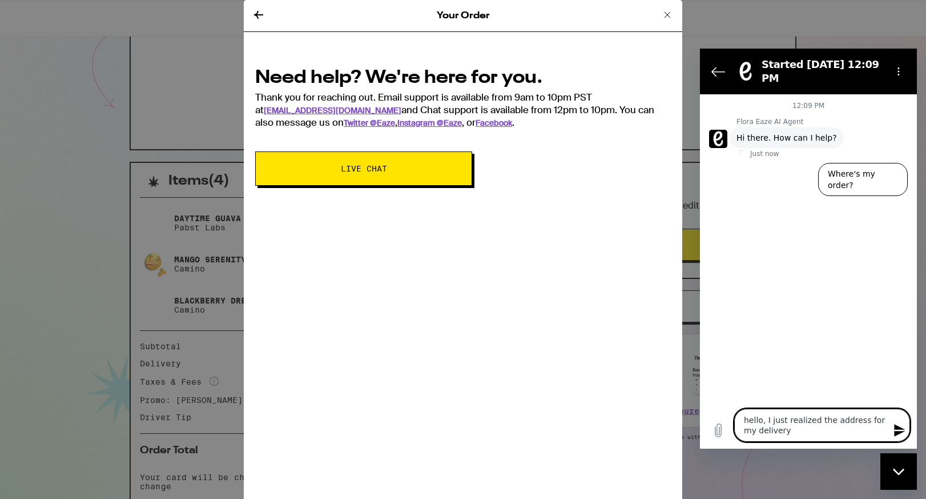
type textarea "x"
type textarea "hello, I just realized the address for my delivery is"
type textarea "x"
type textarea "hello, I just realized the address for my delivery is"
type textarea "x"
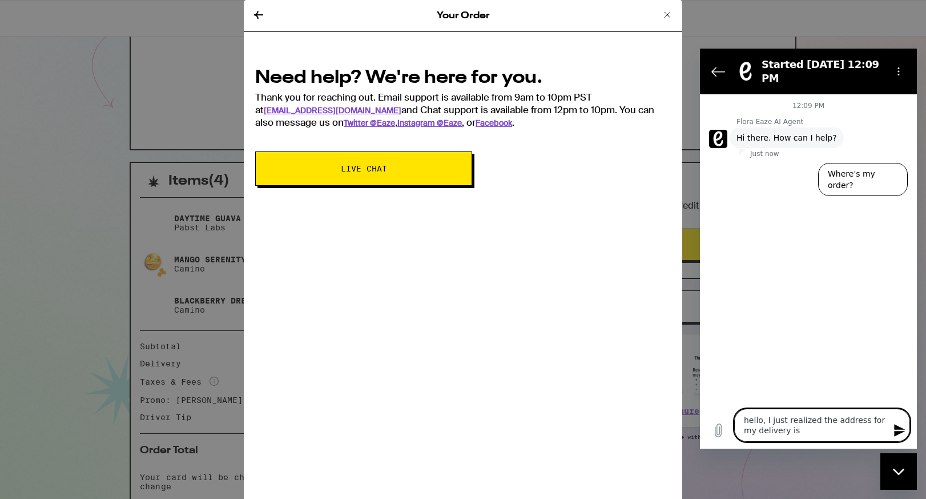
type textarea "hello, I just realized the address for my delivery is n"
type textarea "x"
type textarea "hello, I just realized the address for my delivery is no"
type textarea "x"
type textarea "hello, I just realized the address for my delivery is not"
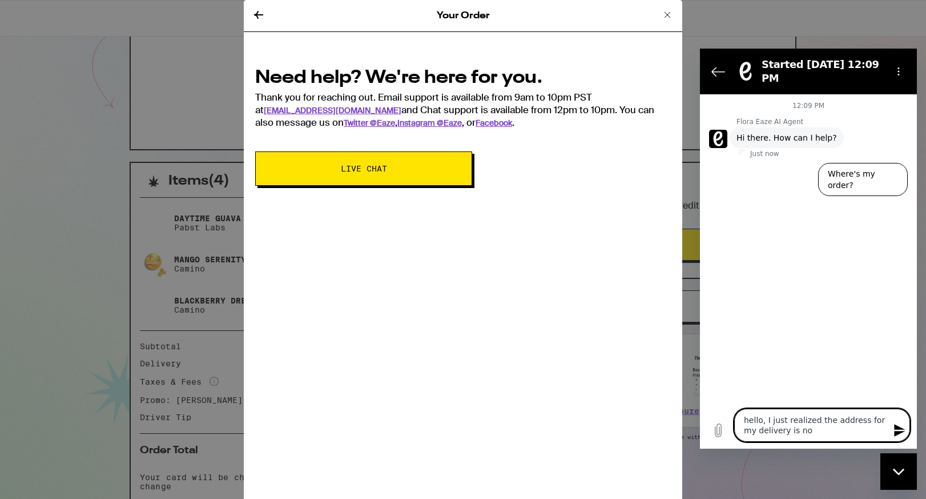
type textarea "x"
type textarea "hello, I just realized the address for my delivery is not"
type textarea "x"
type textarea "hello, I just realized the address for my delivery is not c"
type textarea "x"
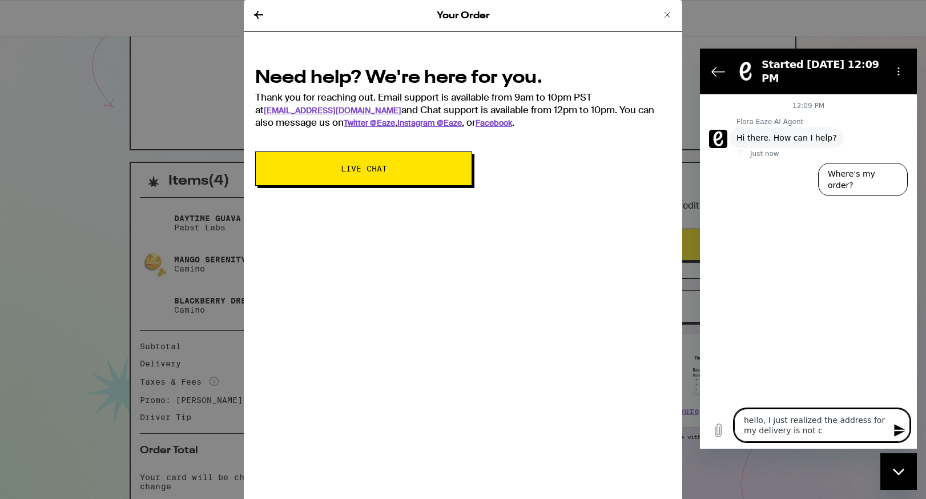
type textarea "hello, I just realized the address for my delivery is not co"
type textarea "x"
type textarea "hello, I just realized the address for my delivery is not cor"
type textarea "x"
type textarea "hello, I just realized the address for my delivery is not corr"
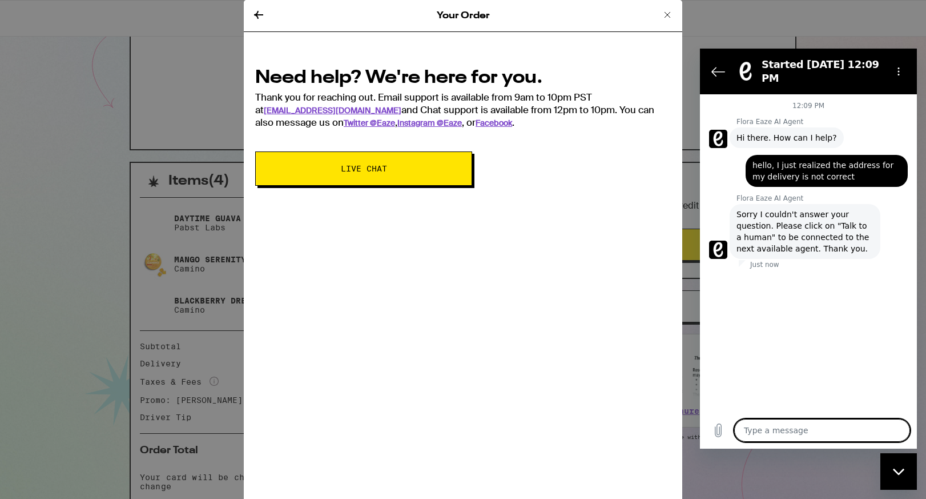
click at [761, 435] on textarea at bounding box center [823, 430] width 176 height 23
click at [893, 472] on div "Close messaging window" at bounding box center [899, 471] width 34 height 34
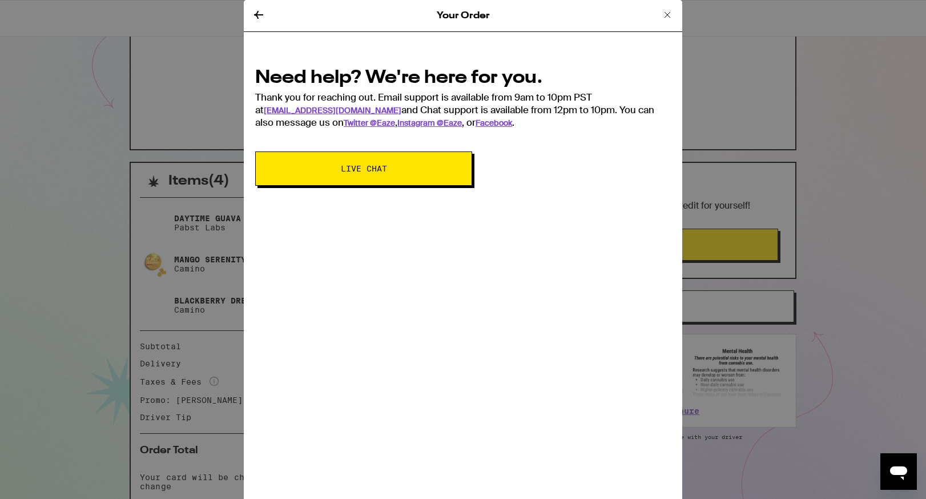
click at [899, 468] on icon "Open messaging window" at bounding box center [898, 473] width 17 height 14
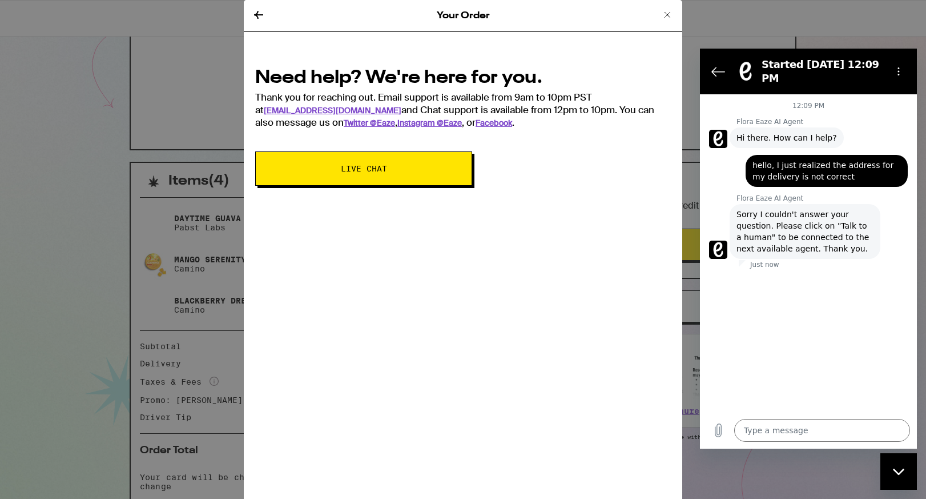
click at [759, 236] on span "Sorry I couldn't answer your question. Please click on "Talk to a human" to be …" at bounding box center [805, 231] width 137 height 46
click at [719, 69] on icon "Back to the conversation list" at bounding box center [719, 72] width 14 height 14
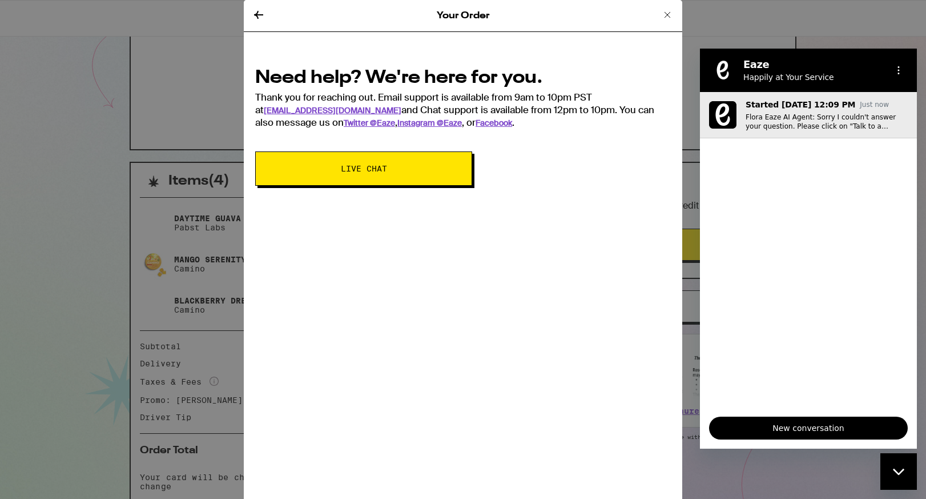
click at [797, 103] on p "Started [DATE] 12:09 PM" at bounding box center [801, 104] width 110 height 11
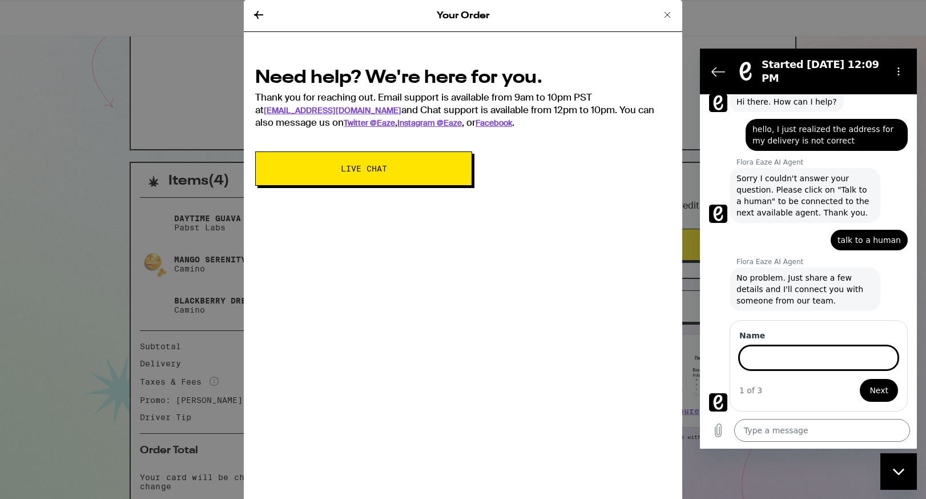
scroll to position [134, 0]
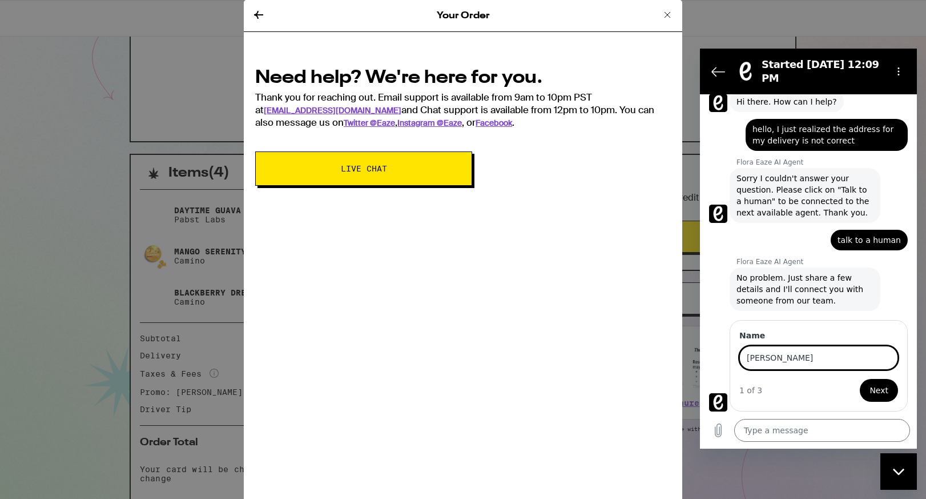
click at [860, 379] on button "Next" at bounding box center [879, 390] width 38 height 23
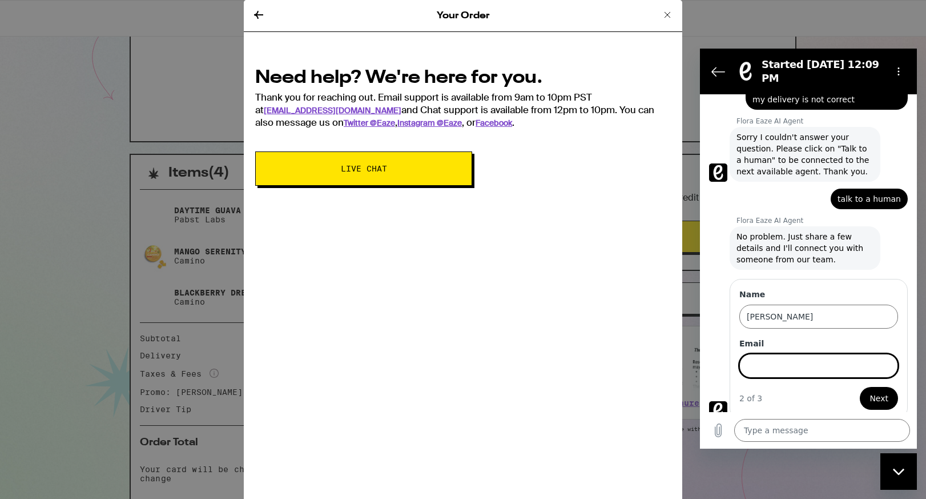
scroll to position [85, 0]
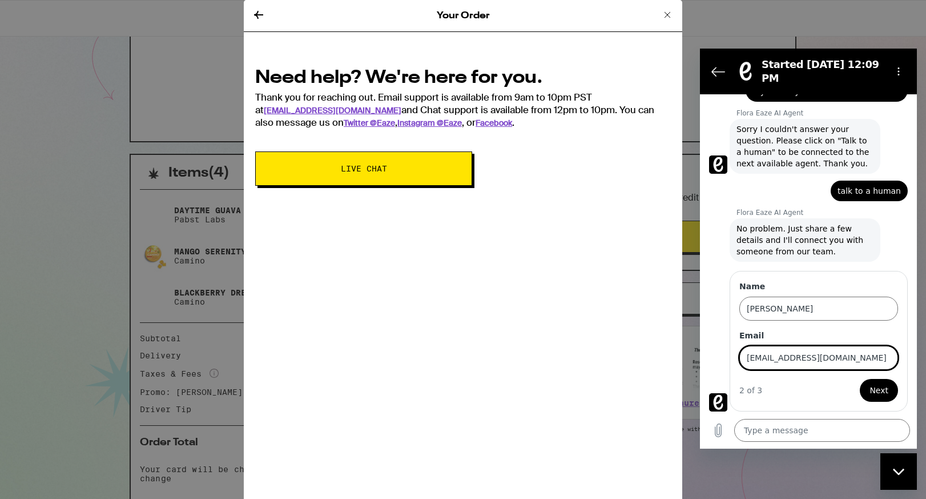
click at [860, 379] on button "Next" at bounding box center [879, 390] width 38 height 23
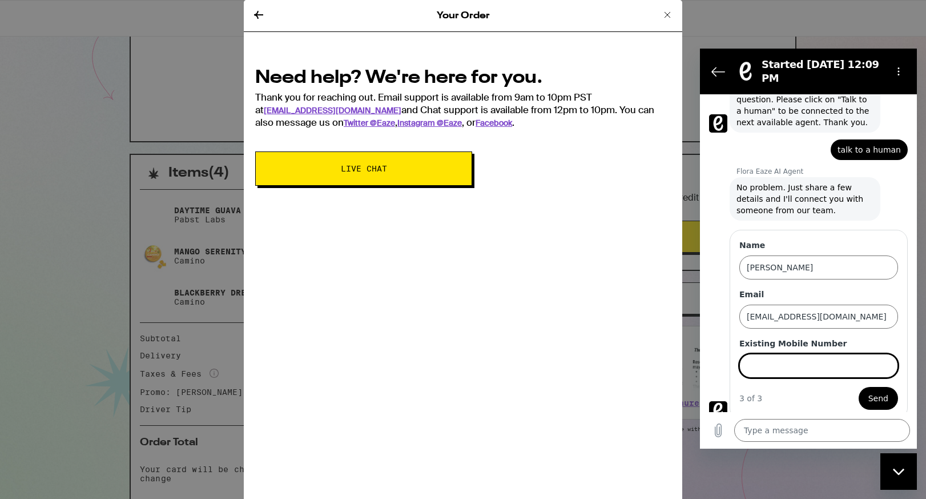
scroll to position [134, 0]
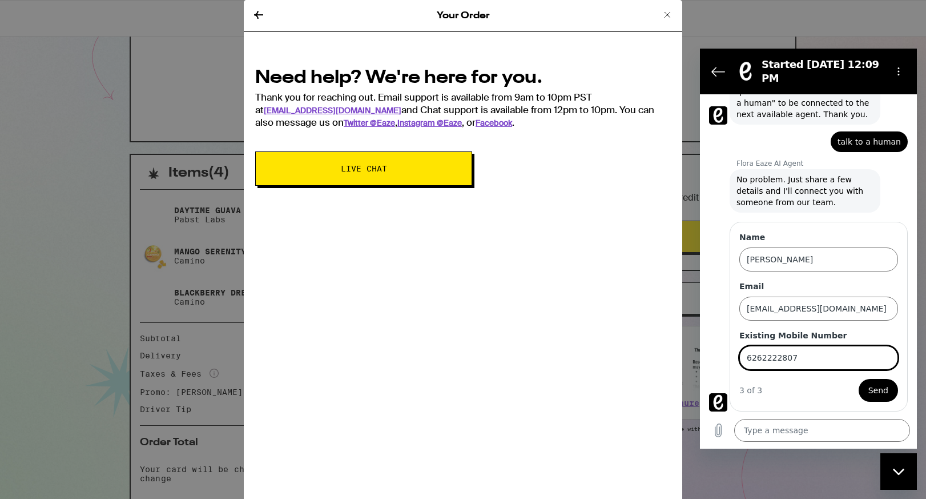
click at [884, 397] on button "Send" at bounding box center [878, 390] width 39 height 23
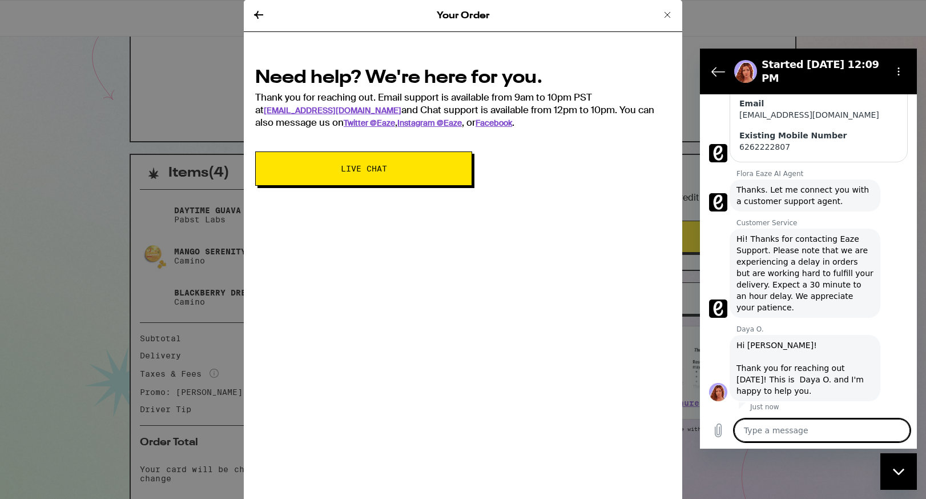
scroll to position [311, 0]
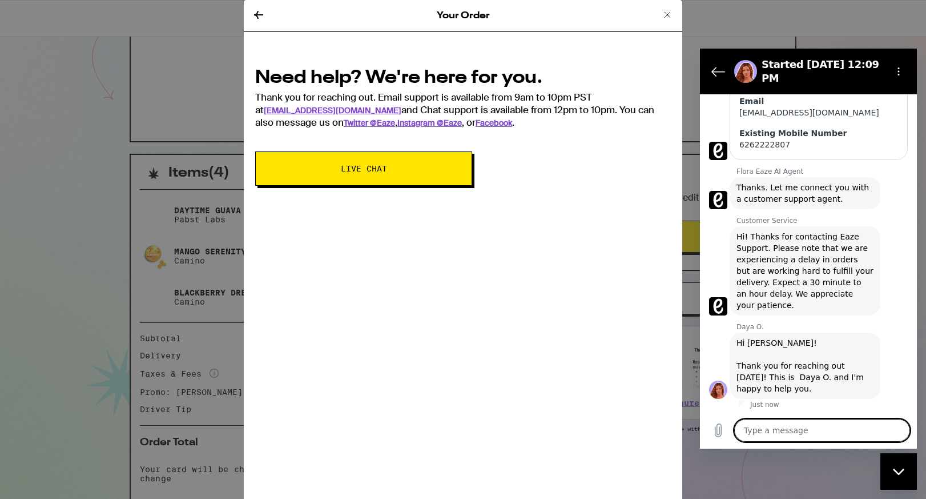
click at [779, 431] on textarea at bounding box center [823, 430] width 176 height 23
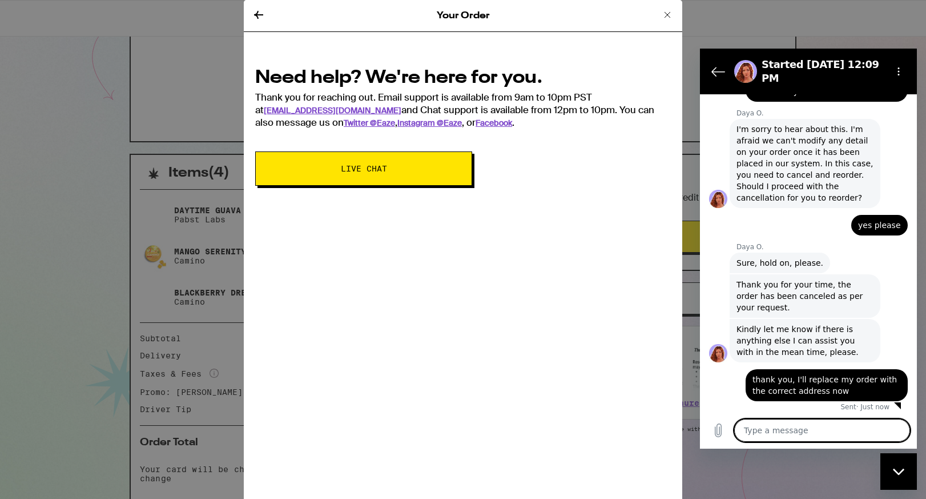
scroll to position [661, 0]
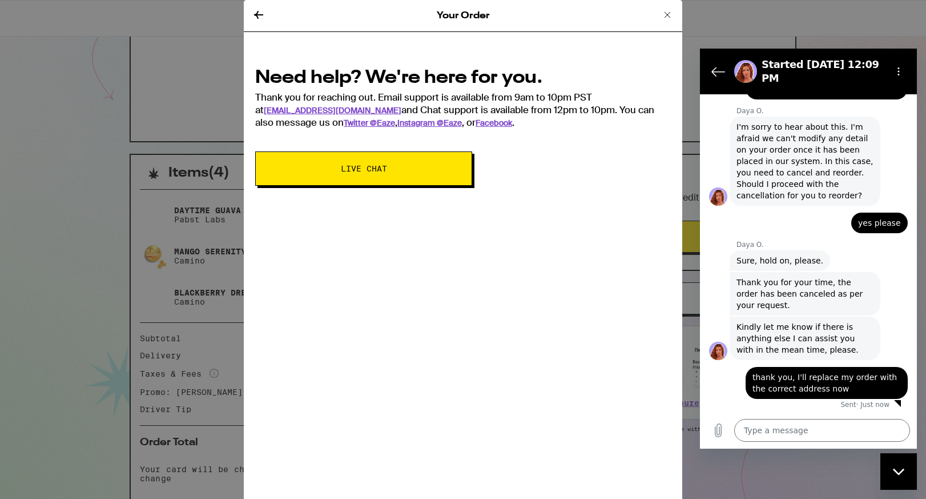
click at [199, 122] on div "Your Order Need help? We're here for you. Thank you for reaching out. Email sup…" at bounding box center [463, 249] width 926 height 499
click at [672, 11] on icon at bounding box center [668, 15] width 14 height 14
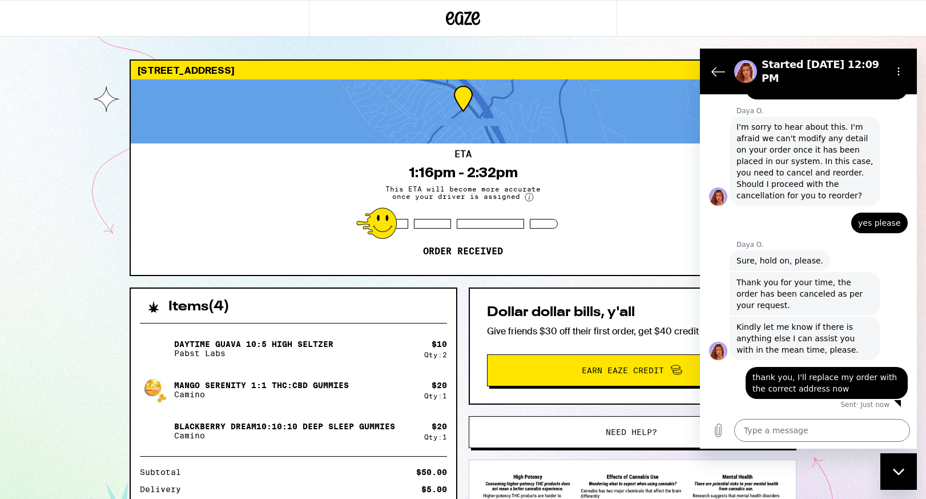
click at [470, 11] on icon at bounding box center [463, 18] width 17 height 14
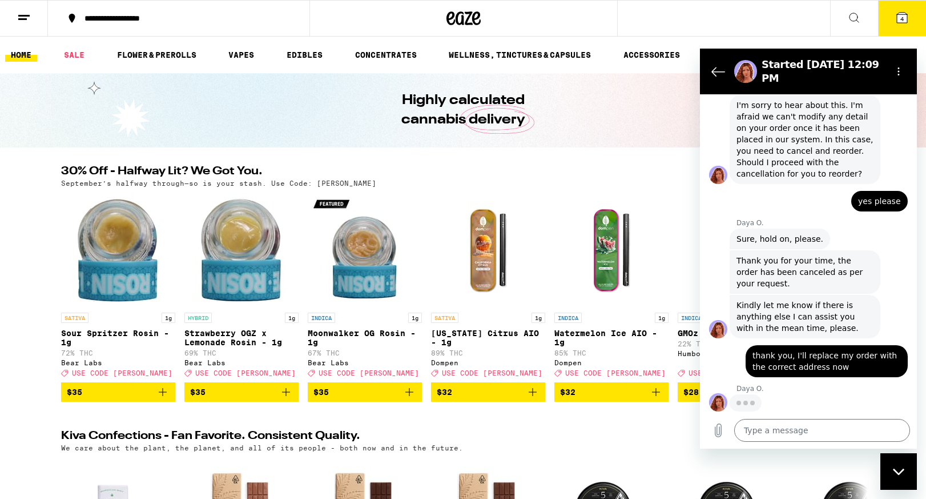
click at [18, 17] on icon at bounding box center [24, 18] width 14 height 14
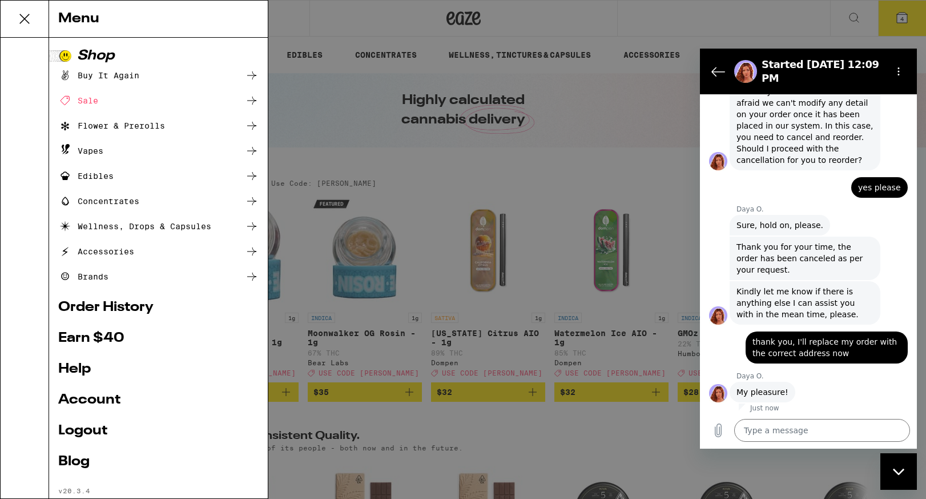
click at [305, 4] on div "Menu Shop Buy It Again Sale Flower & Prerolls Vapes Edibles Concentrates Wellne…" at bounding box center [463, 249] width 926 height 499
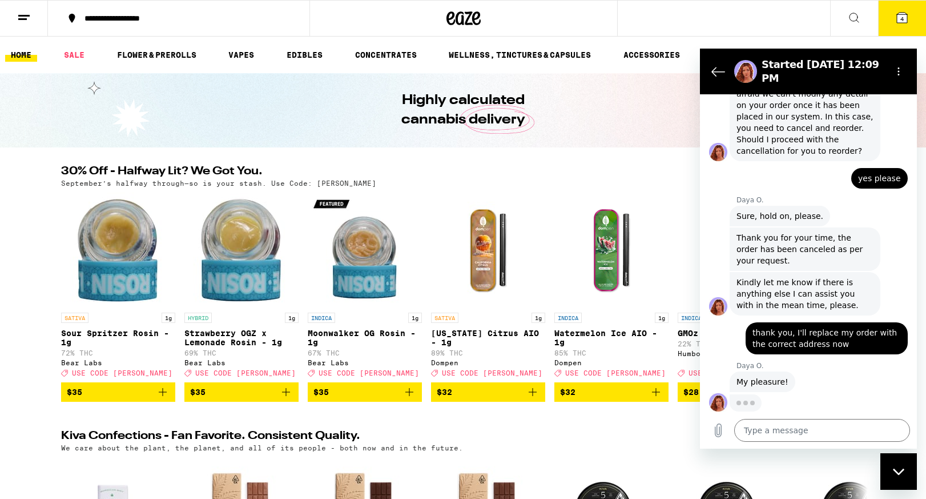
click at [151, 15] on div "**********" at bounding box center [186, 18] width 214 height 8
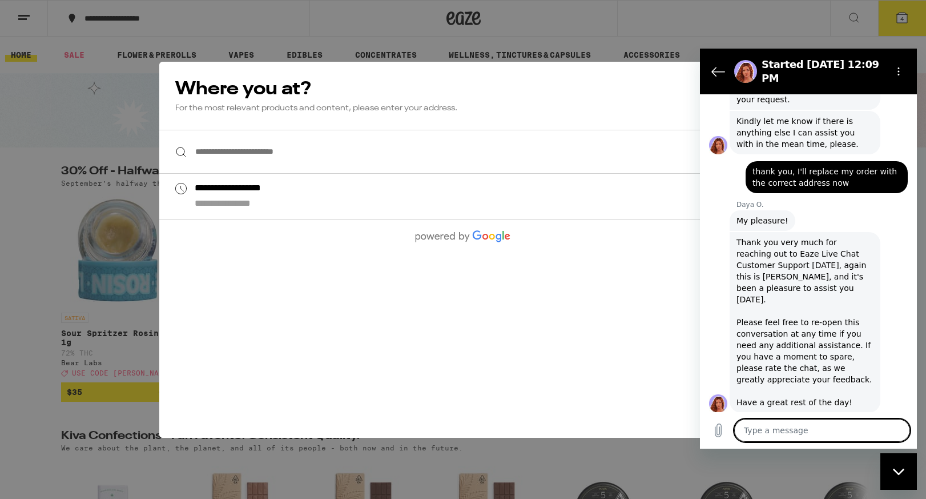
scroll to position [869, 0]
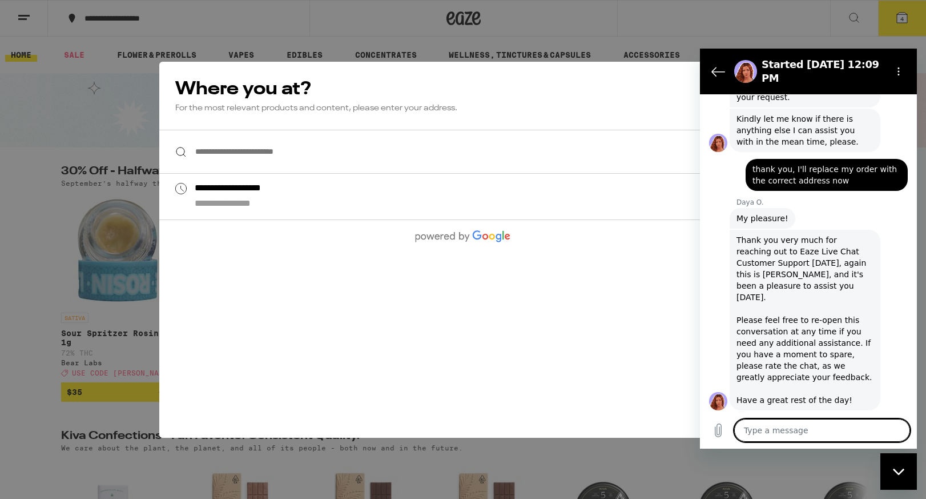
click at [277, 155] on input "**********" at bounding box center [463, 152] width 608 height 44
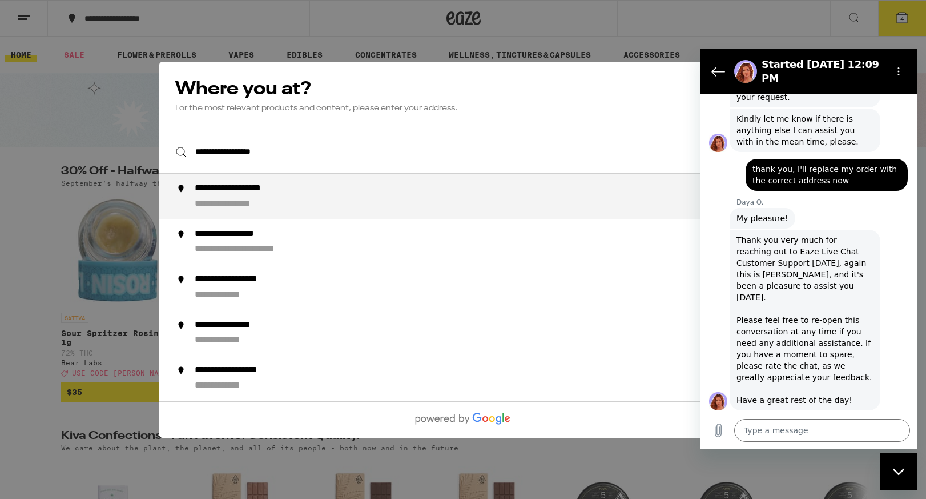
click at [276, 191] on div "**********" at bounding box center [251, 189] width 112 height 12
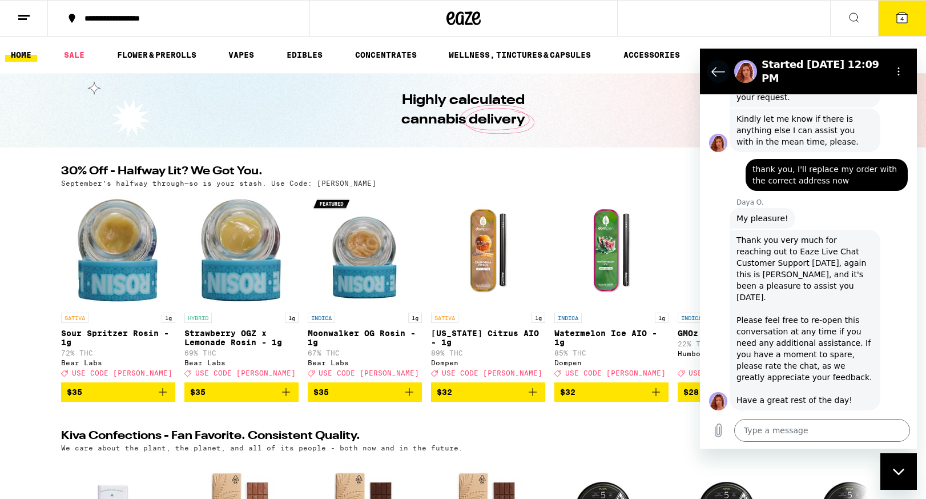
click at [719, 71] on icon "Back to the conversation list" at bounding box center [718, 71] width 13 height 9
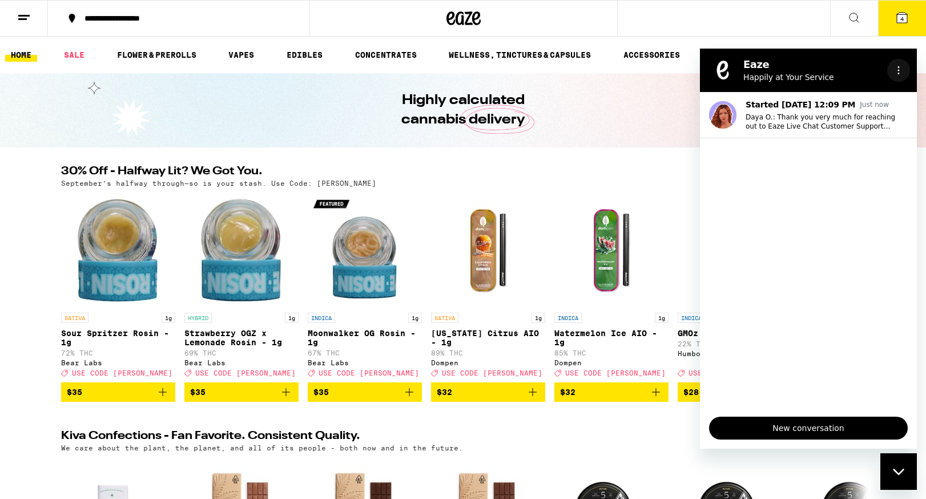
click at [898, 63] on button "Options menu" at bounding box center [899, 70] width 23 height 23
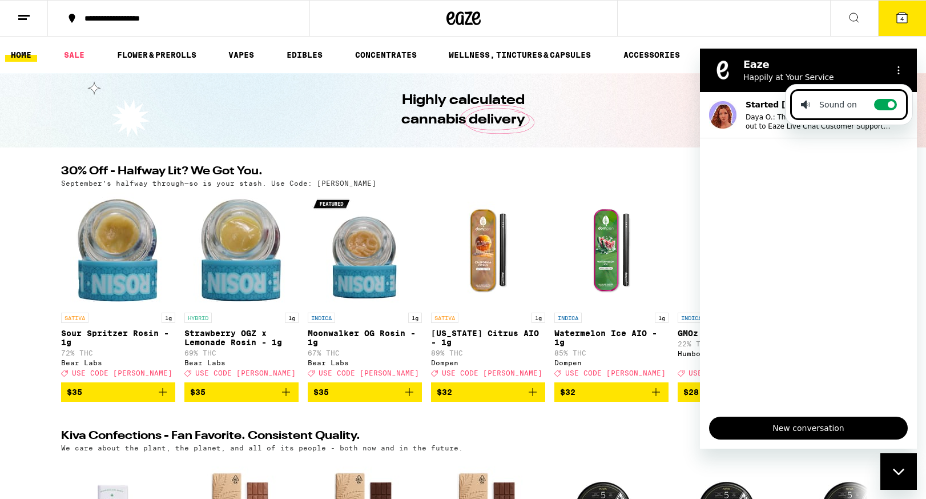
click at [899, 477] on div "Close messaging window" at bounding box center [899, 471] width 34 height 34
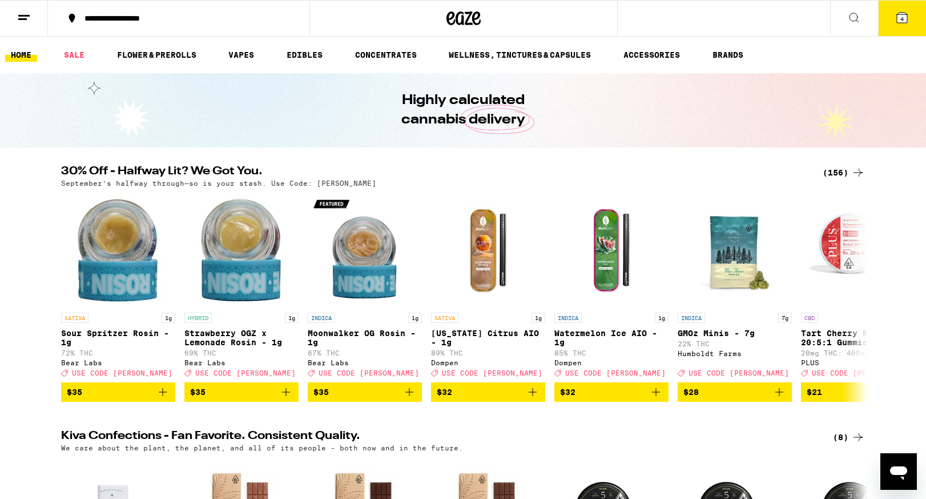
click at [894, 23] on button "4" at bounding box center [902, 18] width 48 height 35
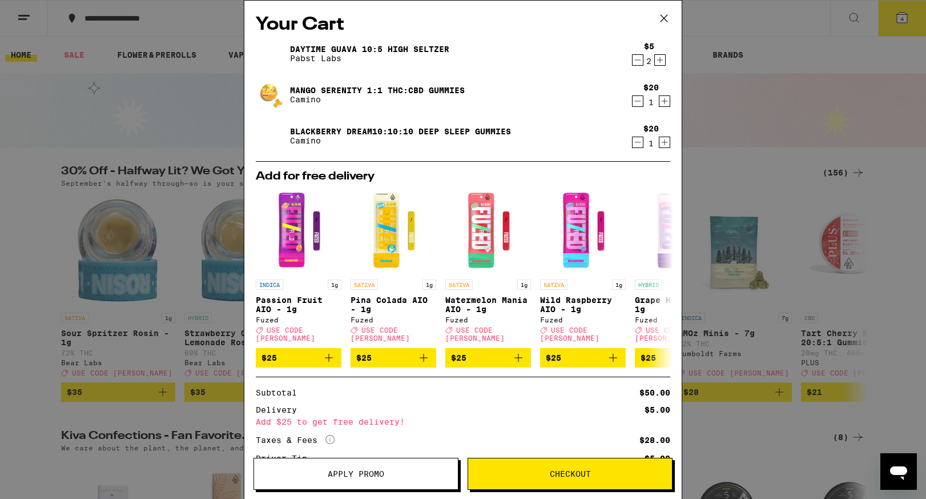
click at [352, 479] on button "Apply Promo" at bounding box center [356, 473] width 205 height 32
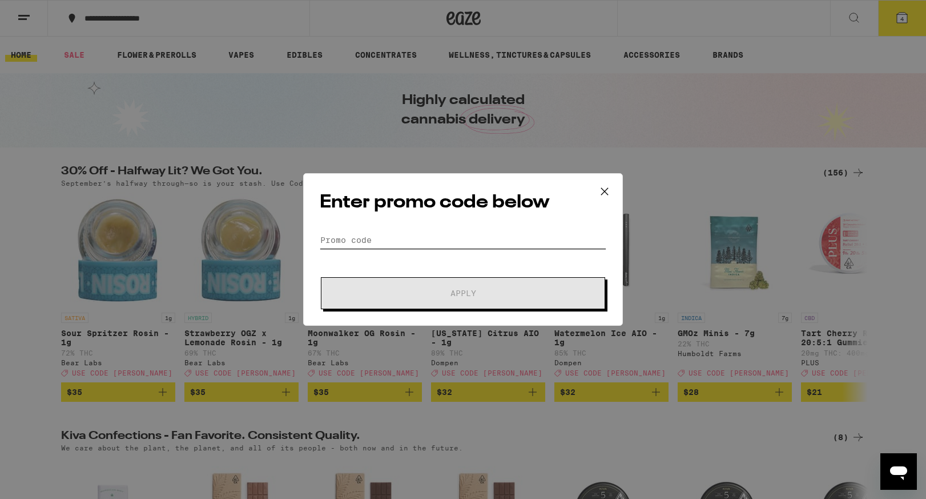
click at [394, 243] on input "Promo Code" at bounding box center [463, 239] width 287 height 17
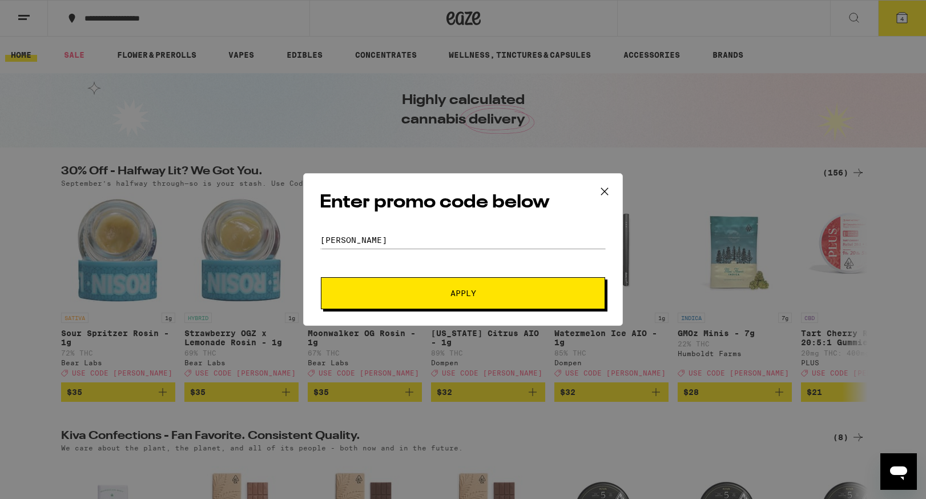
click at [455, 299] on button "Apply" at bounding box center [463, 293] width 284 height 32
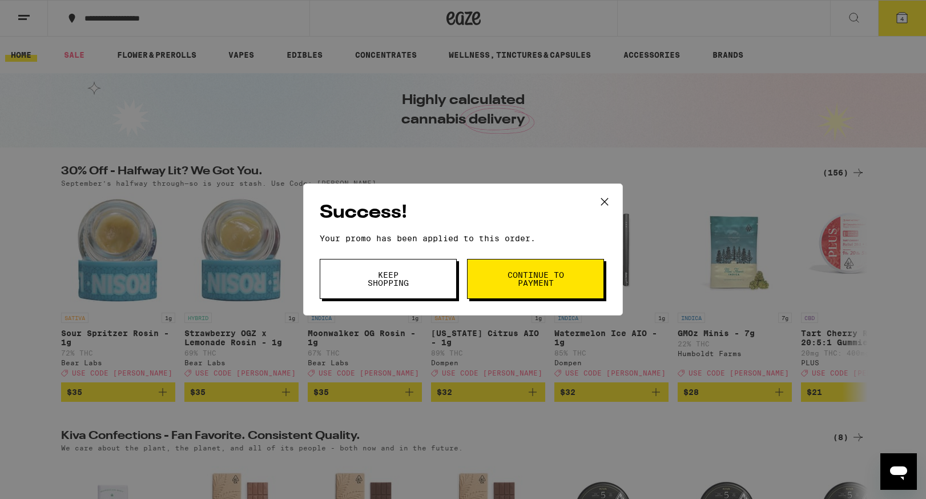
click at [533, 280] on span "Continue to payment" at bounding box center [536, 279] width 58 height 16
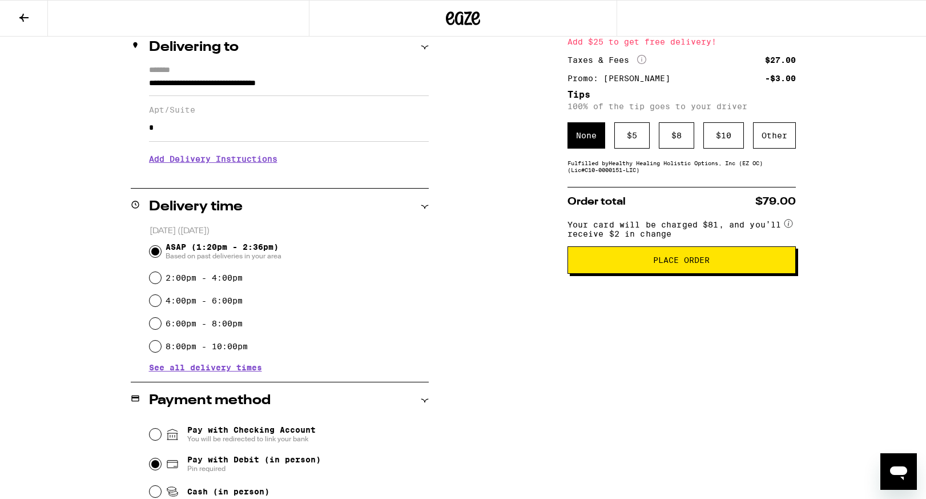
scroll to position [140, 0]
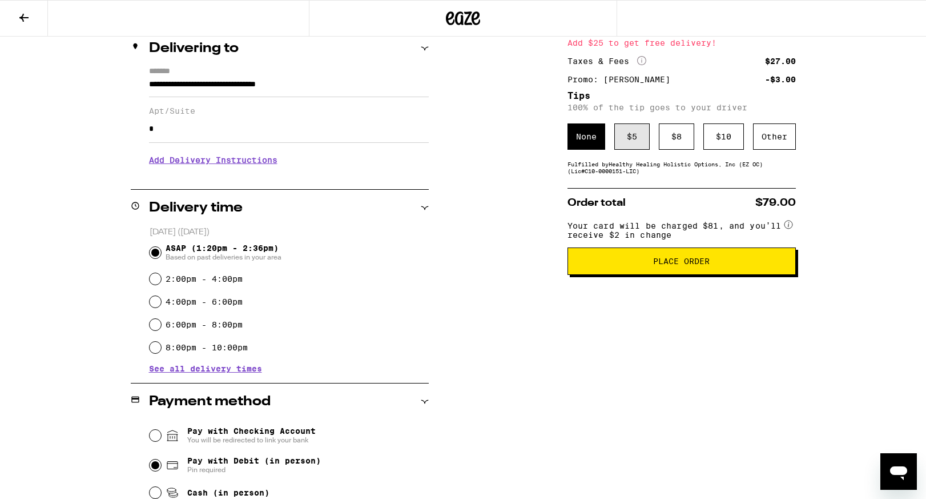
click at [629, 143] on div "$ 5" at bounding box center [632, 136] width 35 height 26
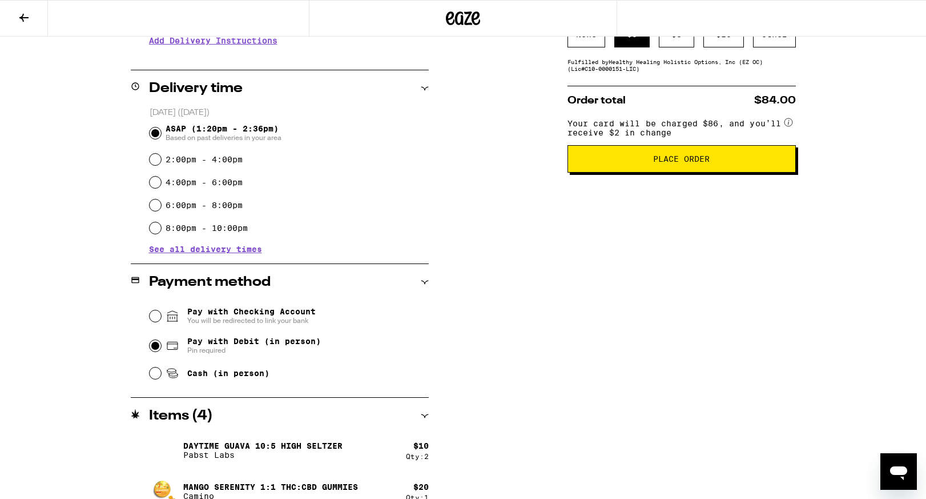
scroll to position [261, 0]
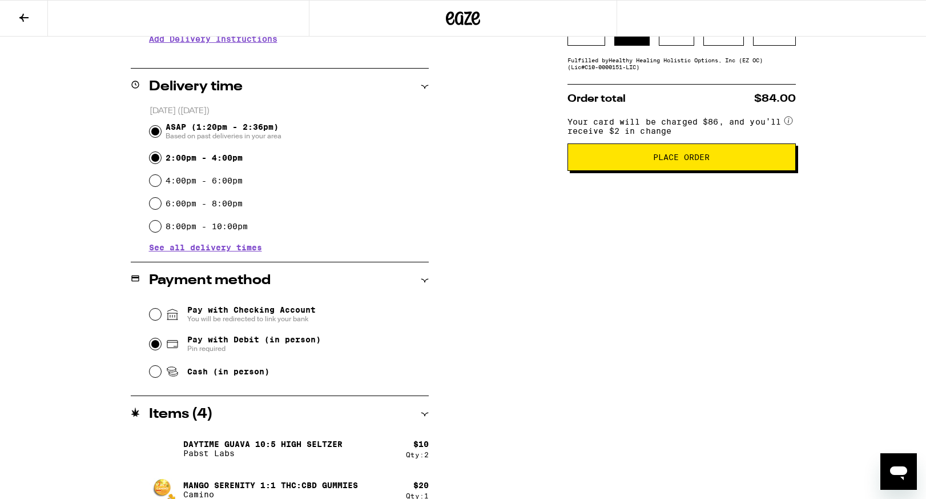
click at [153, 158] on input "2:00pm - 4:00pm" at bounding box center [155, 157] width 11 height 11
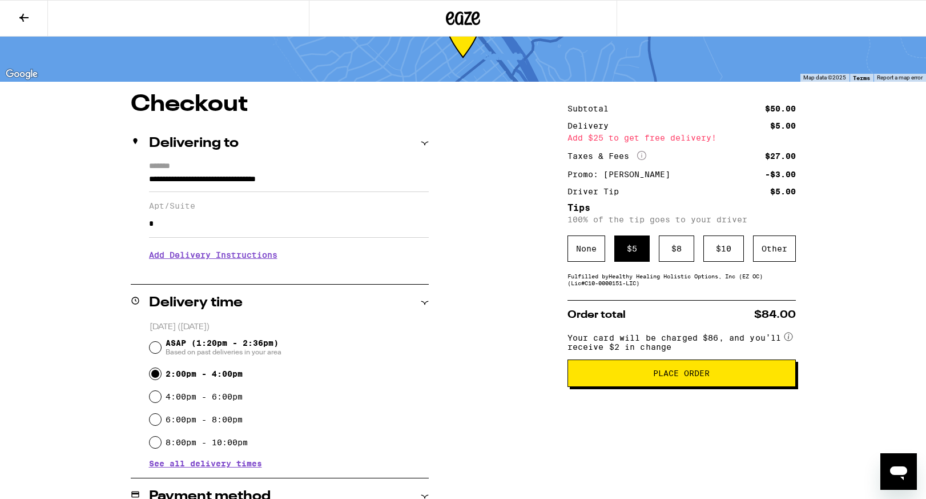
scroll to position [44, 0]
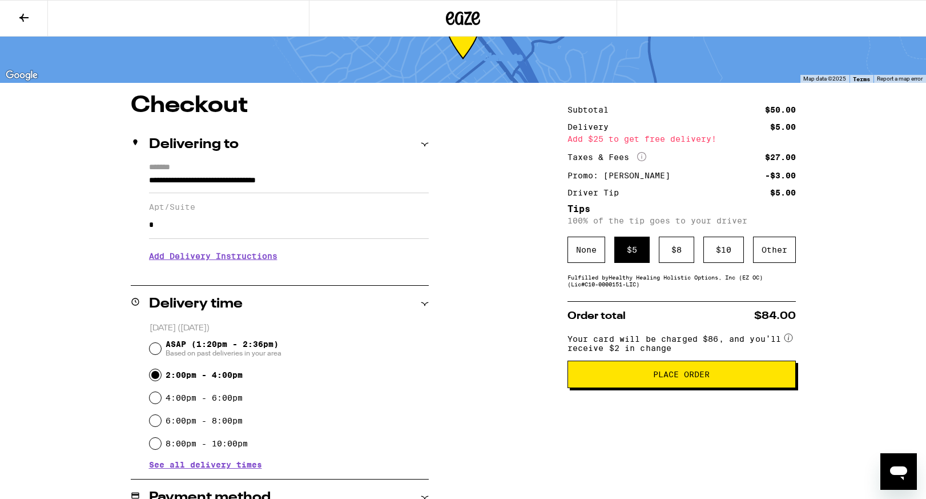
click at [669, 388] on button "Place Order" at bounding box center [682, 373] width 228 height 27
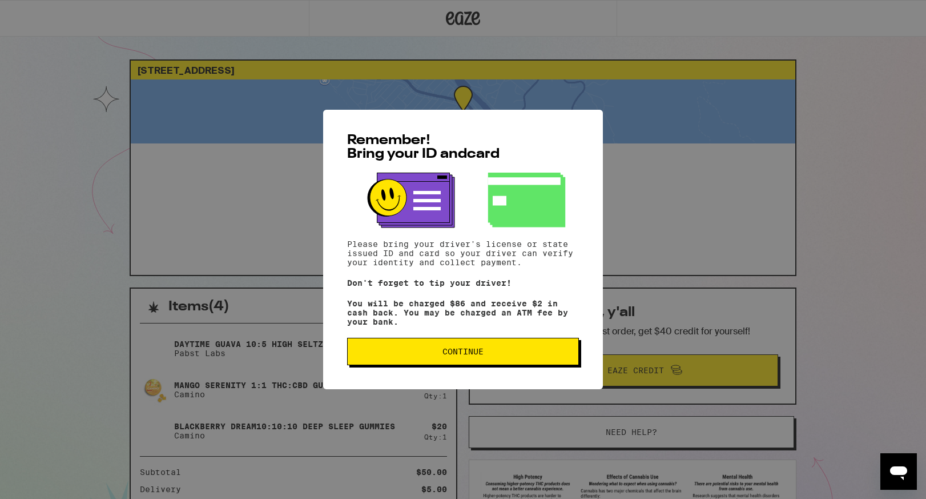
click at [471, 355] on span "Continue" at bounding box center [463, 351] width 41 height 8
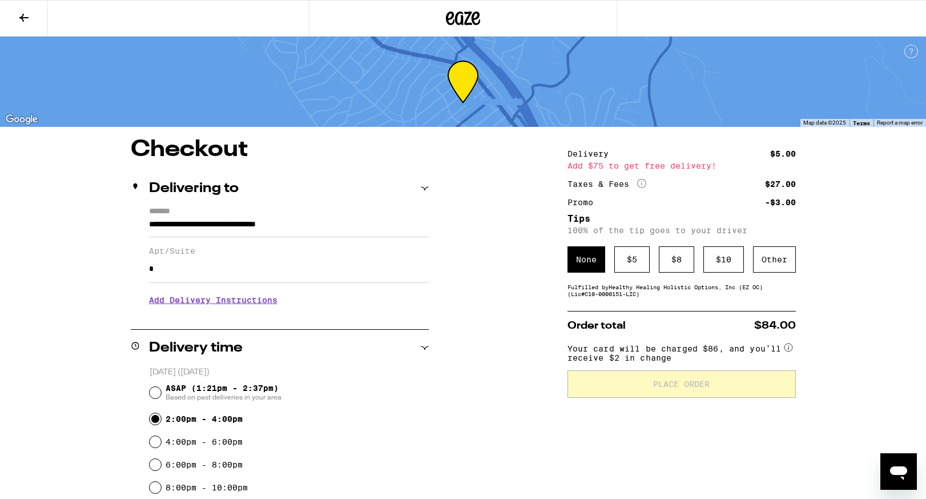
click at [18, 15] on icon at bounding box center [24, 18] width 14 height 14
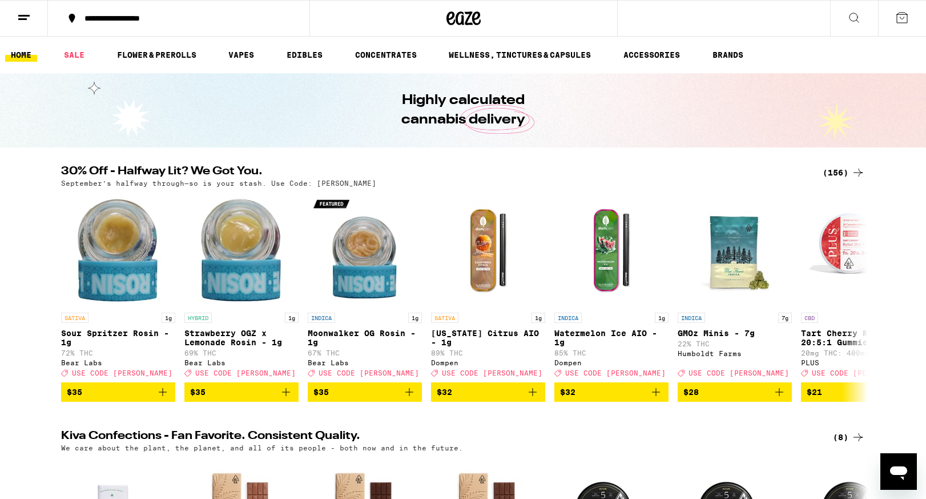
click at [18, 15] on line at bounding box center [23, 15] width 11 height 0
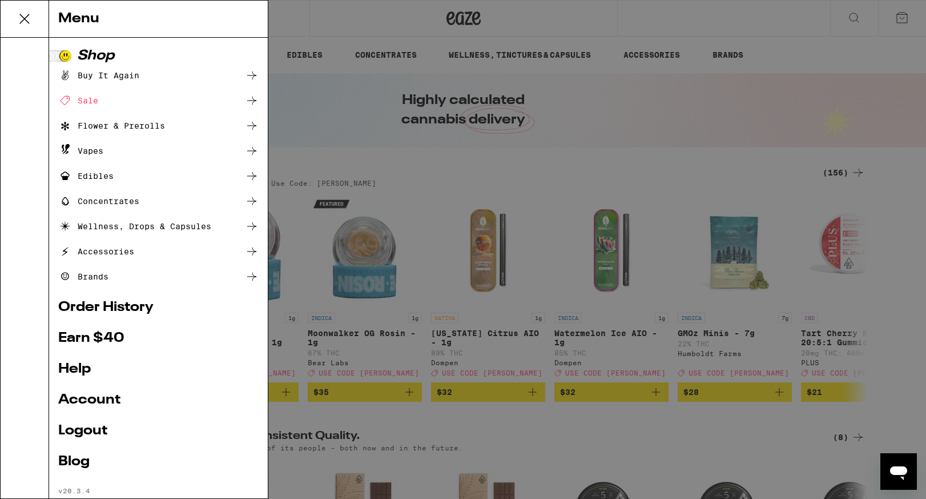
click at [136, 311] on link "Order History" at bounding box center [158, 307] width 200 height 14
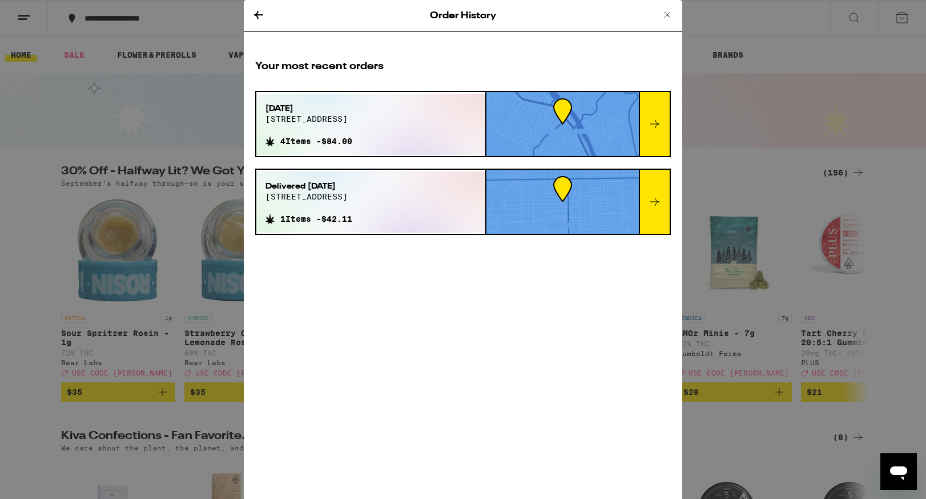
click at [662, 119] on div at bounding box center [654, 124] width 31 height 64
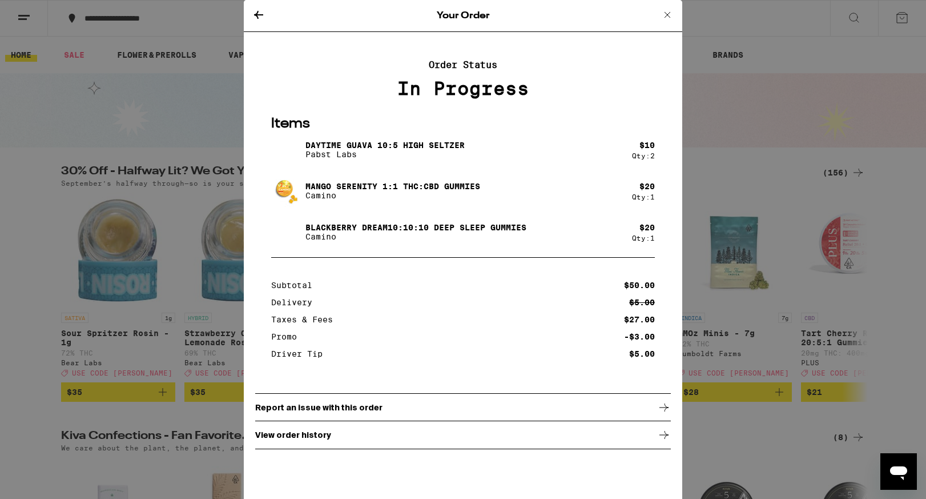
click at [468, 434] on div "View order history" at bounding box center [463, 434] width 416 height 29
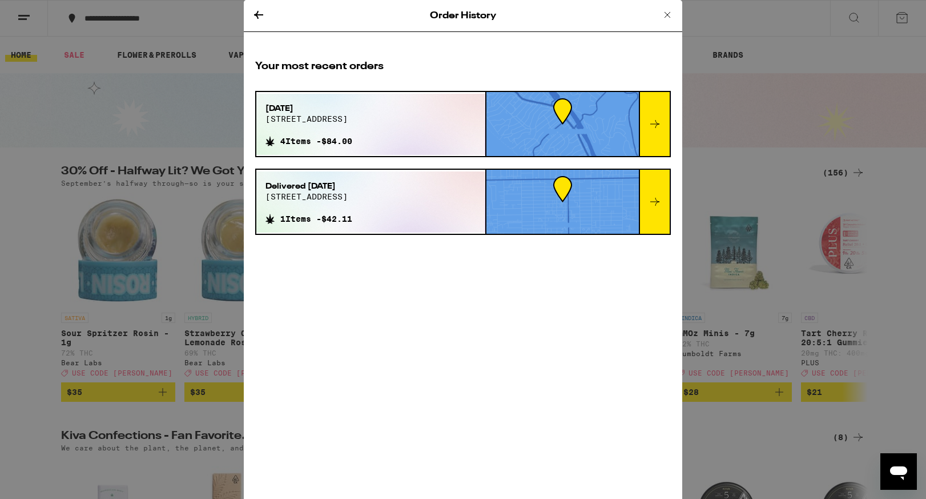
click at [659, 132] on div at bounding box center [654, 124] width 31 height 64
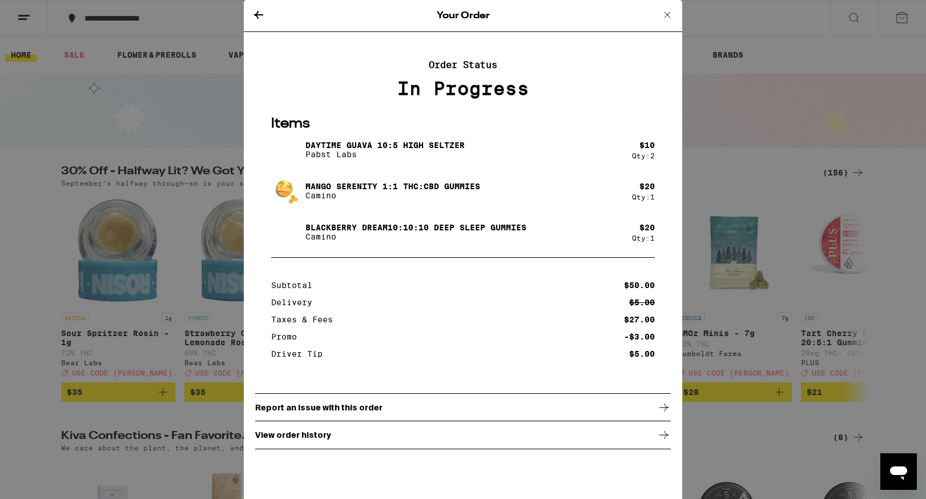
click at [902, 475] on icon "Open messaging window" at bounding box center [899, 471] width 21 height 21
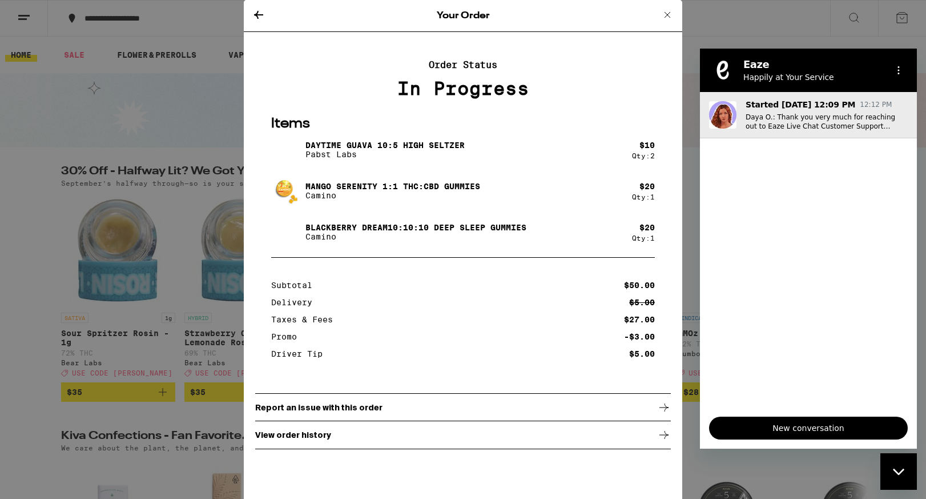
click at [815, 122] on p "Daya O.: Thank you very much for reaching out to Eaze Live Chat Customer Suppor…" at bounding box center [827, 122] width 162 height 18
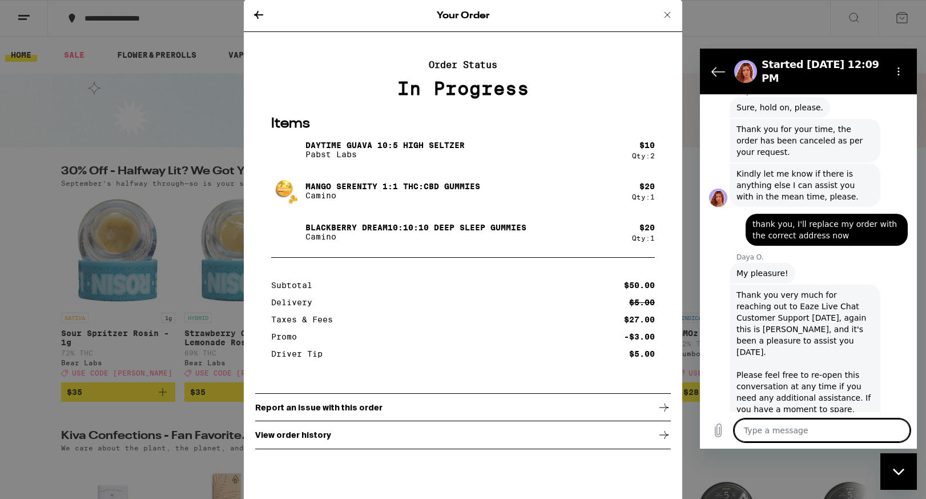
scroll to position [812, 0]
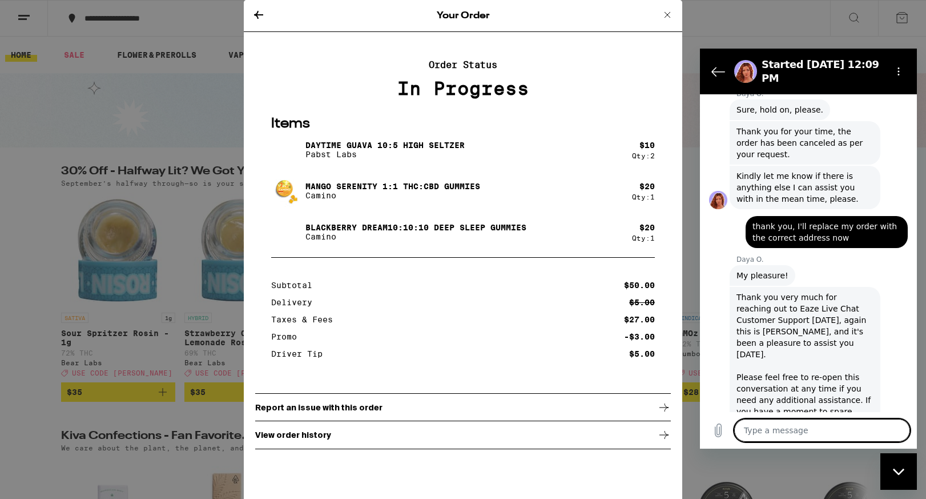
click at [692, 46] on div "Your Order Order Status In Progress Items Daytime Guava 10:5 High [PERSON_NAME]…" at bounding box center [463, 249] width 926 height 499
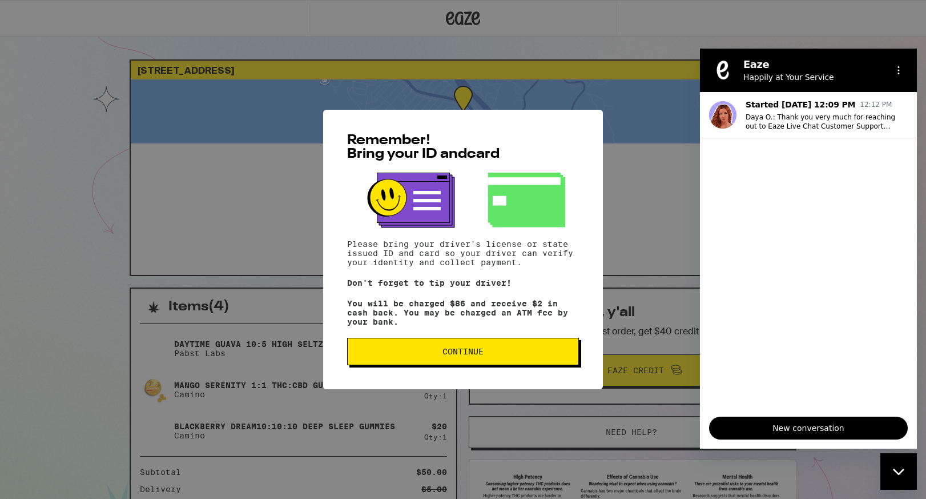
click at [460, 362] on button "Continue" at bounding box center [463, 351] width 232 height 27
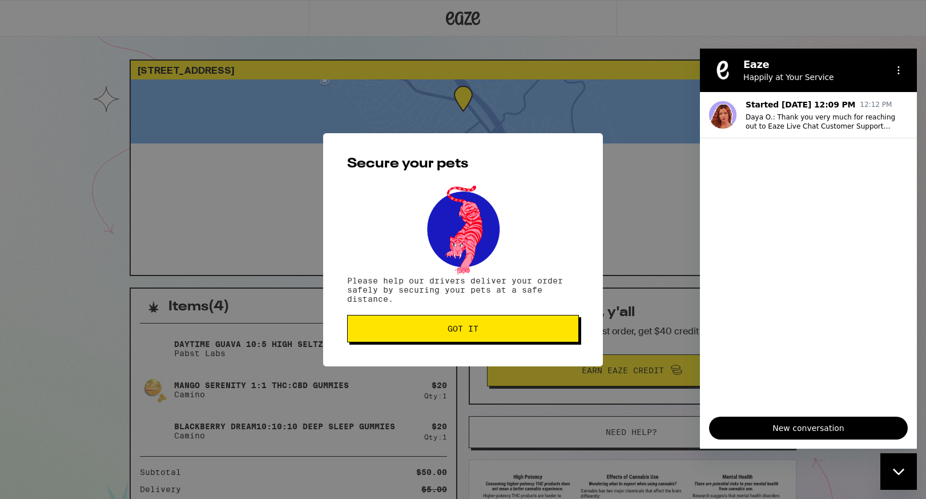
click at [472, 326] on span "Got it" at bounding box center [463, 328] width 31 height 8
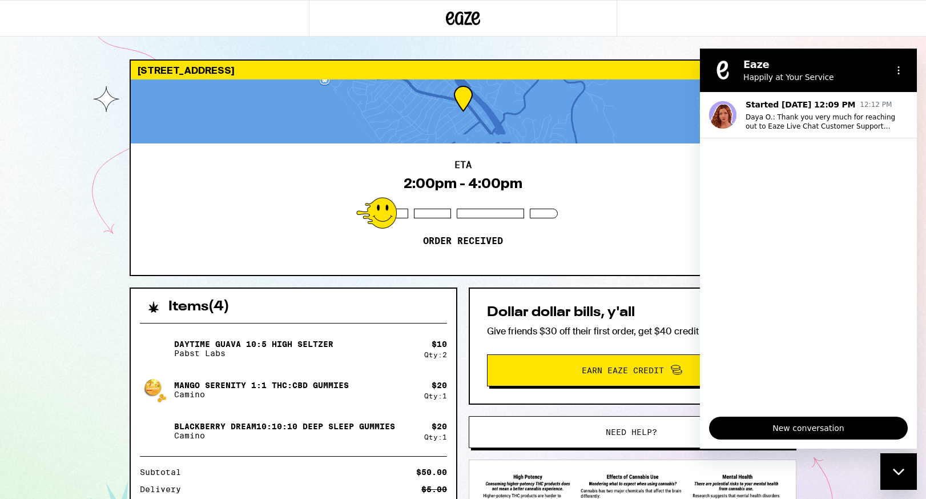
scroll to position [29, 0]
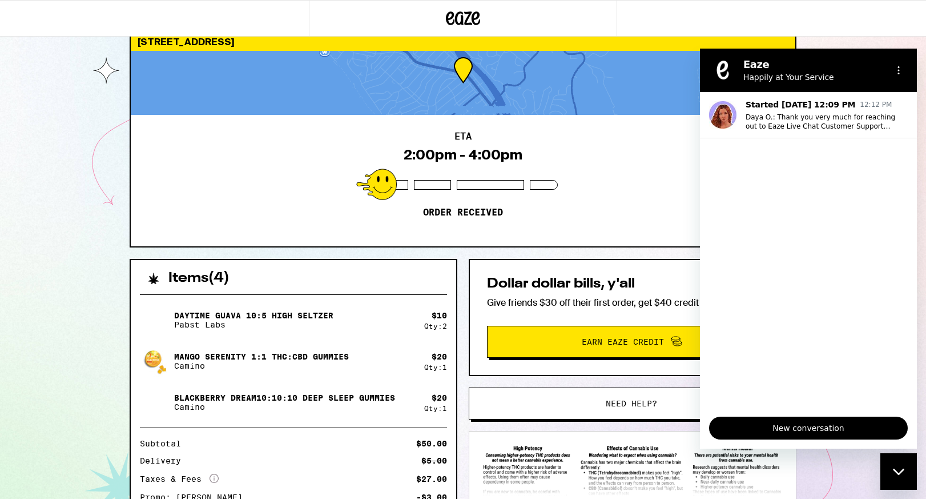
click at [105, 154] on div "115 Avenida Miramar San Clemente 92672 ETA 2:00pm - 4:00pm Order received Items…" at bounding box center [463, 315] width 926 height 688
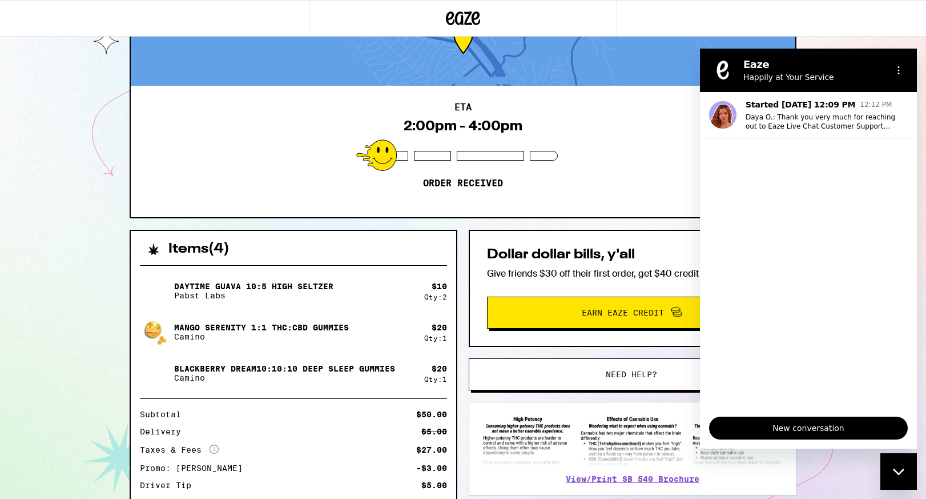
scroll to position [57, 0]
